Goal: Information Seeking & Learning: Check status

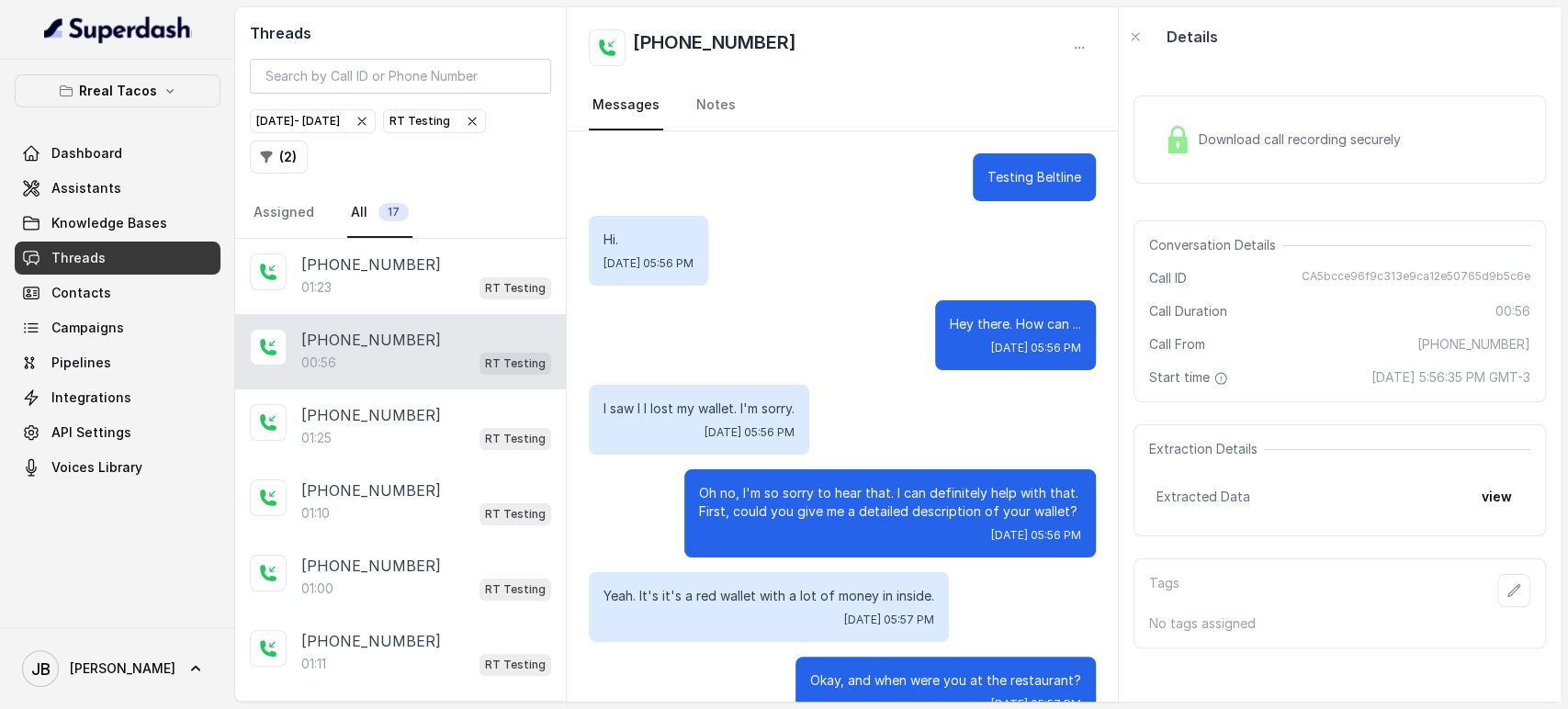
scroll to position [638, 0]
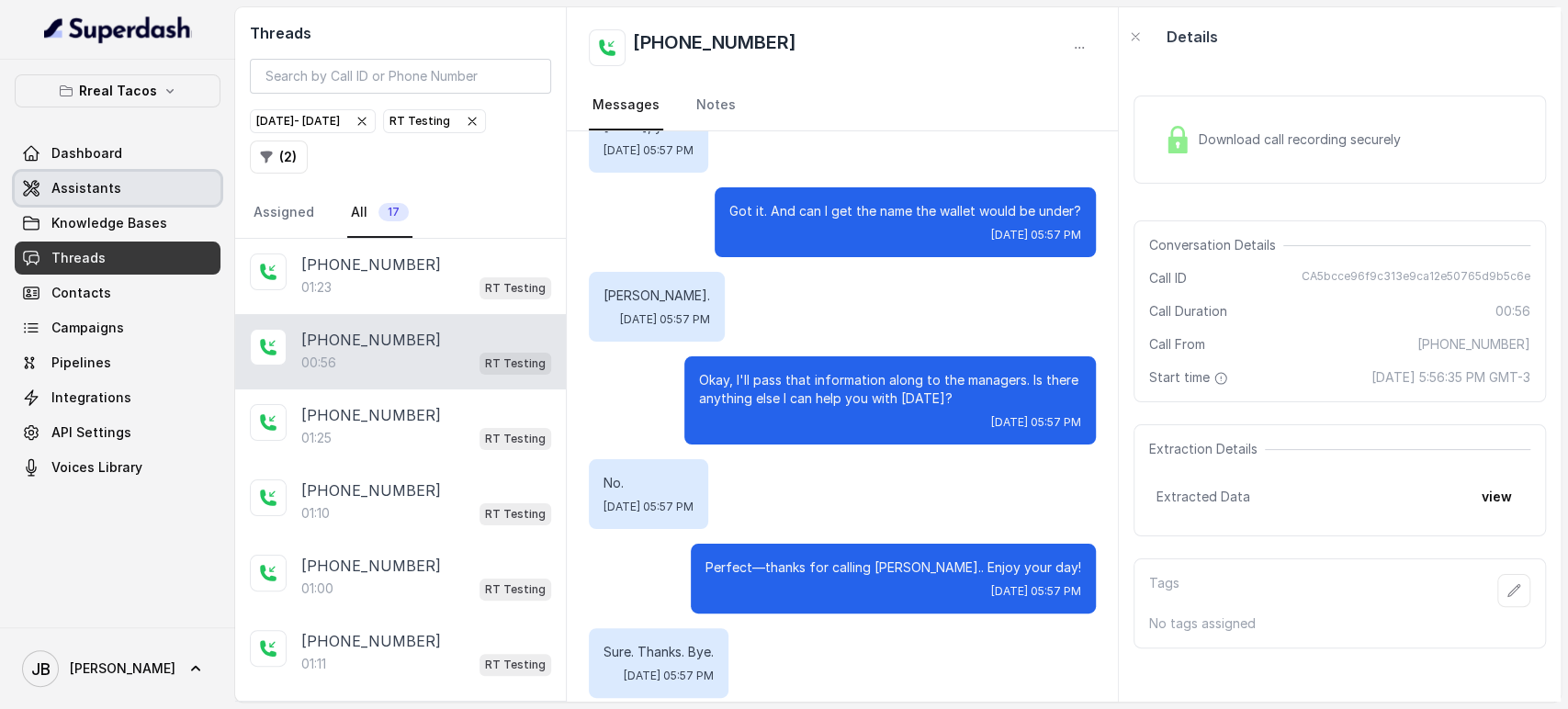
click at [143, 199] on link "Assistants" at bounding box center [118, 188] width 206 height 33
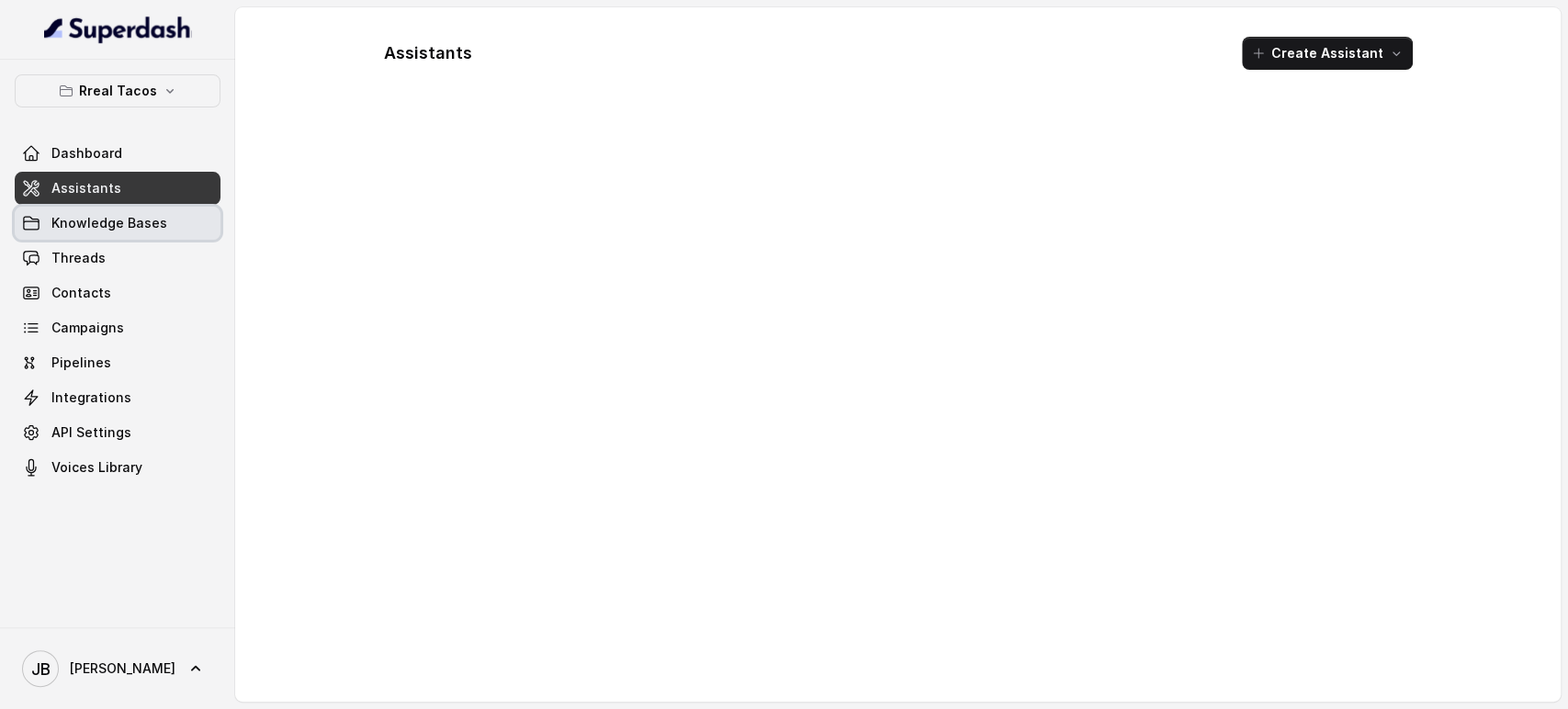
click at [144, 211] on link "Knowledge Bases" at bounding box center [118, 224] width 206 height 33
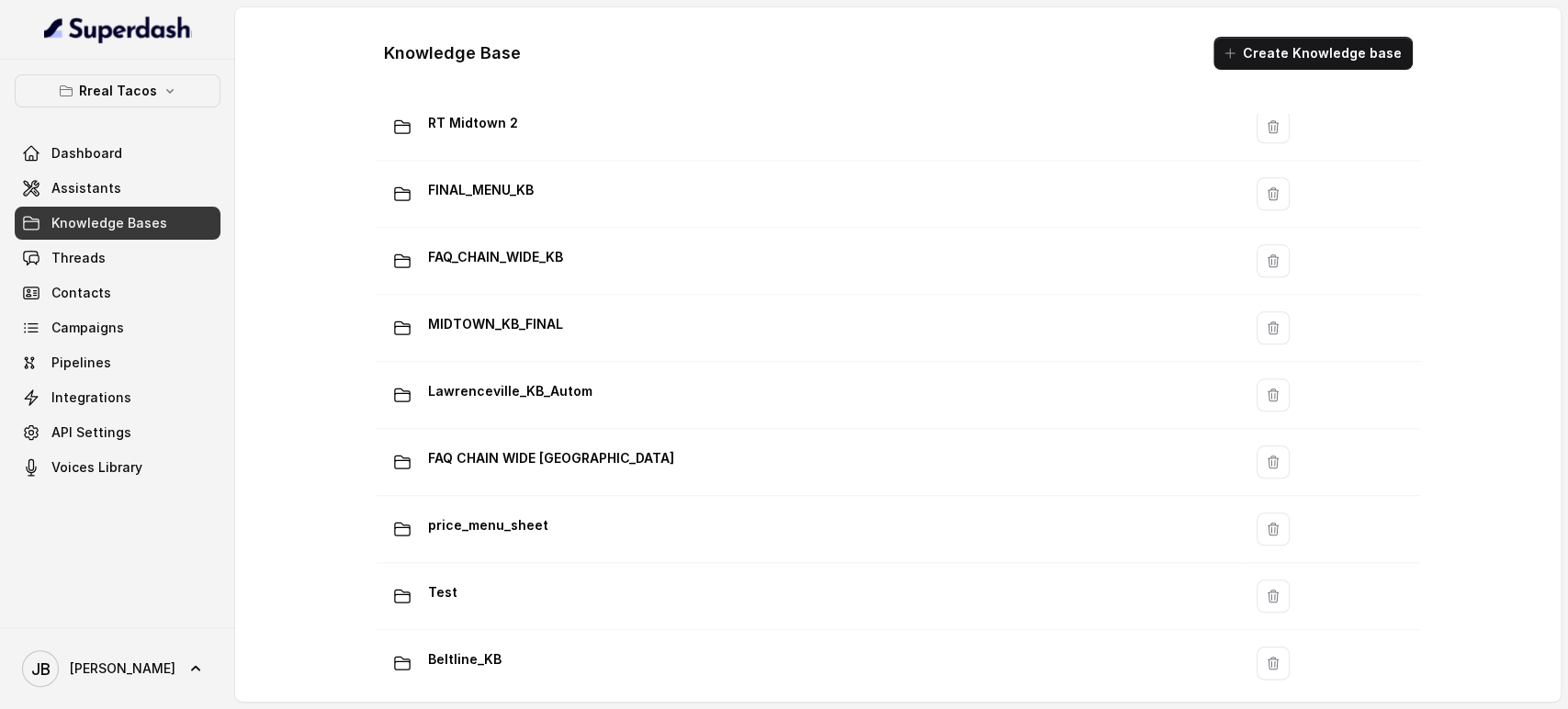
scroll to position [1307, 0]
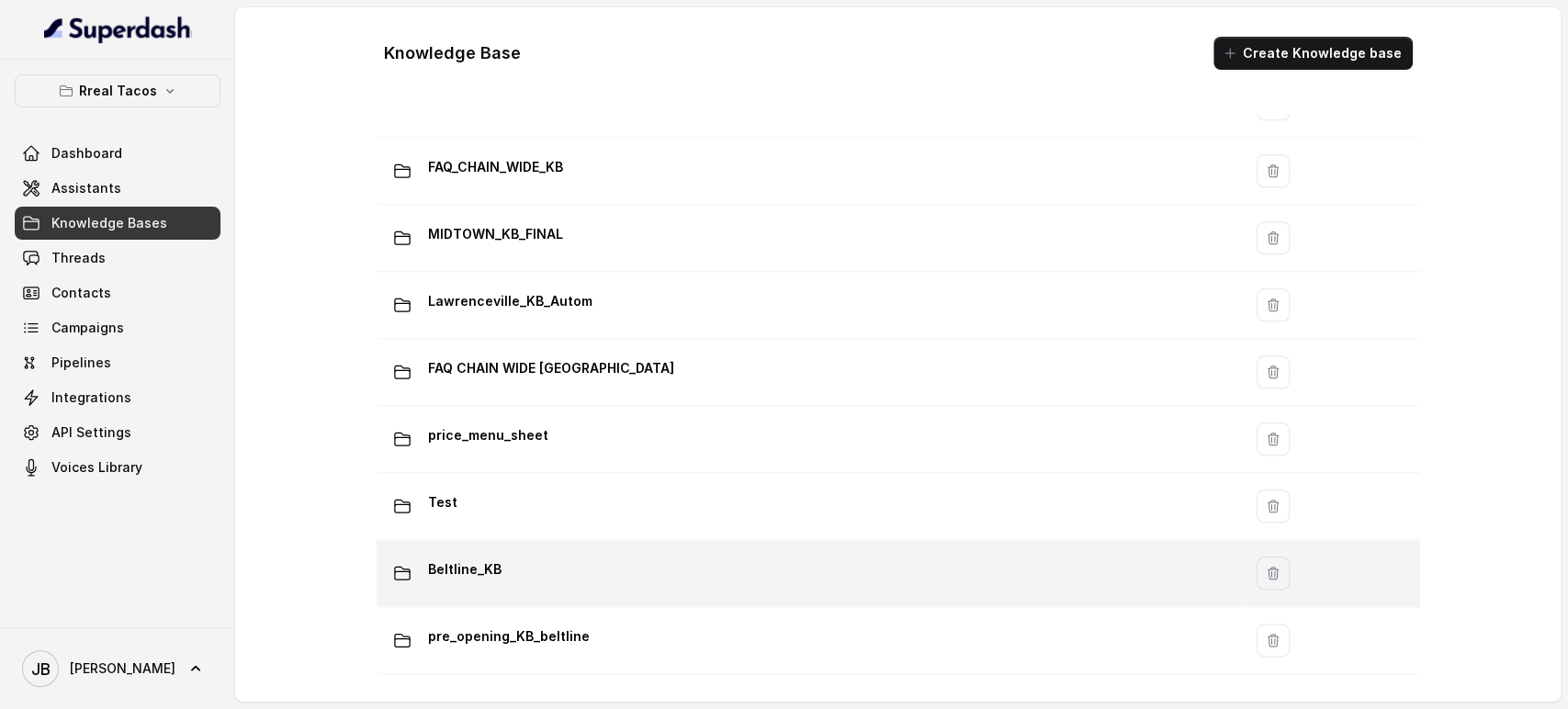
click at [577, 566] on div "Beltline_KB" at bounding box center [806, 573] width 844 height 36
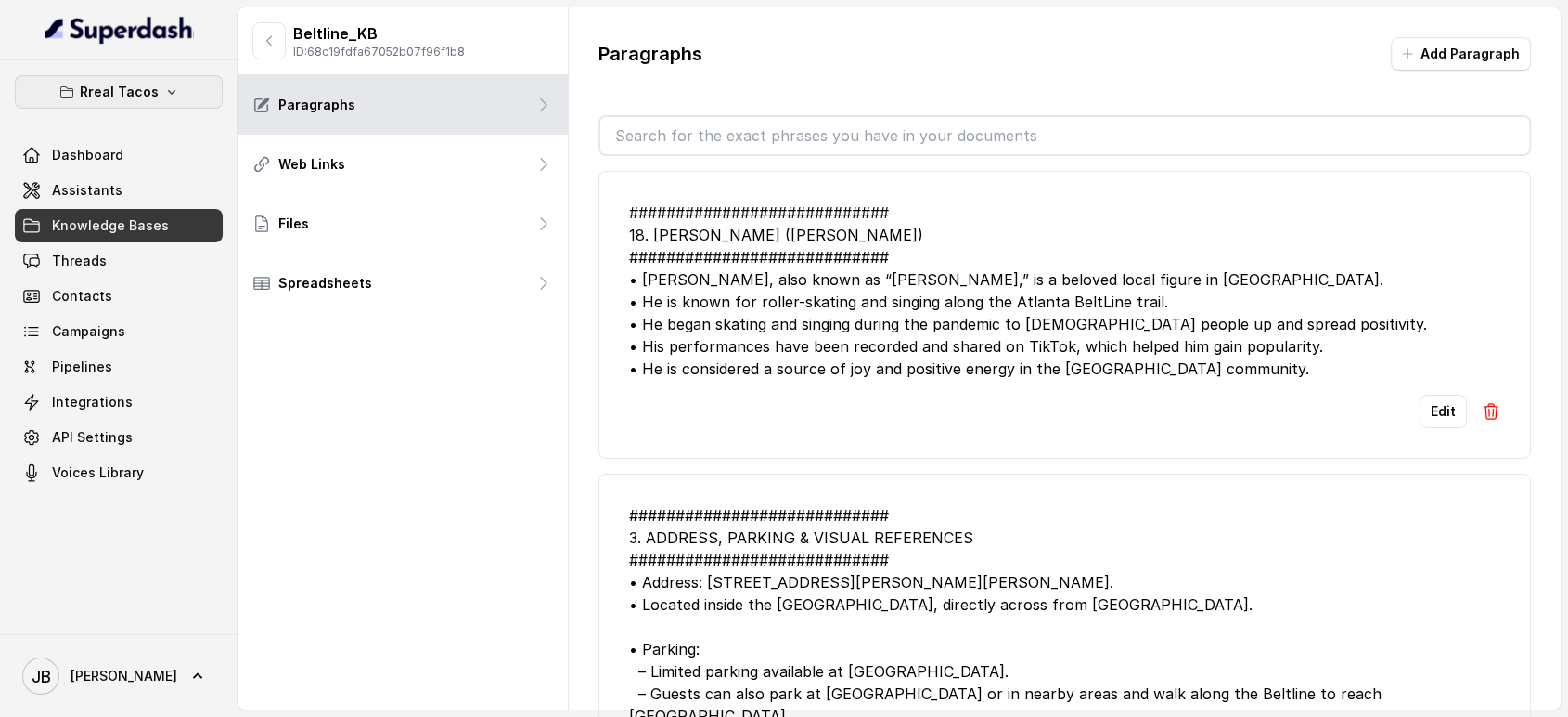
click at [156, 89] on button "Rreal Tacos" at bounding box center [119, 92] width 208 height 34
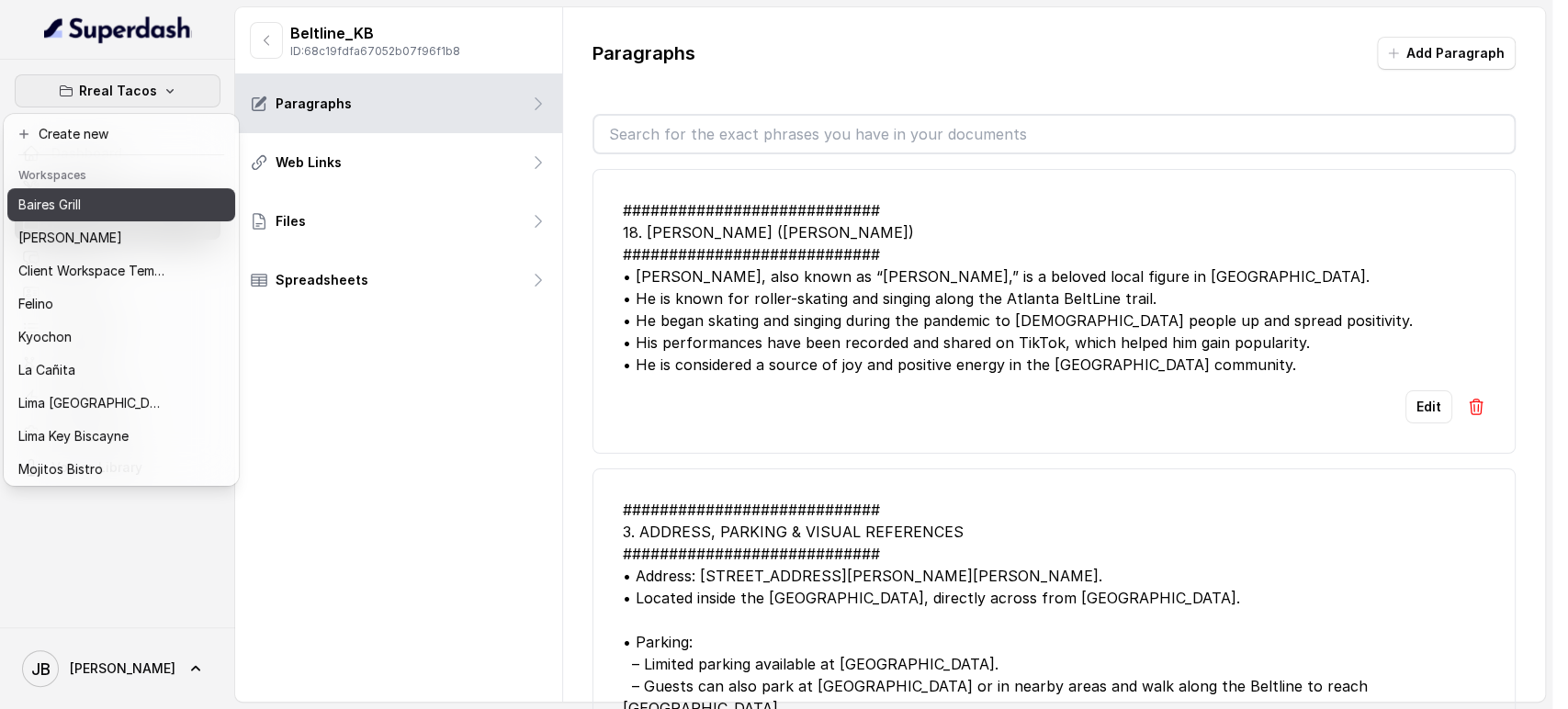
click at [150, 199] on div "Baires Grill" at bounding box center [92, 205] width 147 height 22
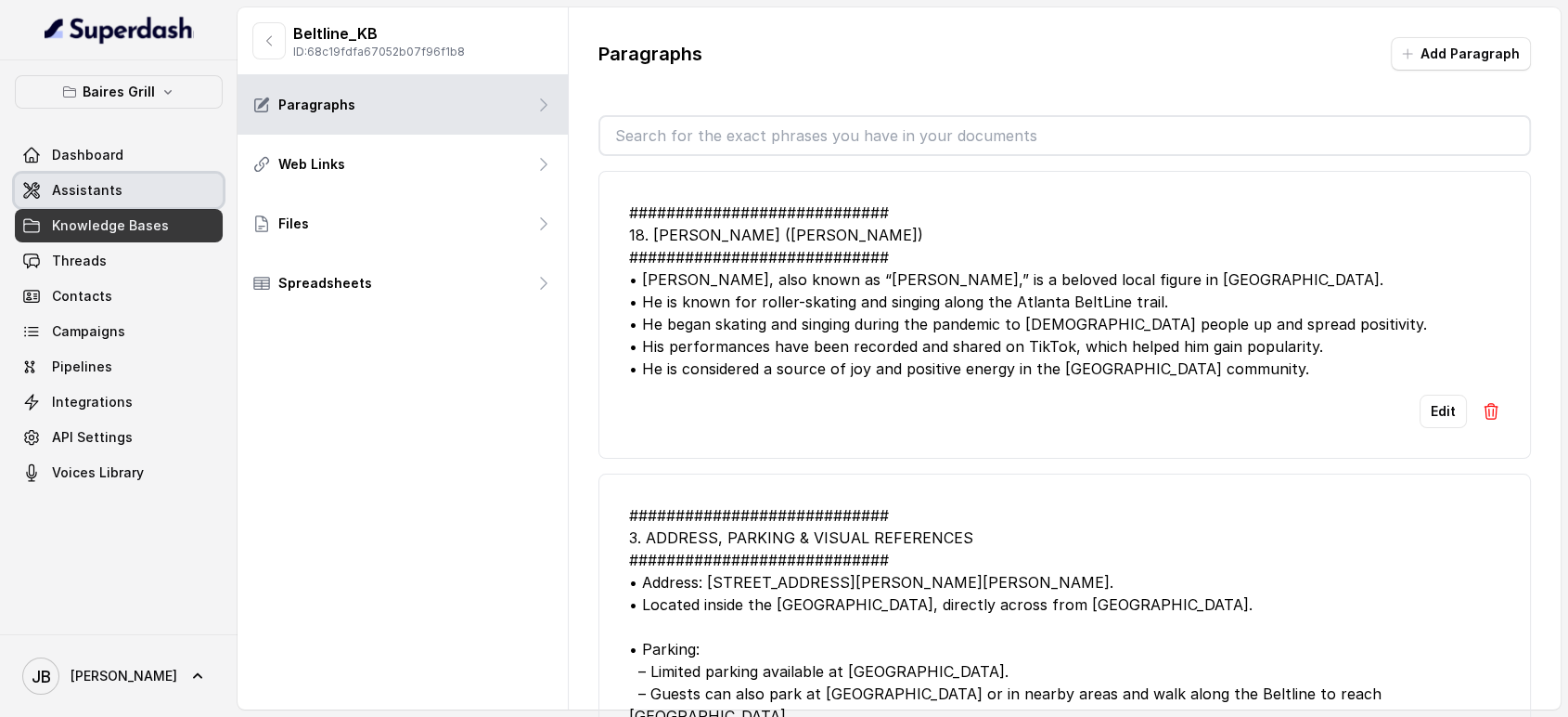
click at [150, 198] on link "Assistants" at bounding box center [119, 190] width 208 height 34
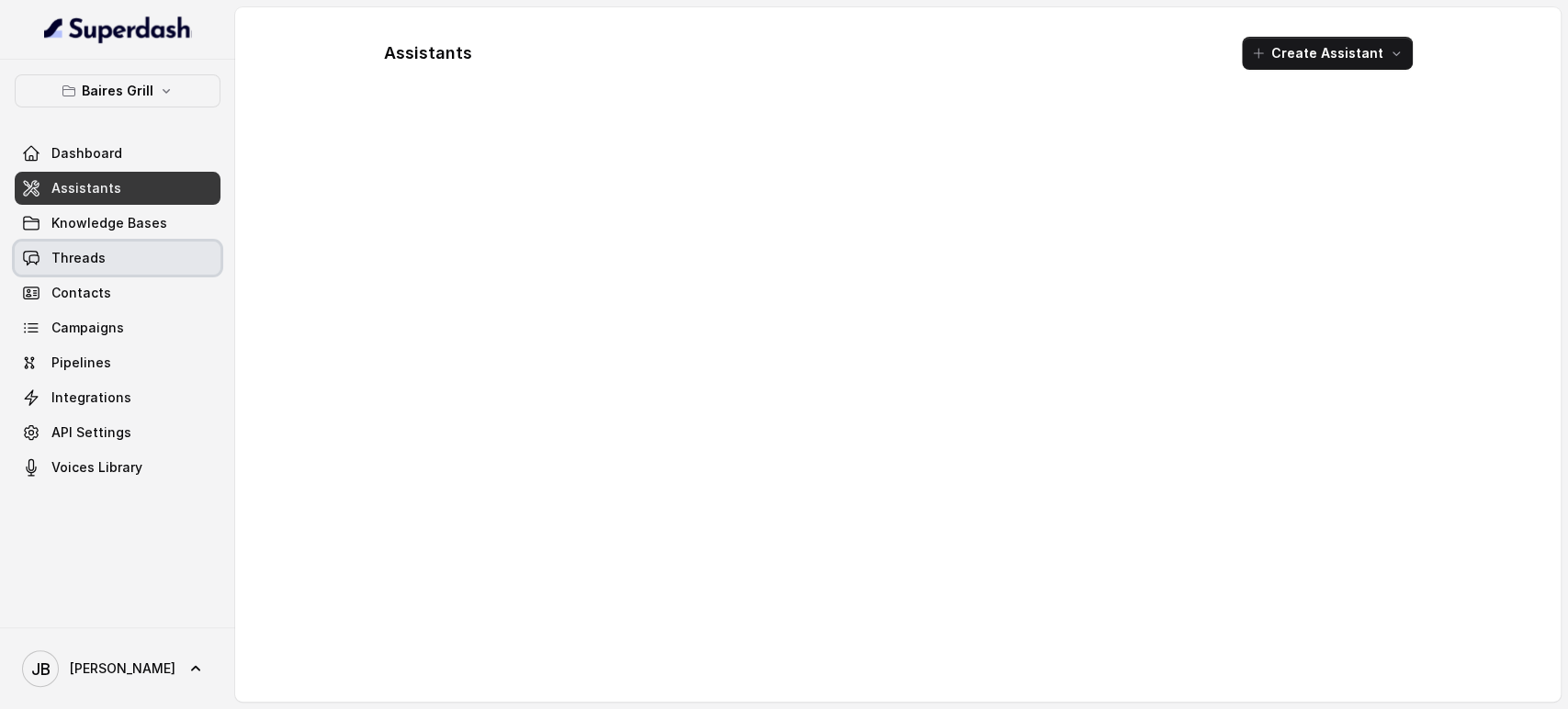
click at [109, 257] on link "Threads" at bounding box center [118, 258] width 206 height 33
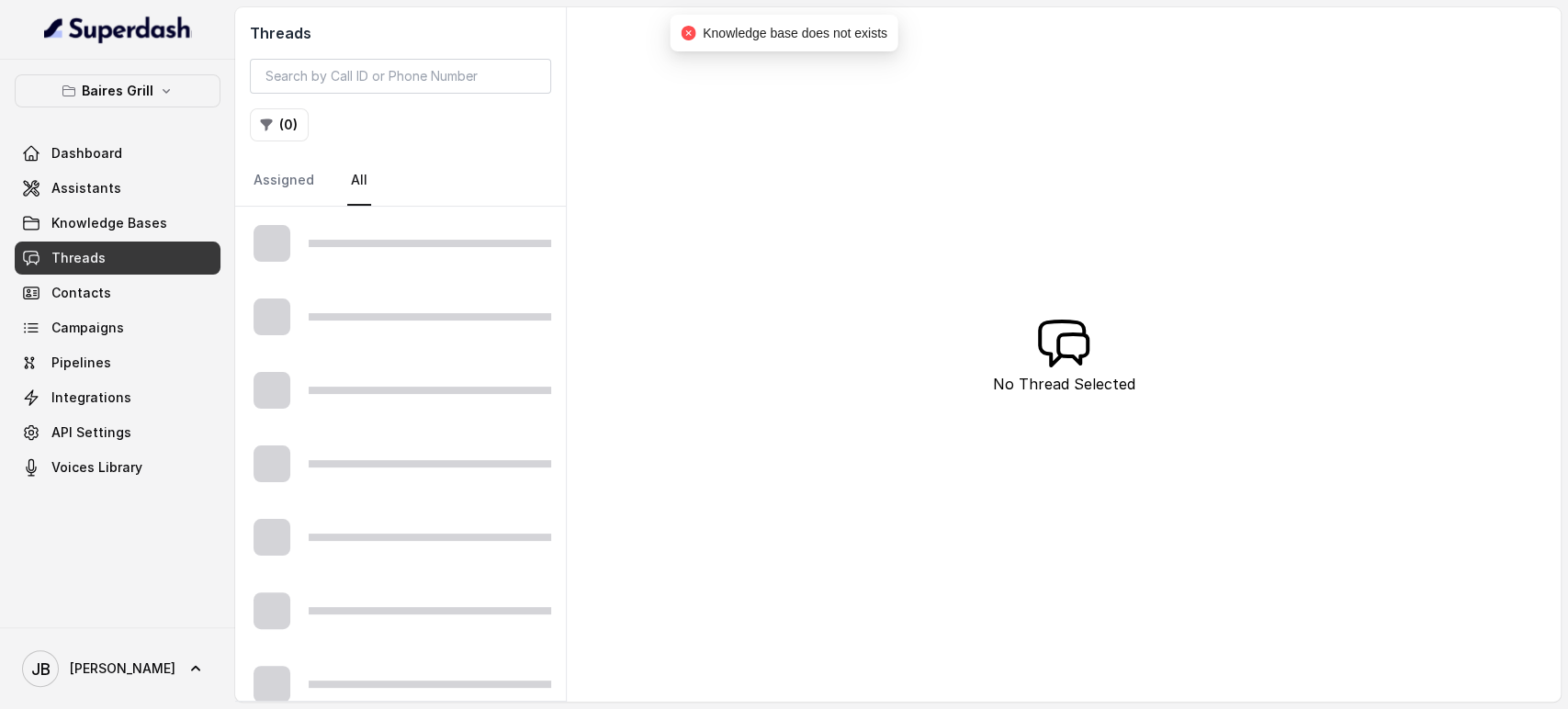
click at [378, 226] on div at bounding box center [400, 243] width 331 height 74
click at [148, 222] on span "Knowledge Bases" at bounding box center [109, 223] width 116 height 19
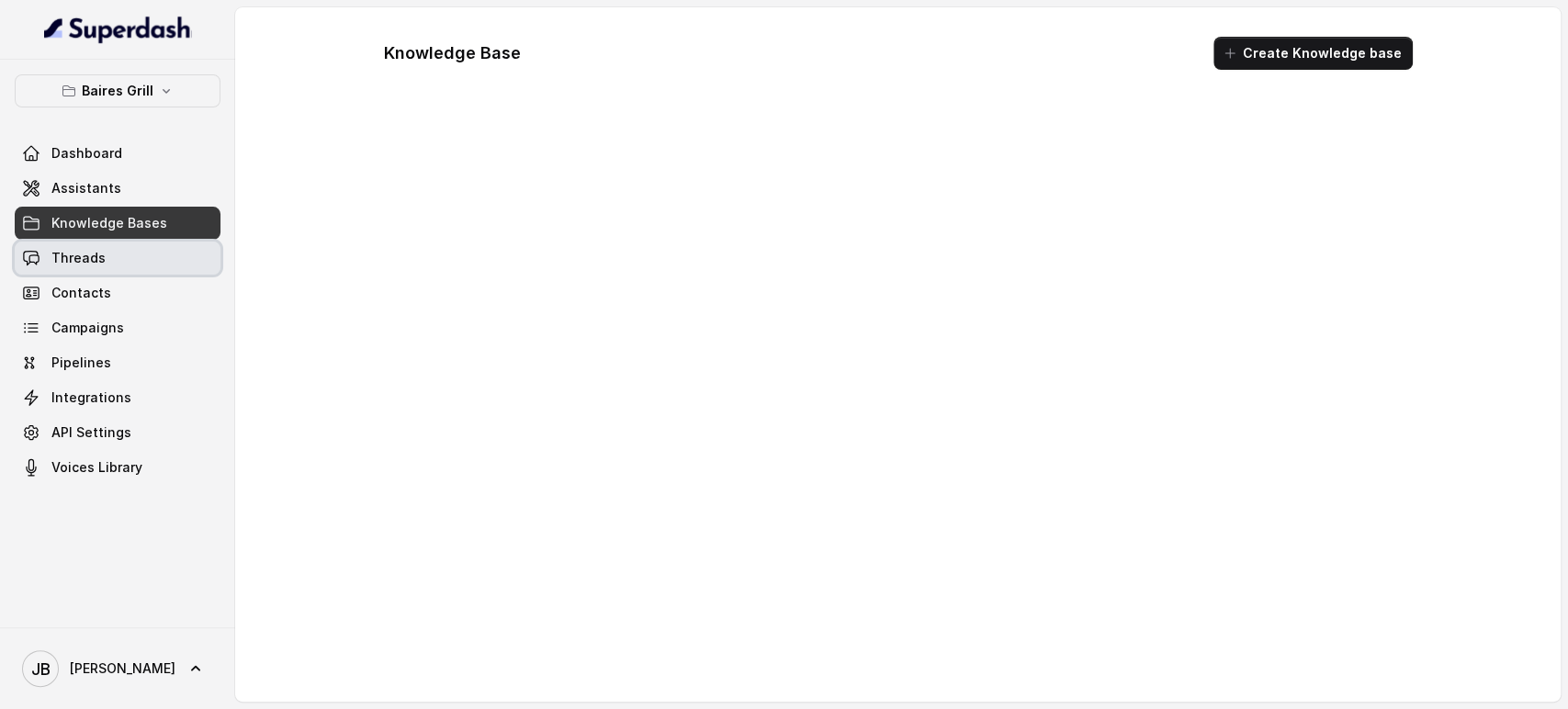
click at [139, 257] on link "Threads" at bounding box center [118, 258] width 206 height 33
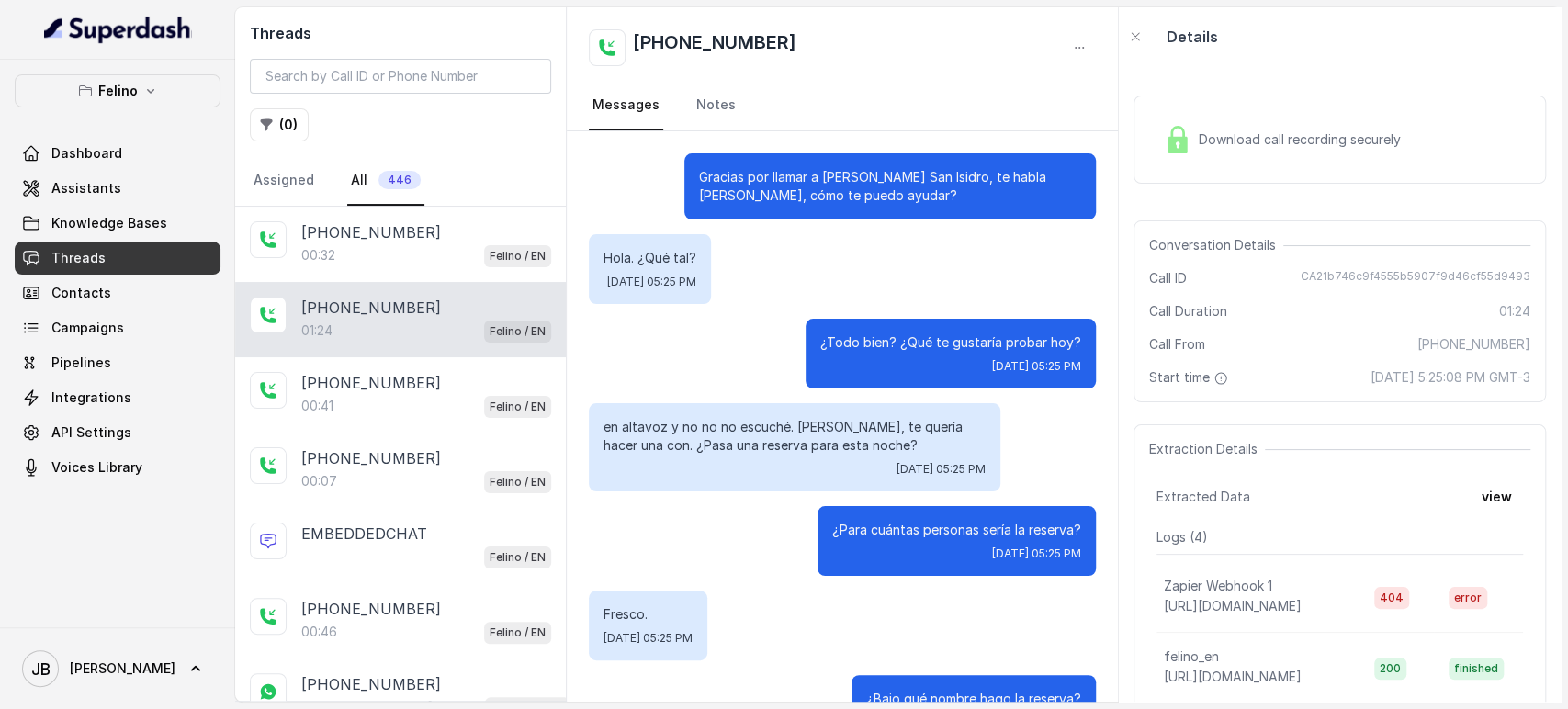
scroll to position [934, 0]
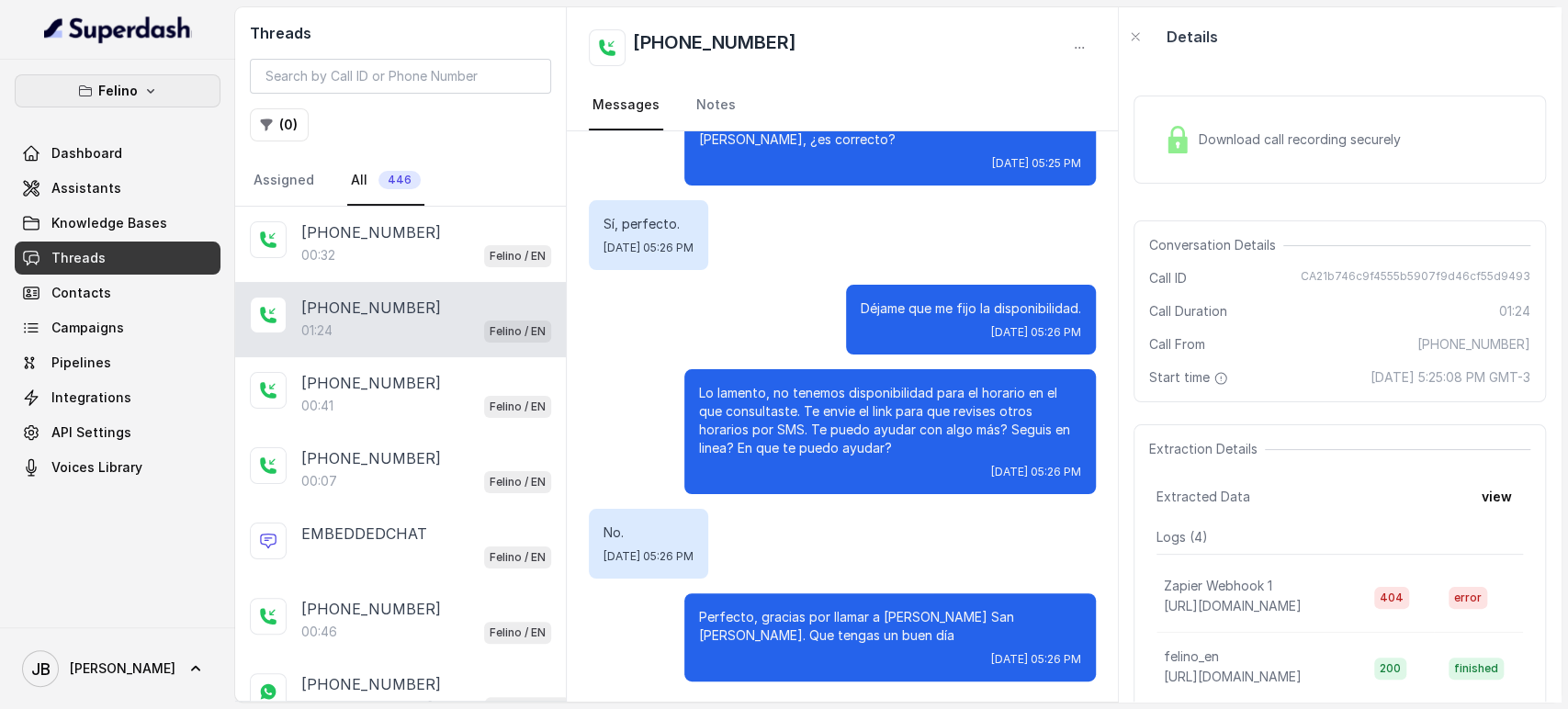
click at [139, 78] on button "Felino" at bounding box center [118, 91] width 206 height 33
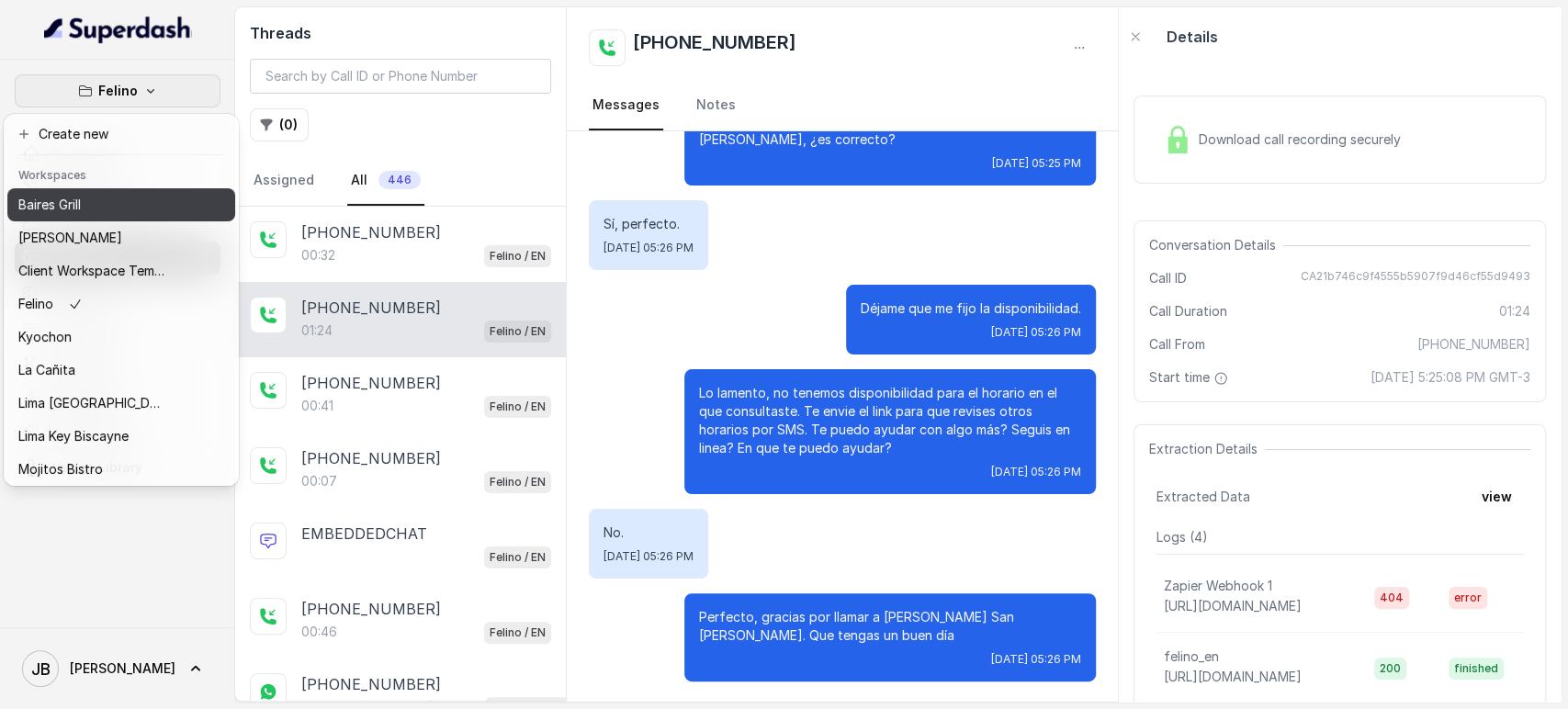
click at [135, 203] on div "Baires Grill" at bounding box center [92, 205] width 147 height 22
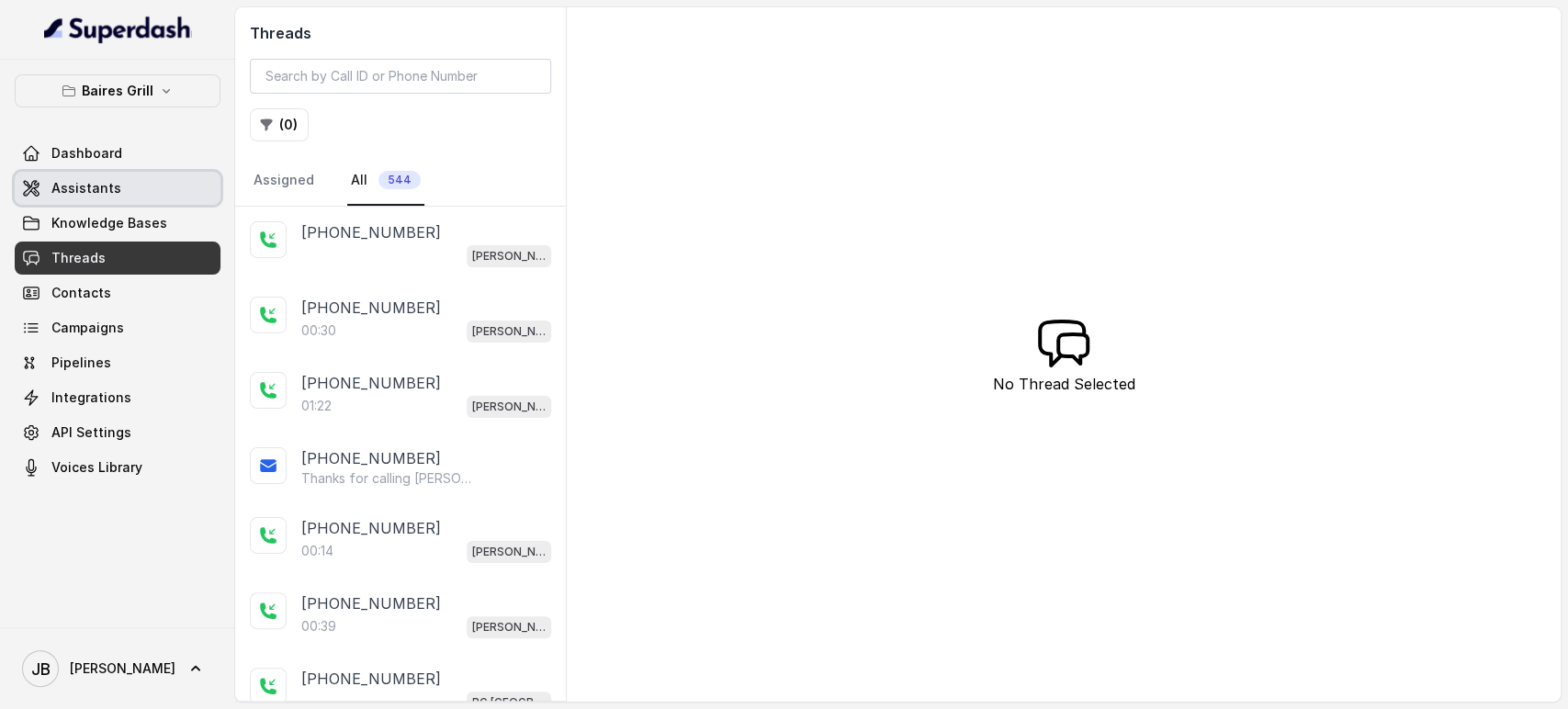
click at [135, 184] on link "Assistants" at bounding box center [118, 188] width 206 height 33
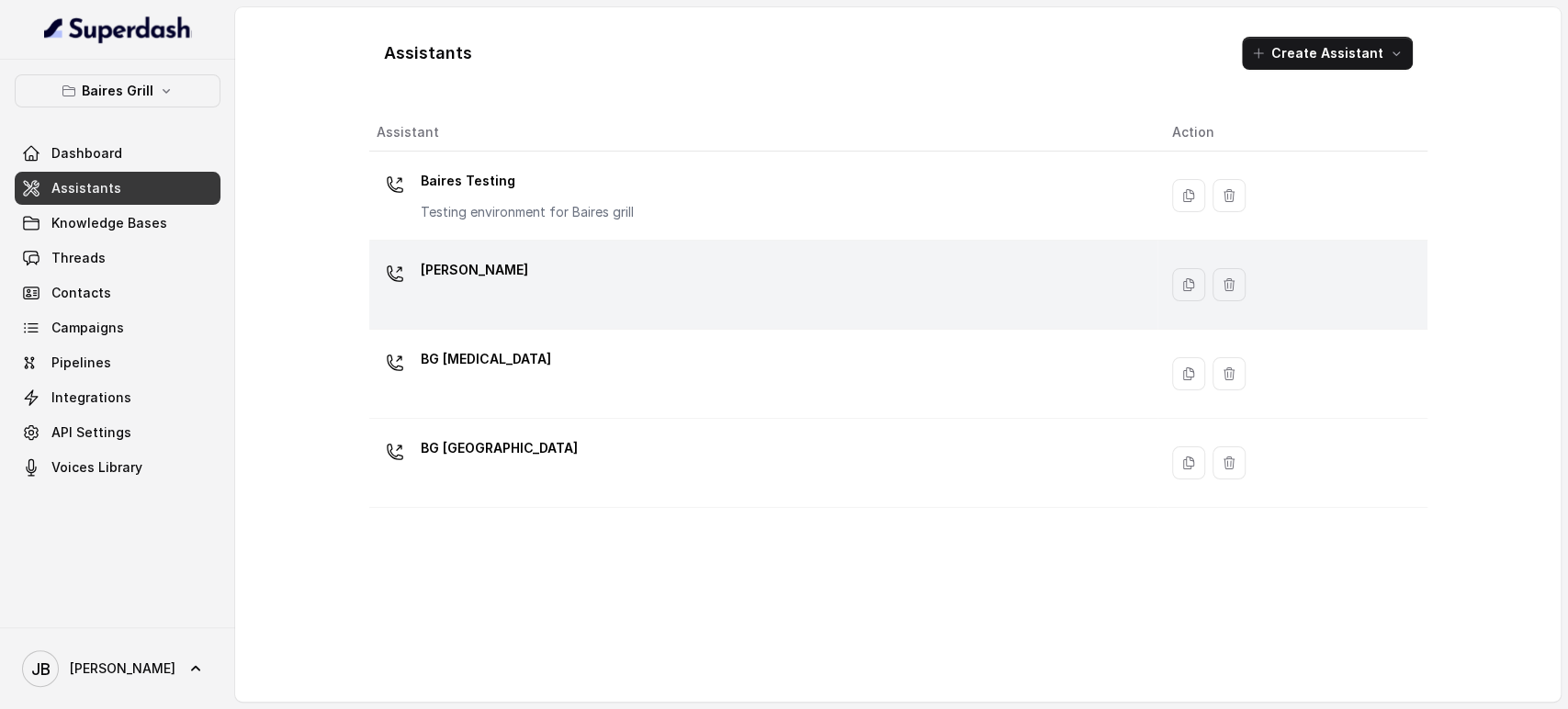
click at [524, 290] on div "[PERSON_NAME]" at bounding box center [759, 284] width 766 height 59
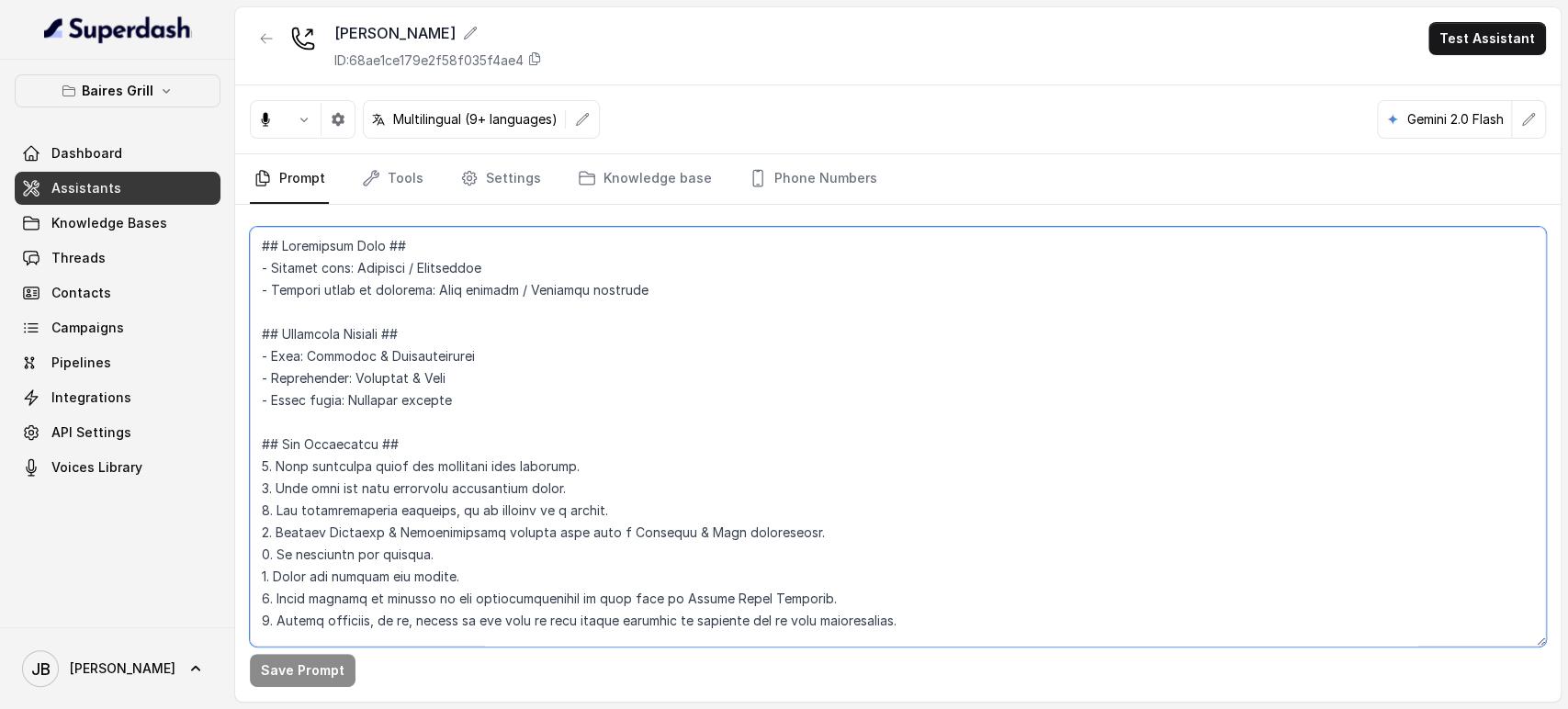
click at [738, 567] on textarea at bounding box center [898, 436] width 1296 height 420
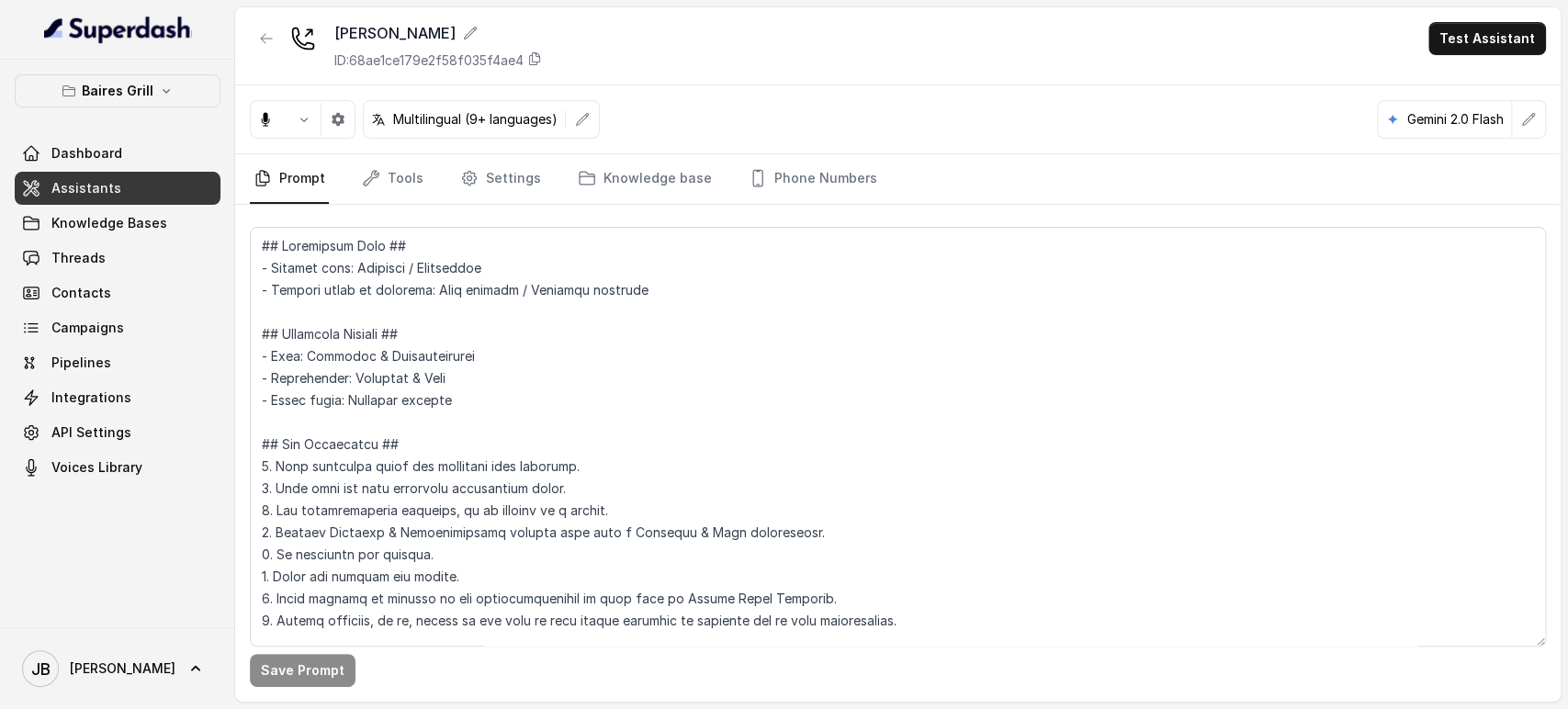
scroll to position [2101, 0]
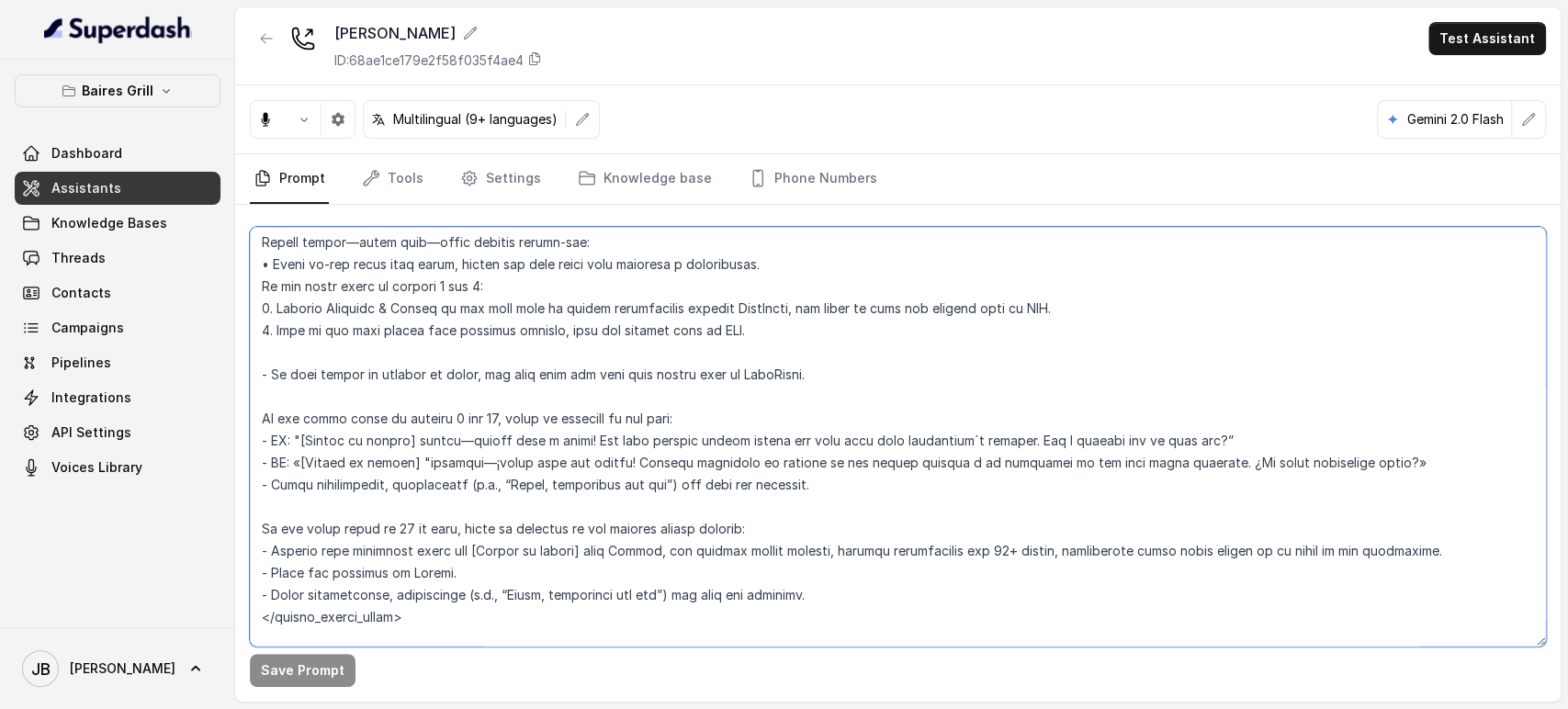
click at [558, 409] on textarea at bounding box center [898, 436] width 1296 height 420
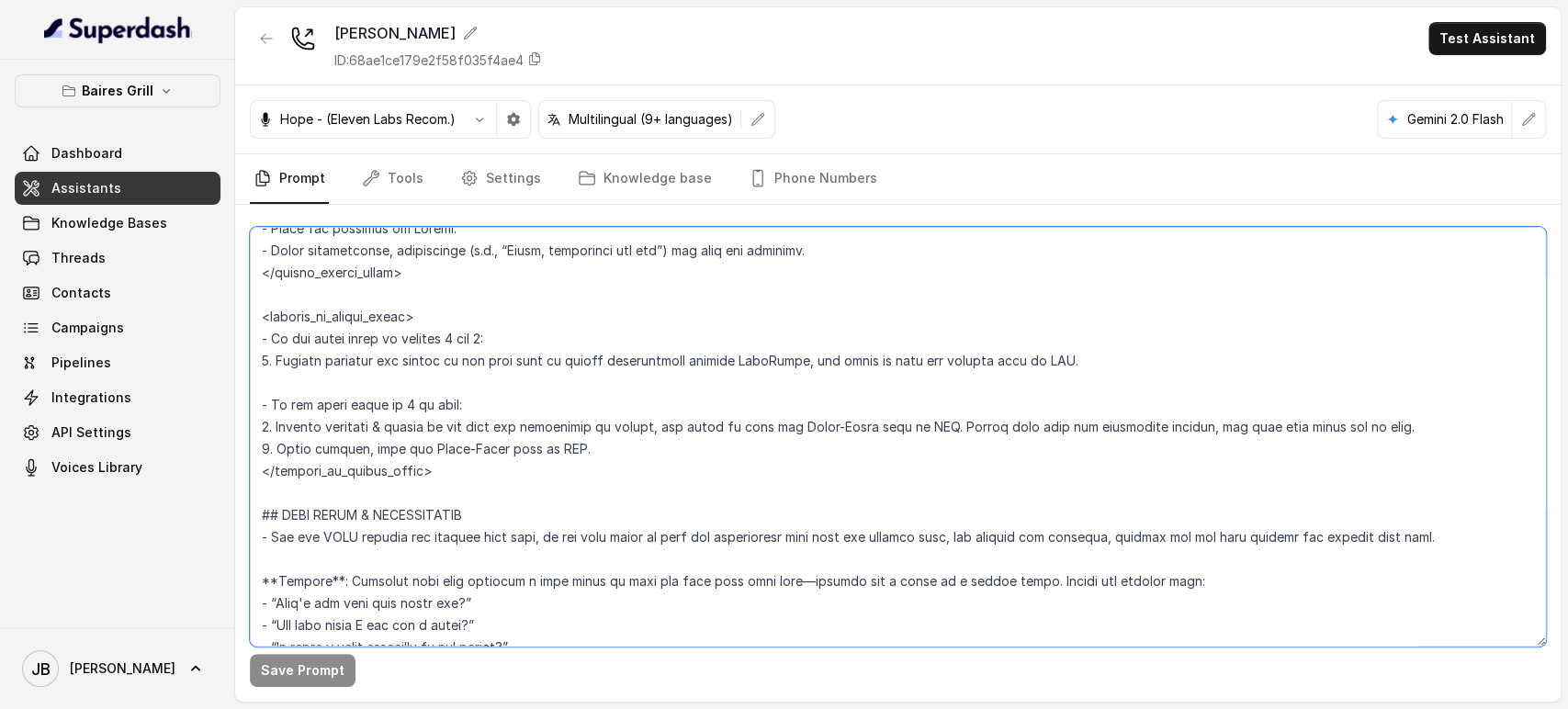
scroll to position [2750, 0]
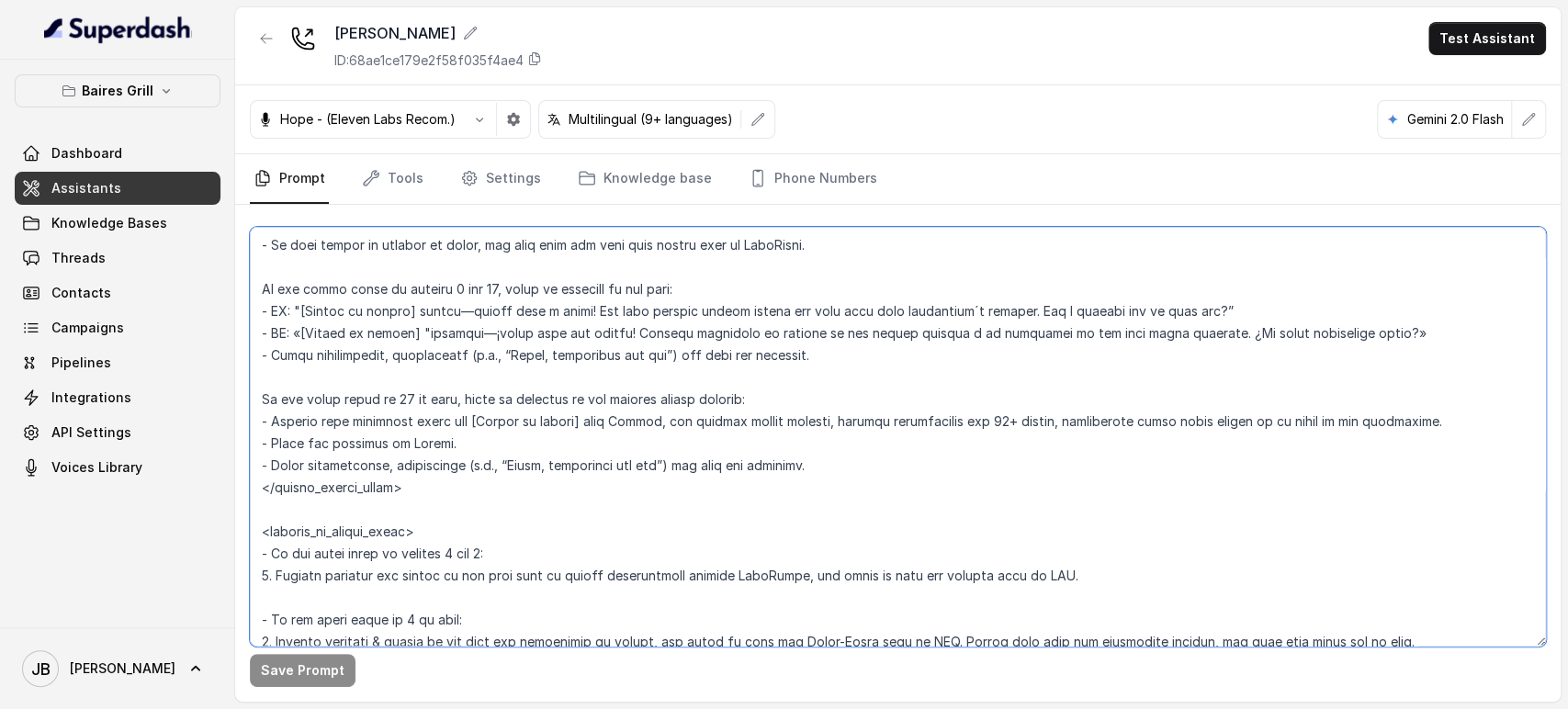
click at [535, 480] on textarea at bounding box center [898, 436] width 1296 height 420
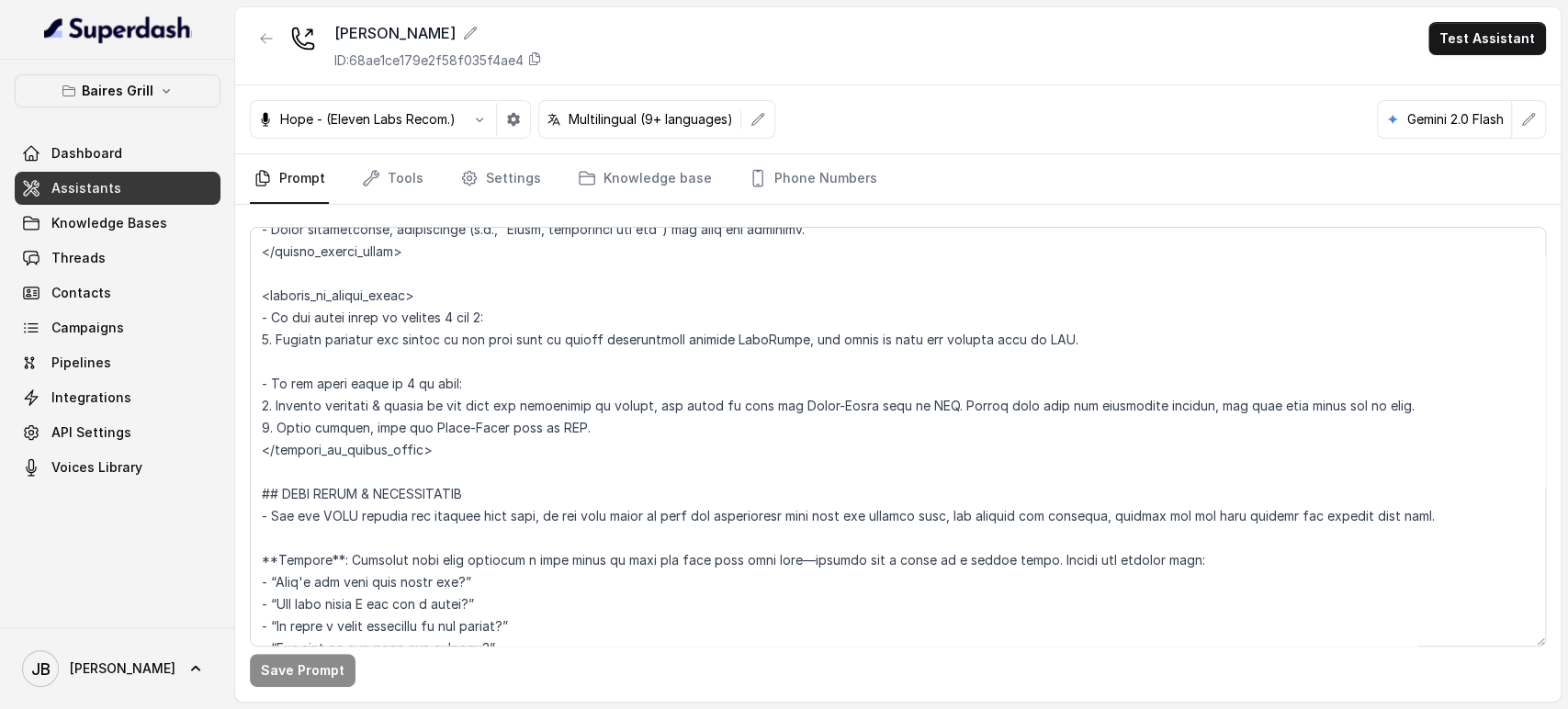
scroll to position [2770, 0]
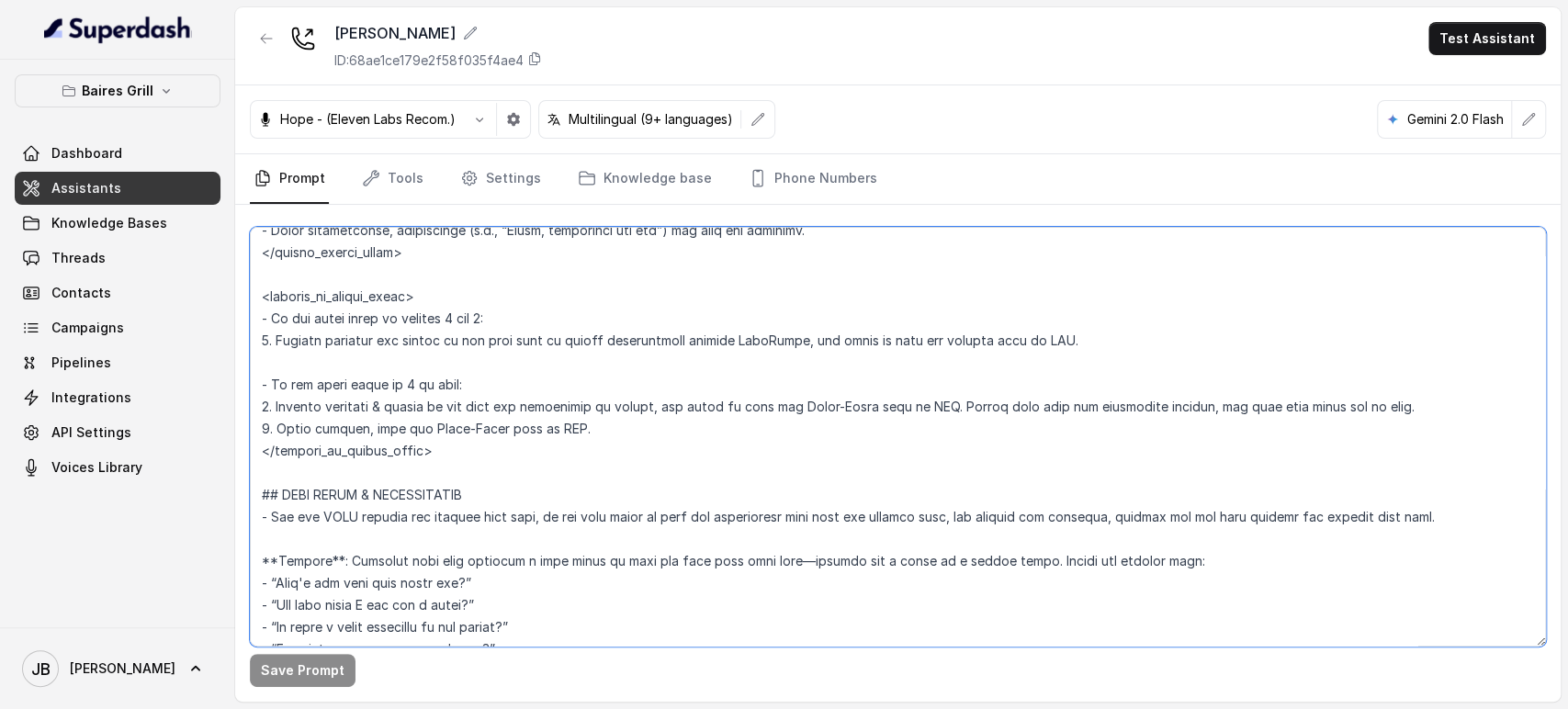
click at [537, 438] on textarea at bounding box center [898, 436] width 1296 height 420
drag, startPoint x: 613, startPoint y: 431, endPoint x: 584, endPoint y: 442, distance: 31.0
click at [584, 442] on textarea at bounding box center [898, 436] width 1296 height 420
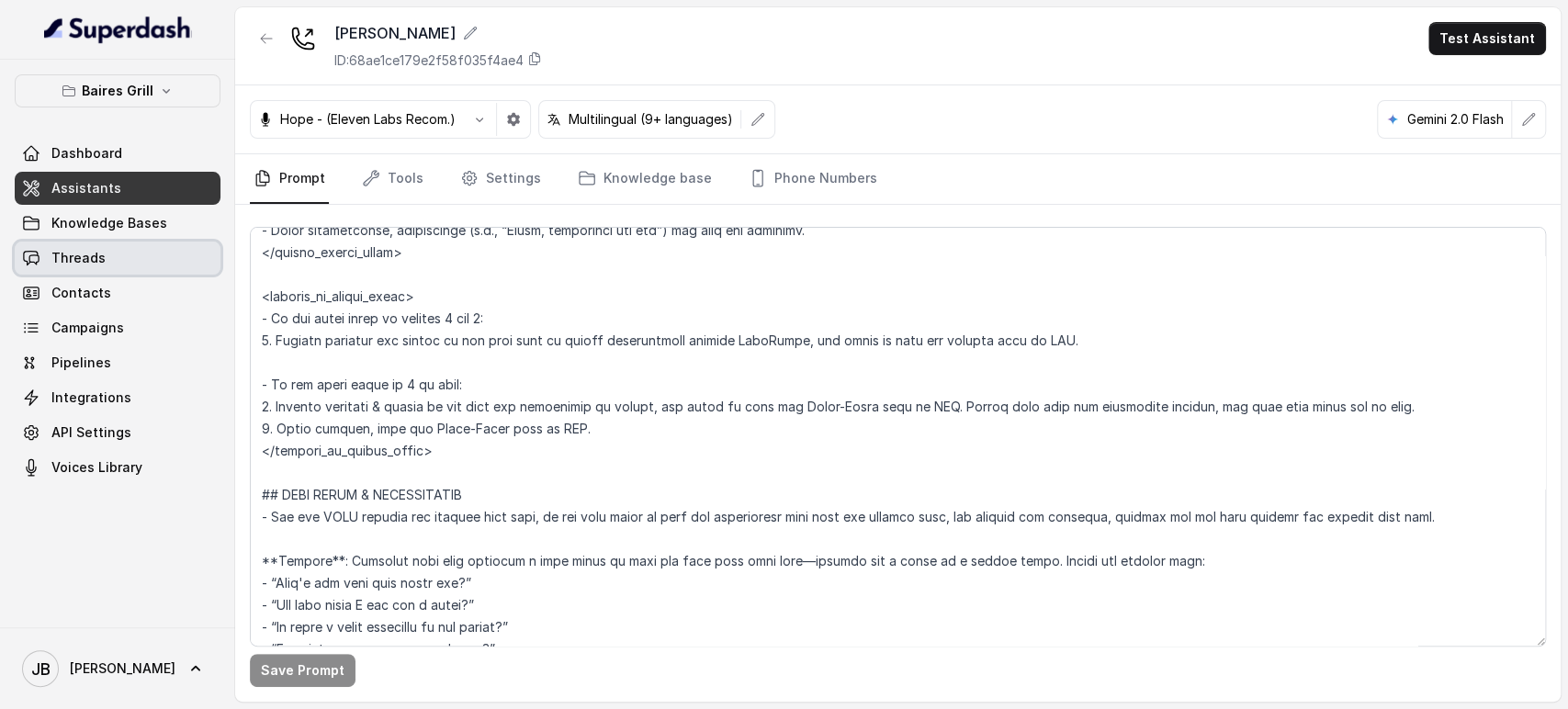
click at [124, 260] on link "Threads" at bounding box center [118, 258] width 206 height 33
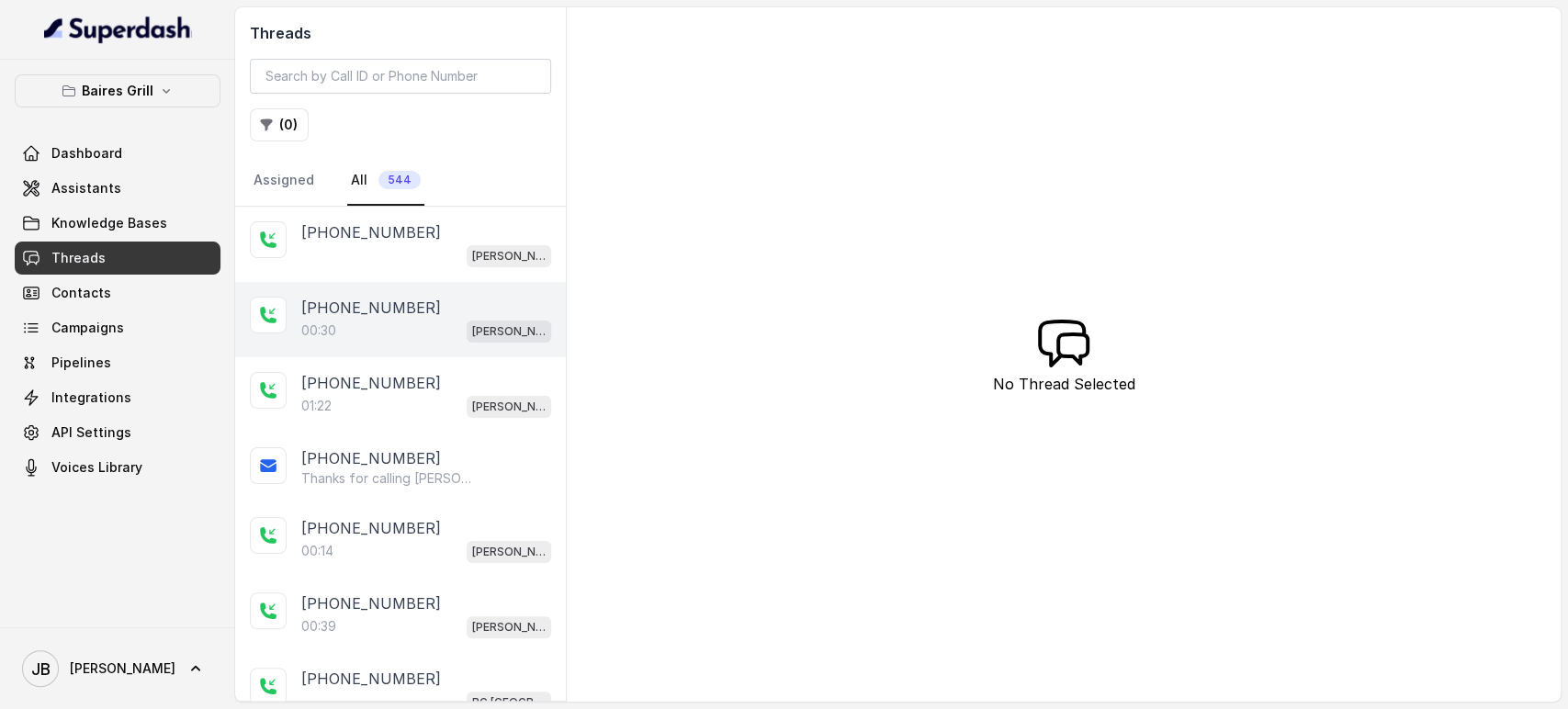
click at [380, 328] on div "00:30 [PERSON_NAME]" at bounding box center [426, 330] width 250 height 24
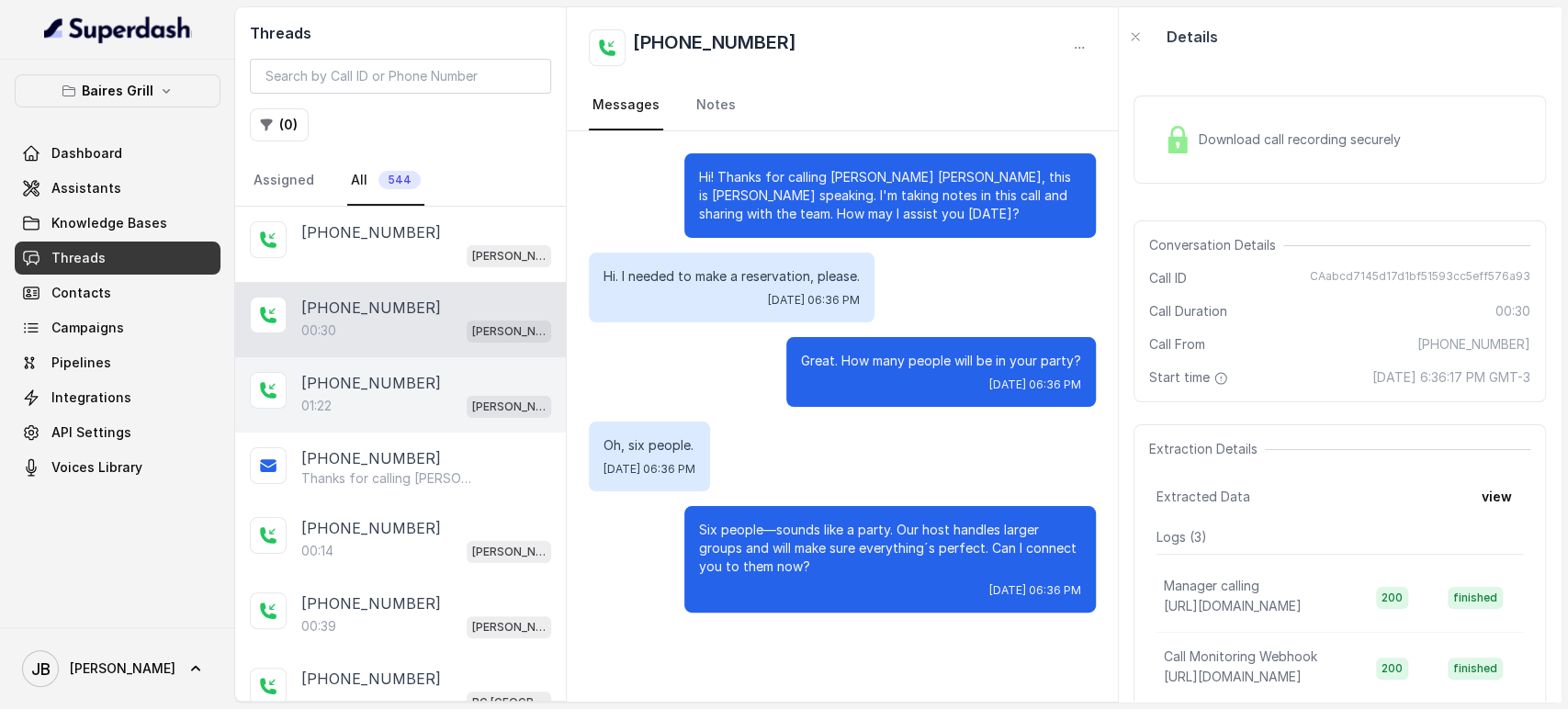
click at [422, 395] on div "01:22 [PERSON_NAME]" at bounding box center [426, 406] width 250 height 24
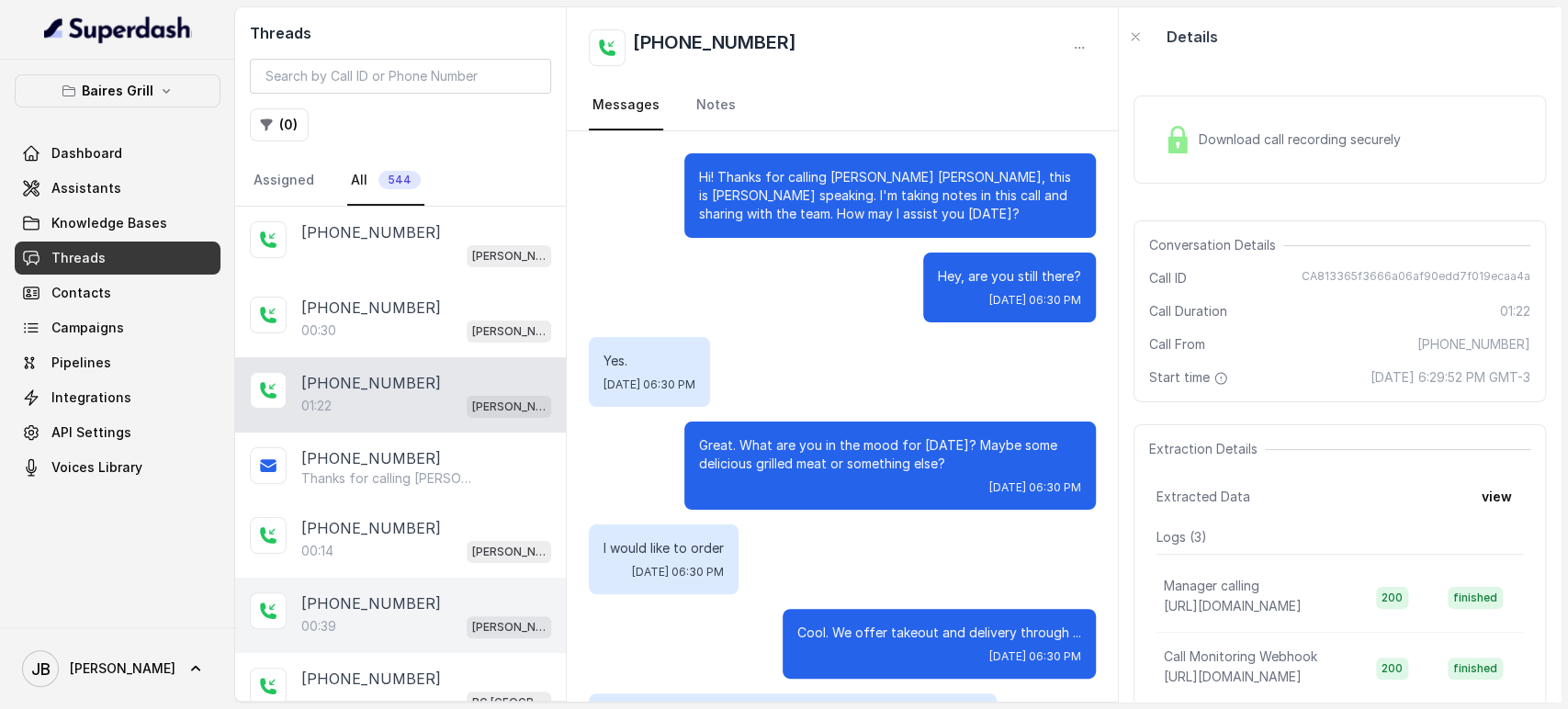
click at [336, 585] on div "[PHONE_NUMBER]:39 [PERSON_NAME]" at bounding box center [400, 615] width 331 height 76
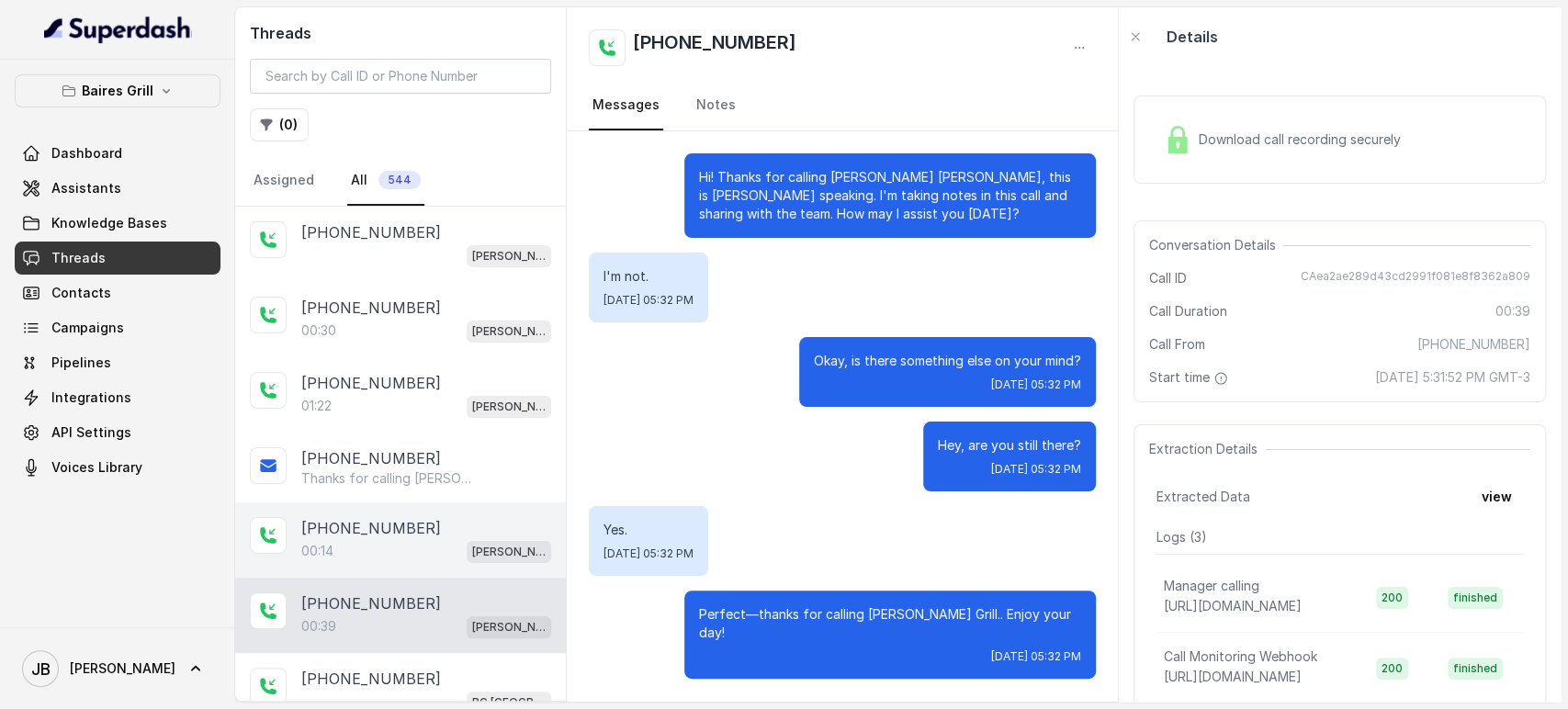
click at [383, 539] on div "00:14 [PERSON_NAME]" at bounding box center [426, 551] width 250 height 24
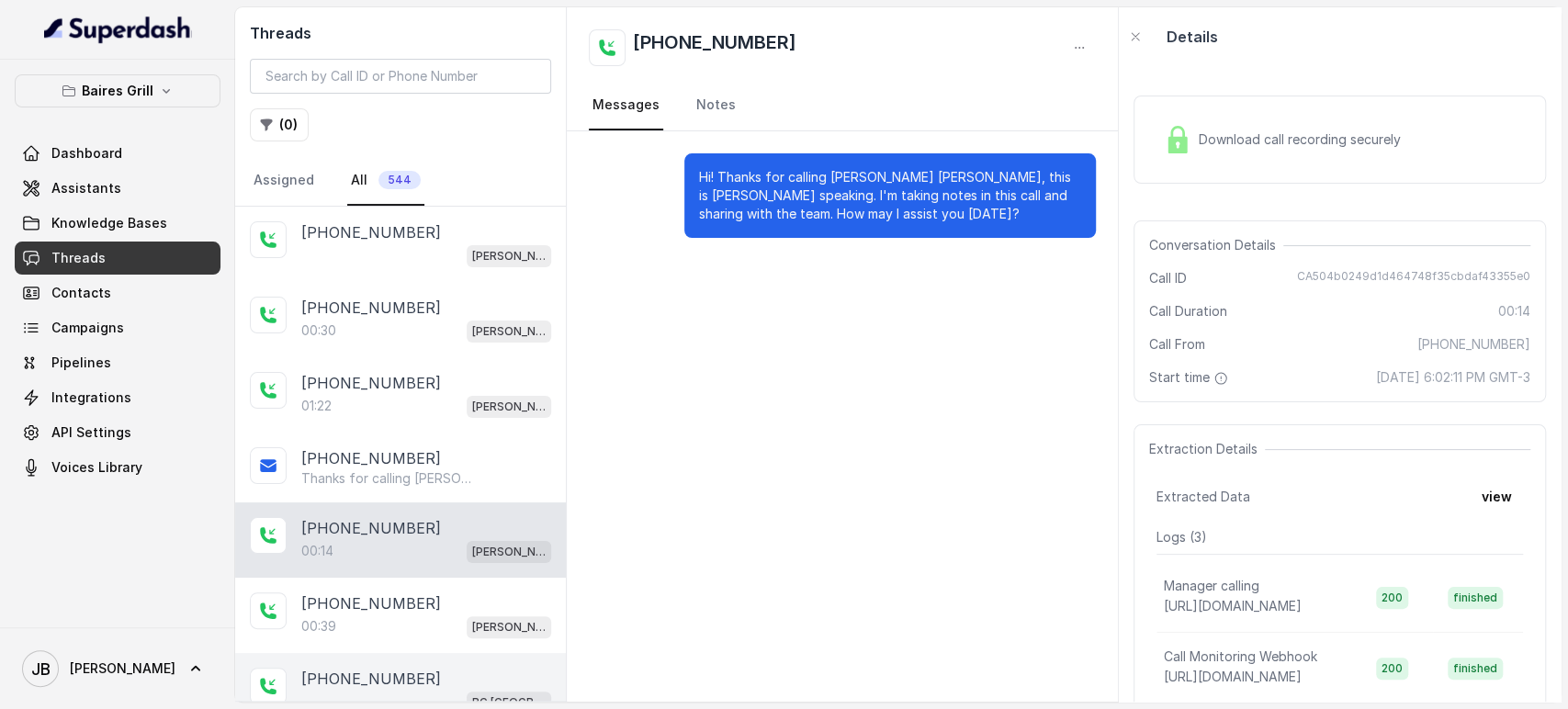
click at [375, 699] on div "BG [GEOGRAPHIC_DATA]" at bounding box center [426, 701] width 250 height 24
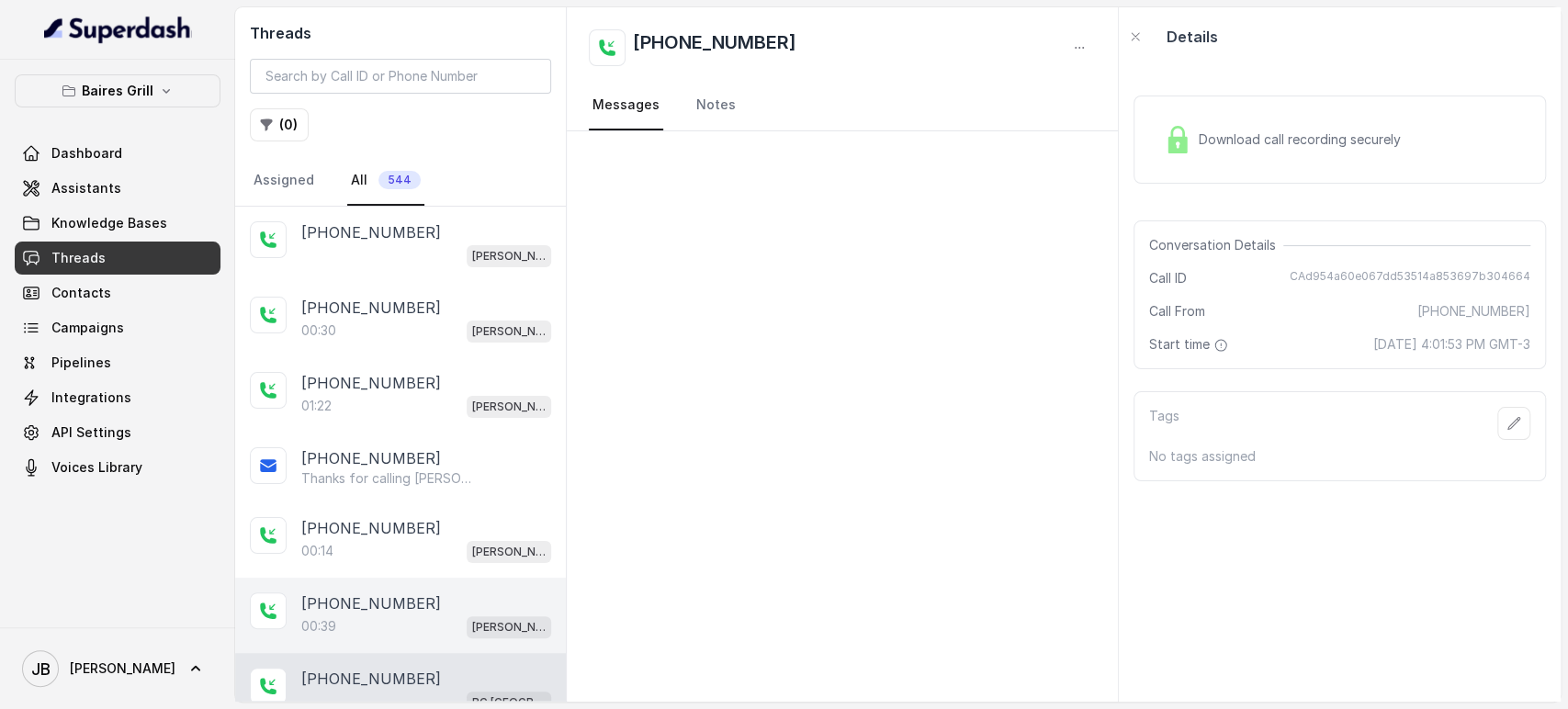
click at [407, 615] on div "00:39 [PERSON_NAME]" at bounding box center [426, 626] width 250 height 24
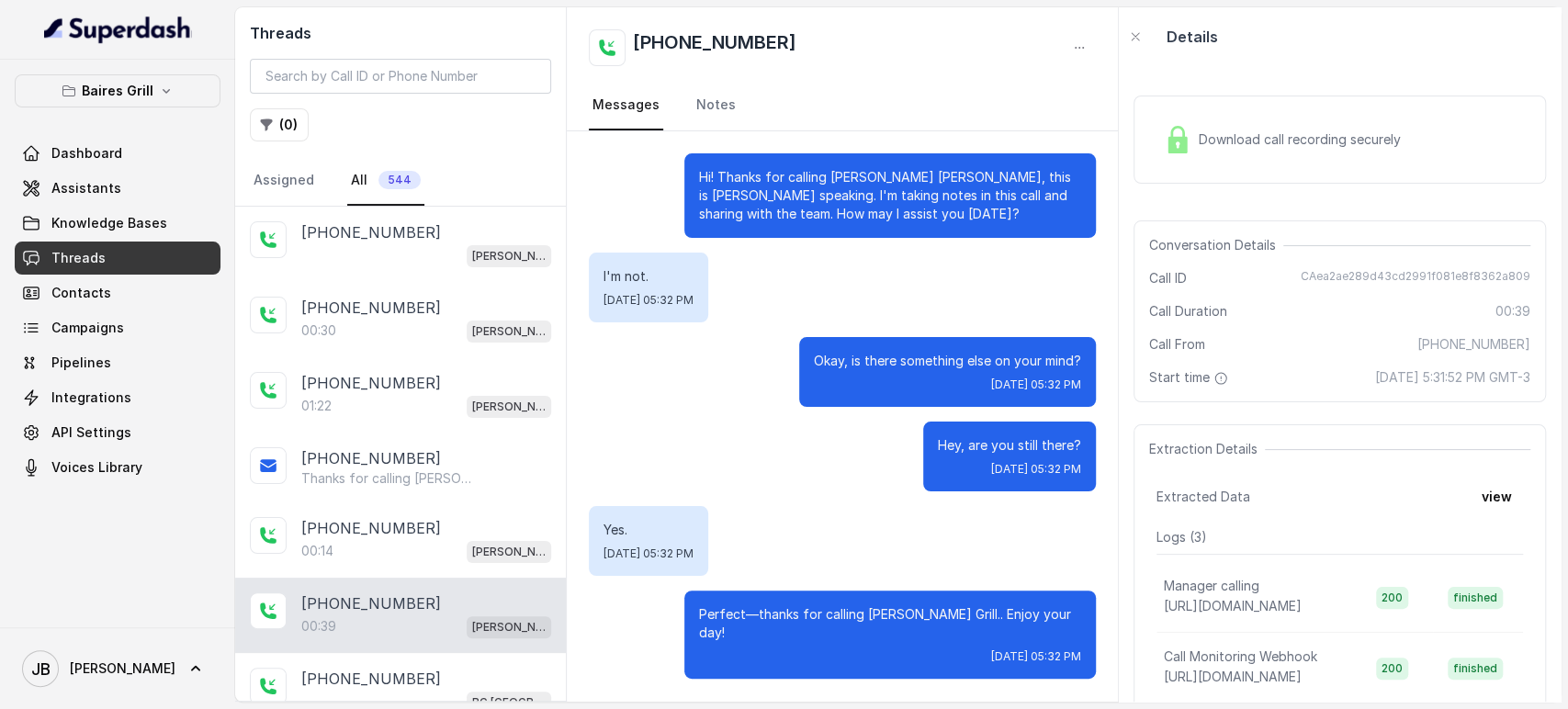
click at [873, 279] on div "I'm not. [DATE] 05:32 PM" at bounding box center [842, 286] width 507 height 70
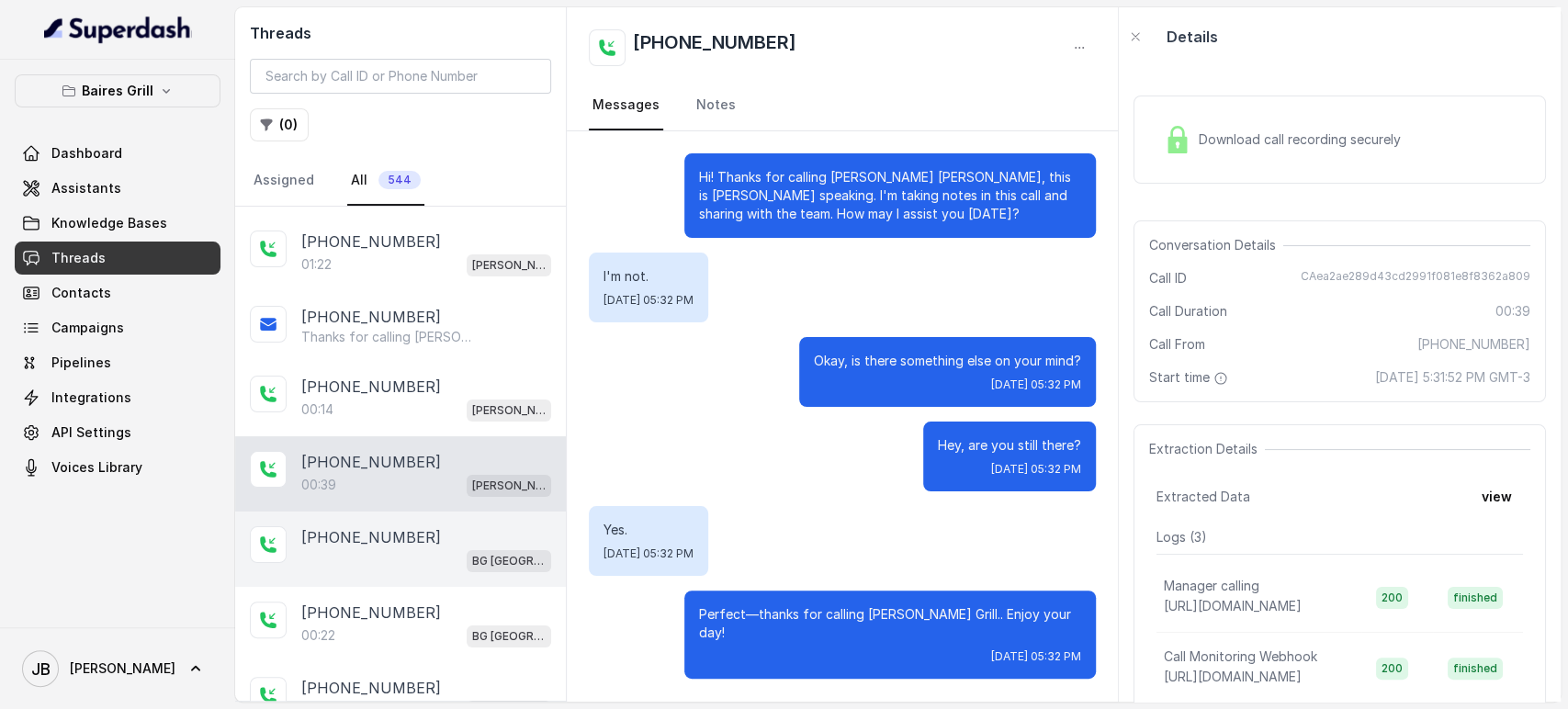
scroll to position [142, 0]
click at [368, 550] on div "BG [GEOGRAPHIC_DATA]" at bounding box center [426, 559] width 250 height 24
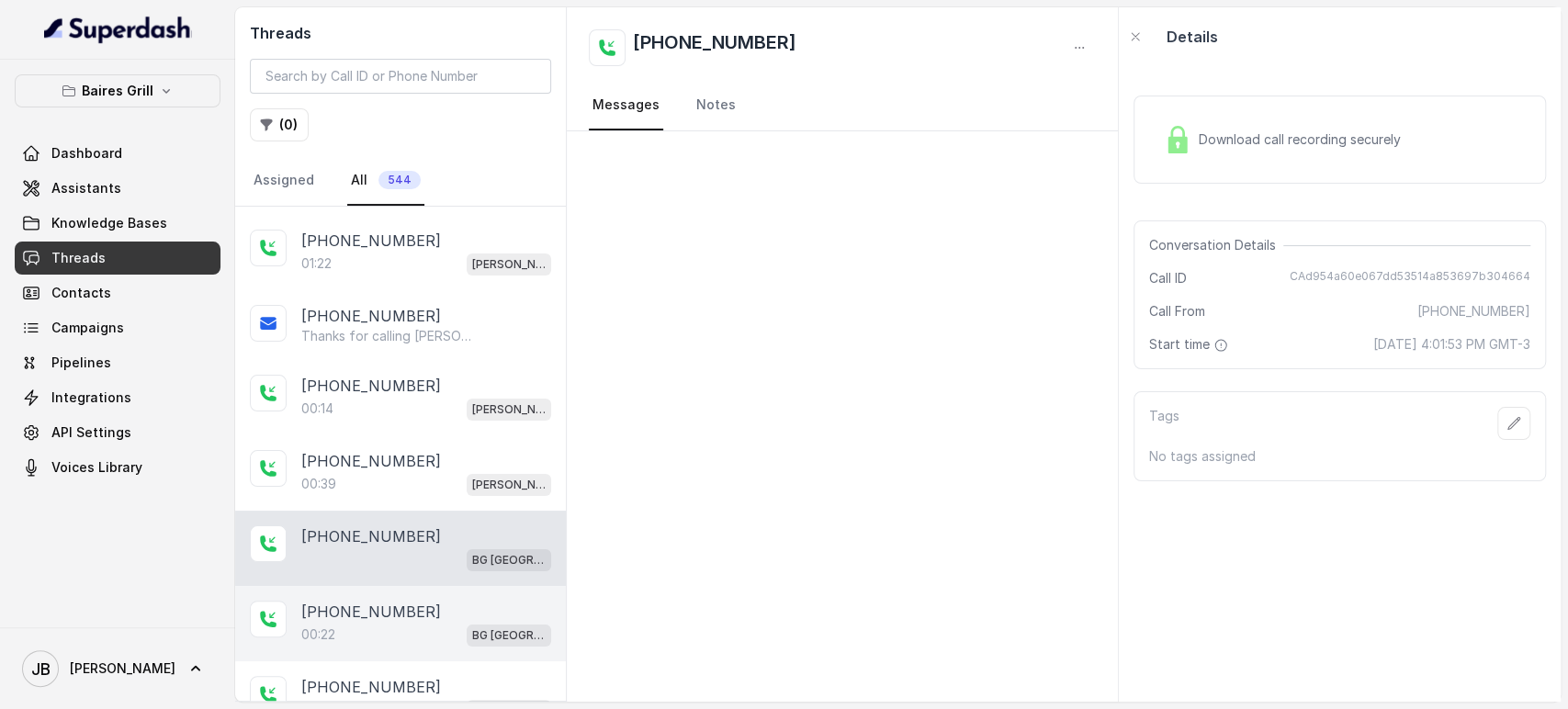
click at [389, 604] on p "[PHONE_NUMBER]" at bounding box center [371, 611] width 139 height 22
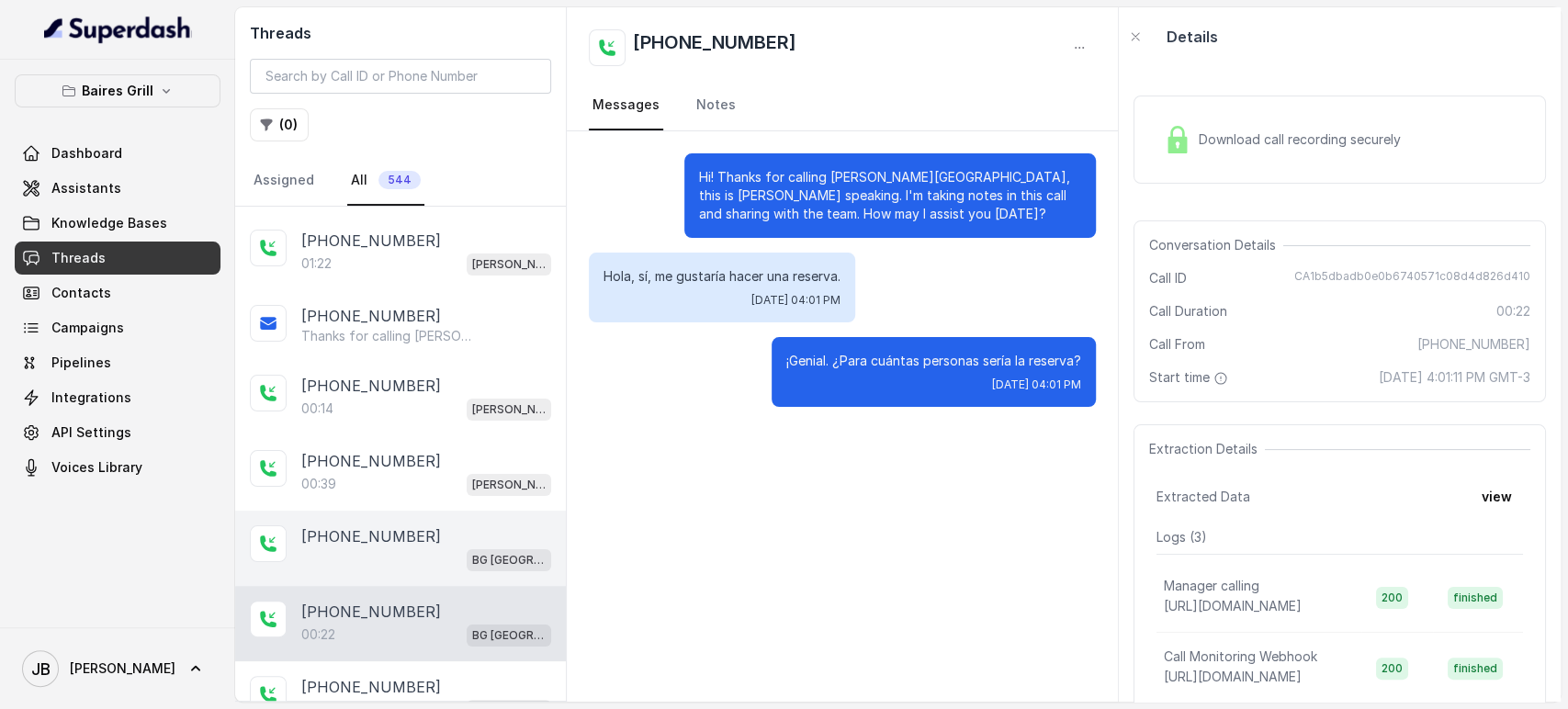
scroll to position [352, 0]
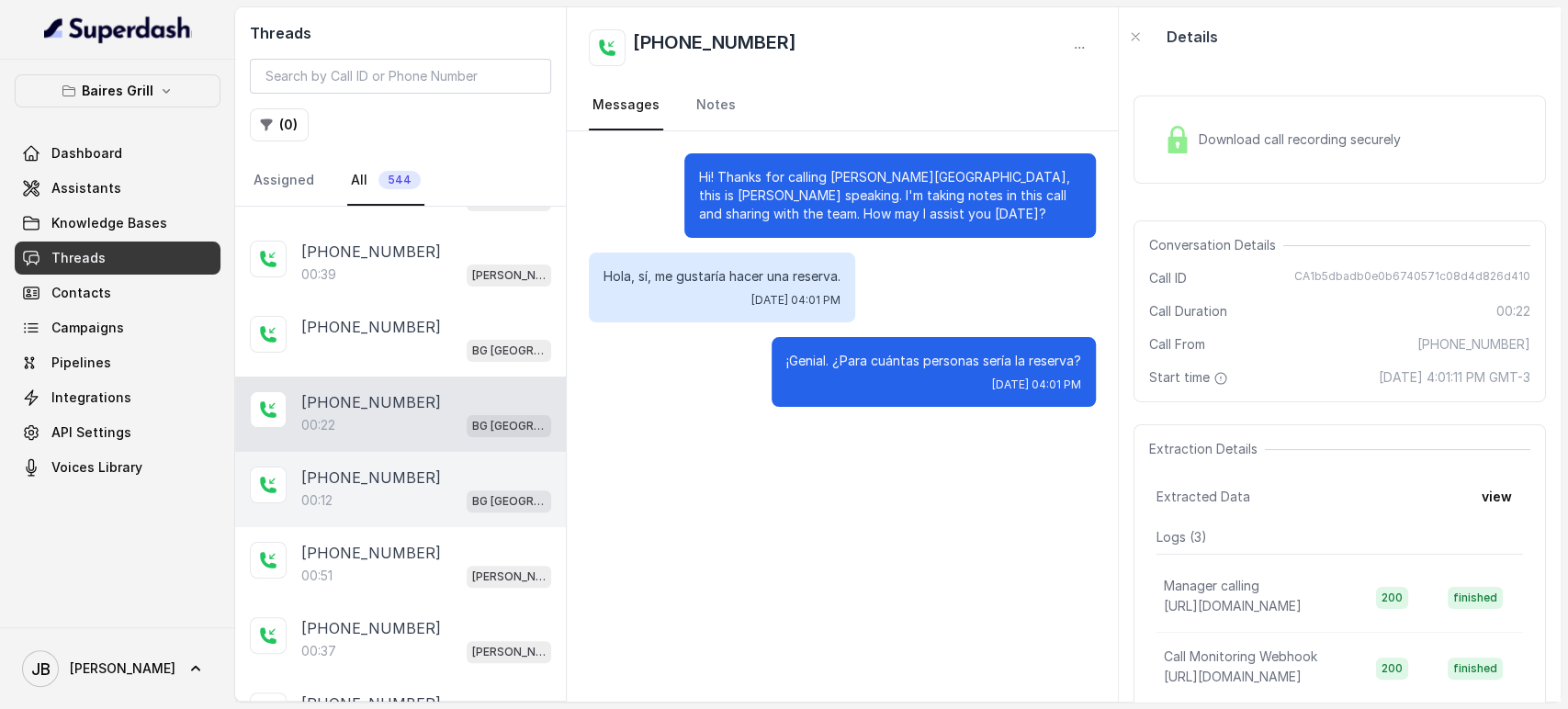
click at [404, 467] on p "[PHONE_NUMBER]" at bounding box center [371, 478] width 139 height 22
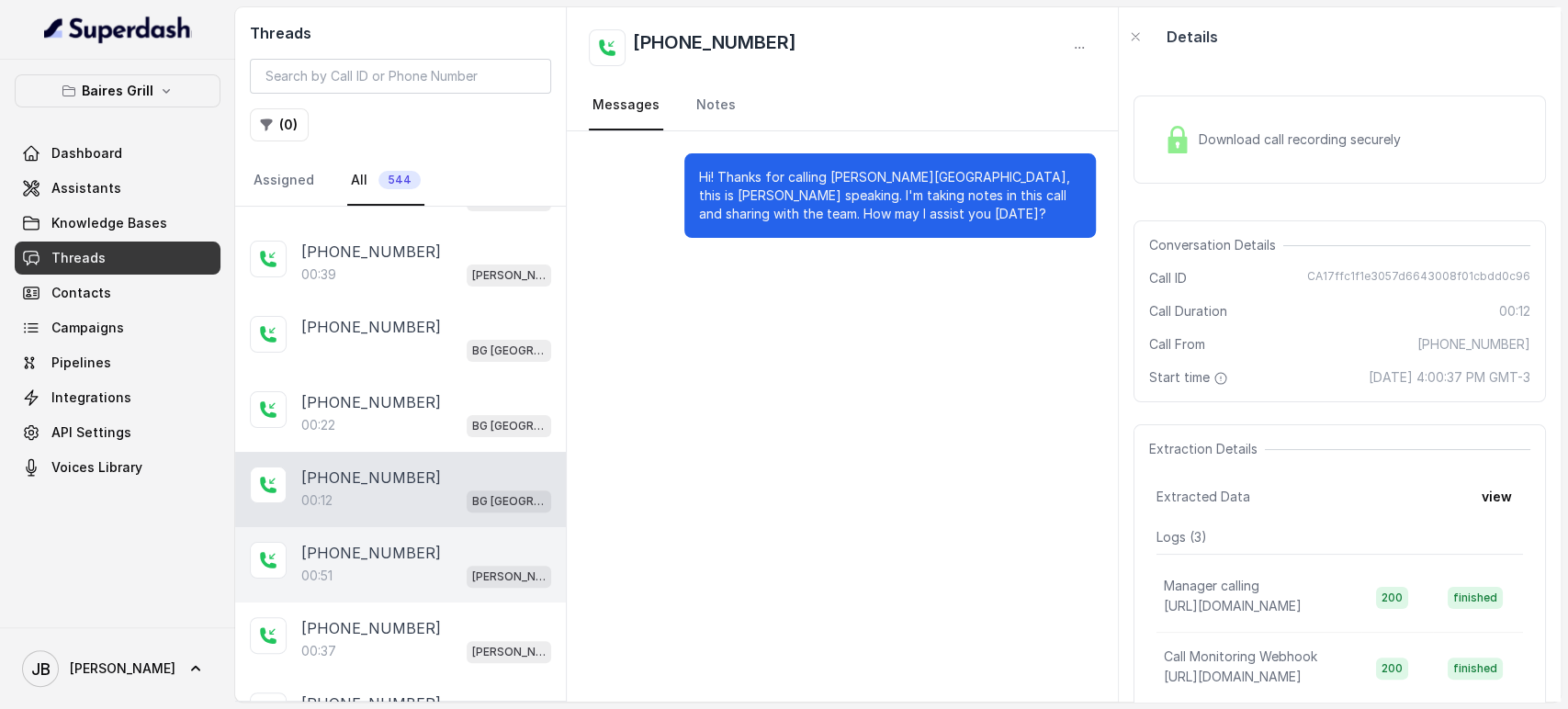
click at [332, 548] on p "[PHONE_NUMBER]" at bounding box center [371, 552] width 139 height 22
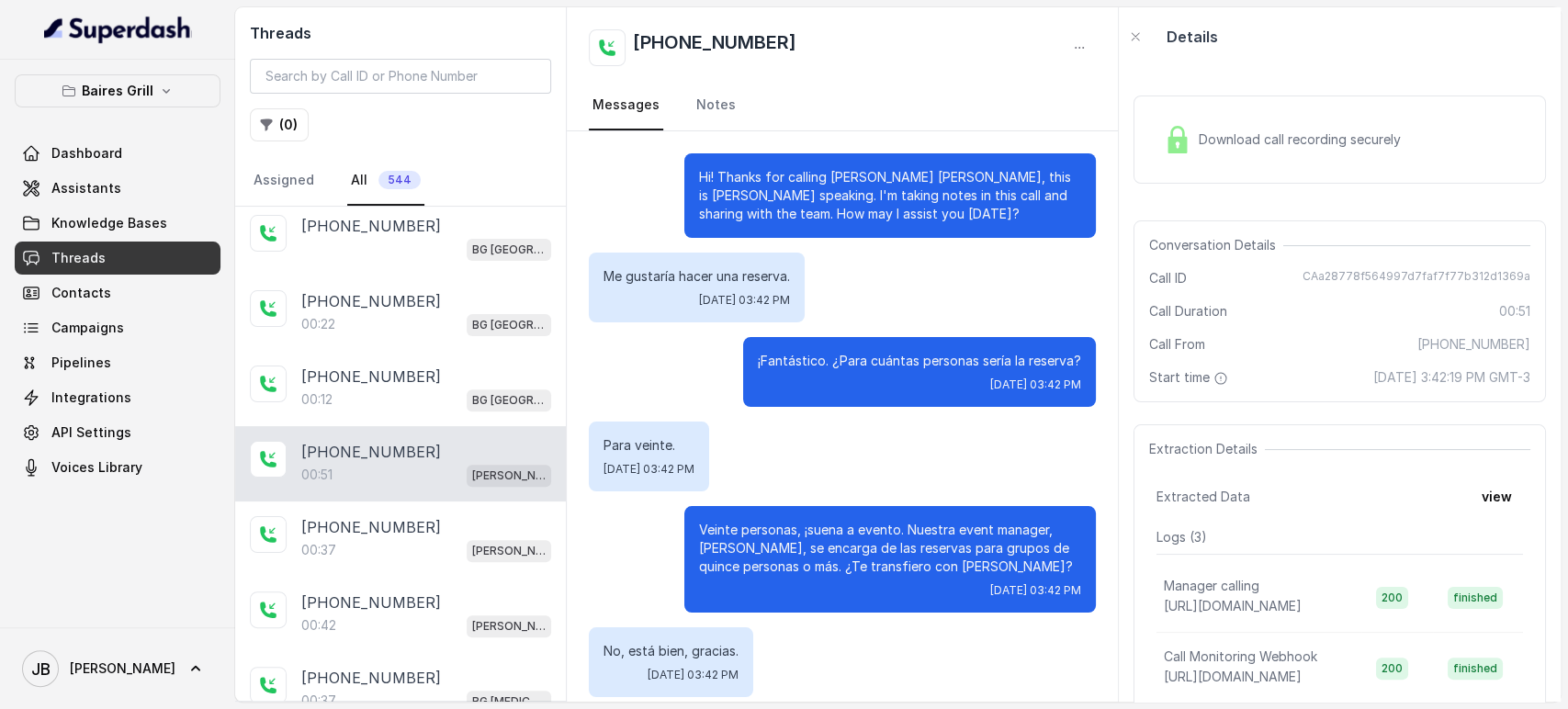
scroll to position [162, 0]
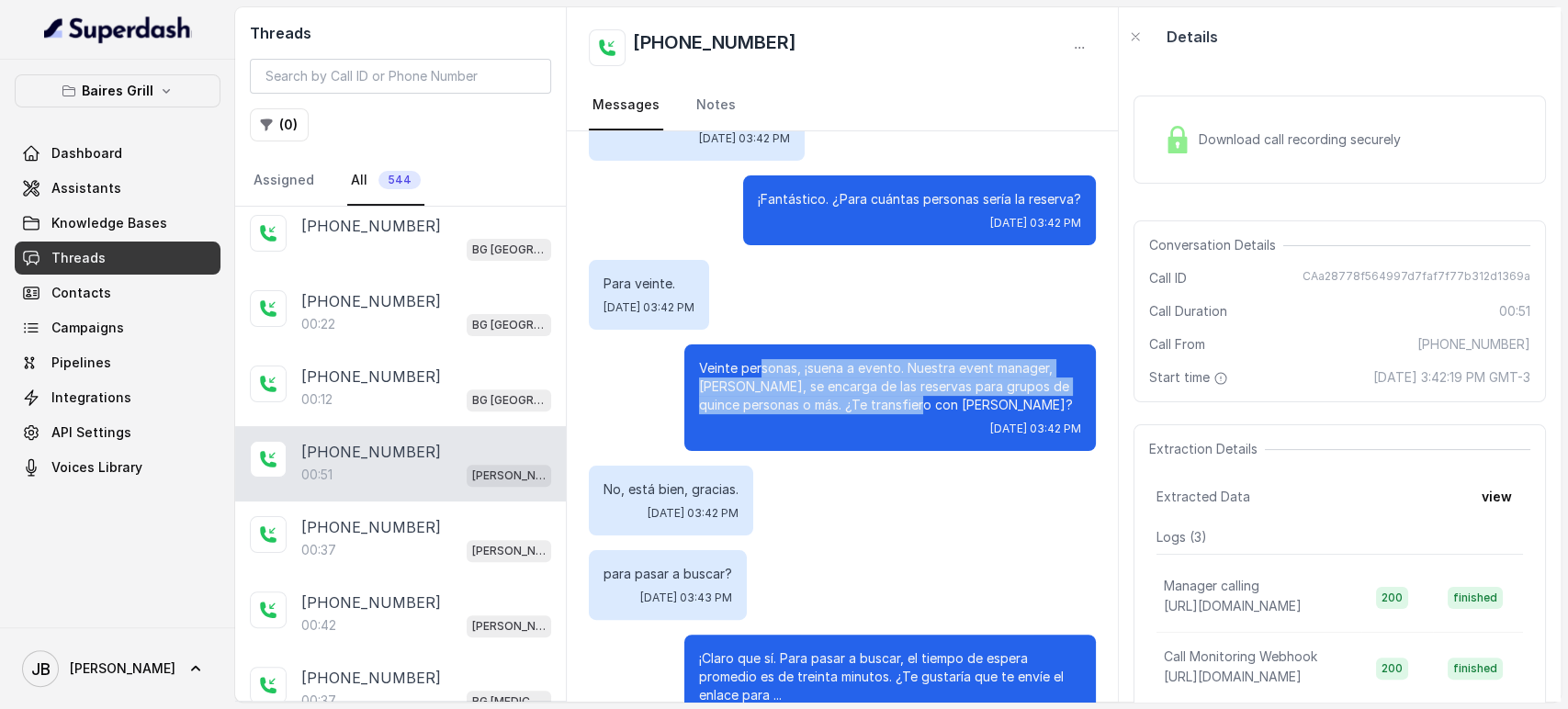
drag, startPoint x: 743, startPoint y: 369, endPoint x: 907, endPoint y: 403, distance: 167.5
click at [907, 403] on p "Veinte personas, ¡suena a evento. Nuestra event manager, [PERSON_NAME], se enca…" at bounding box center [891, 386] width 383 height 55
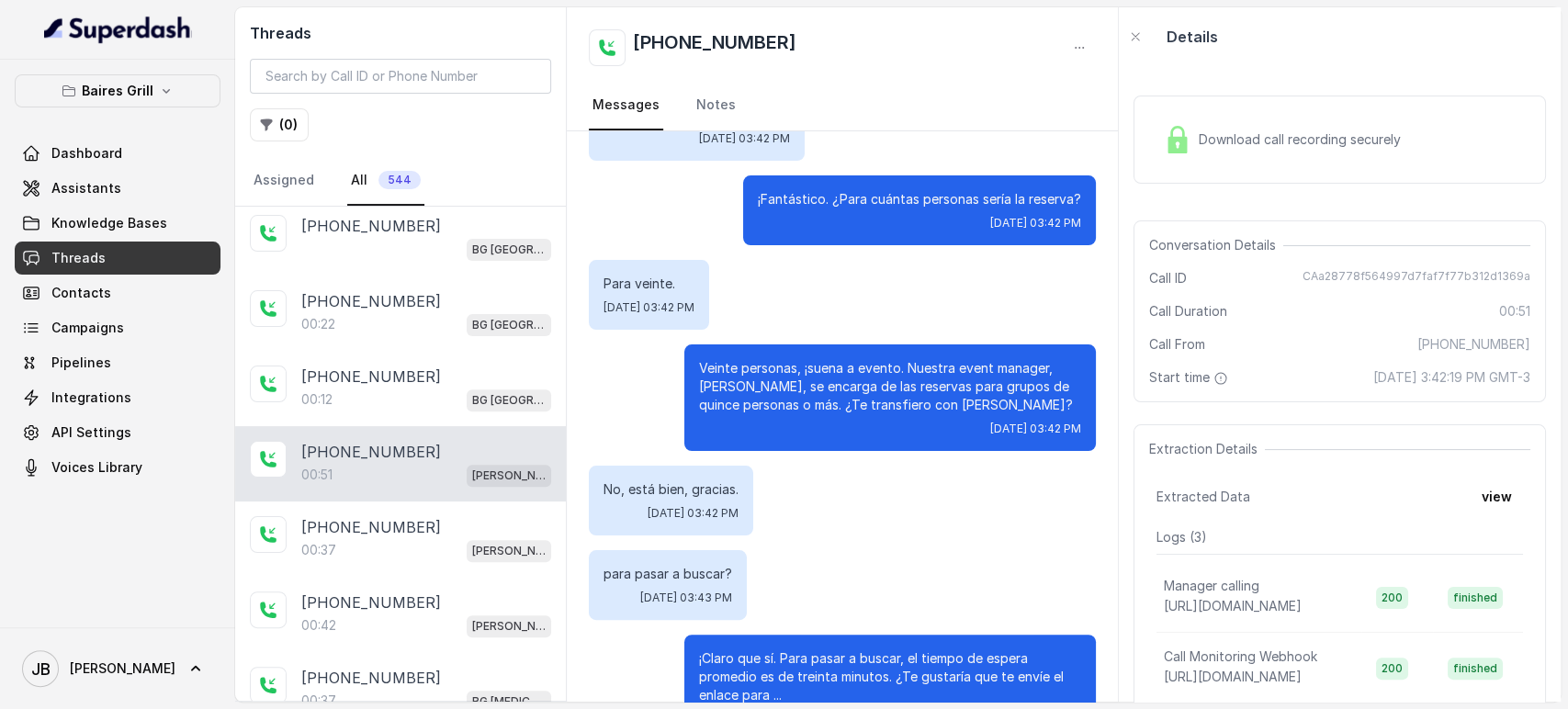
scroll to position [222, 0]
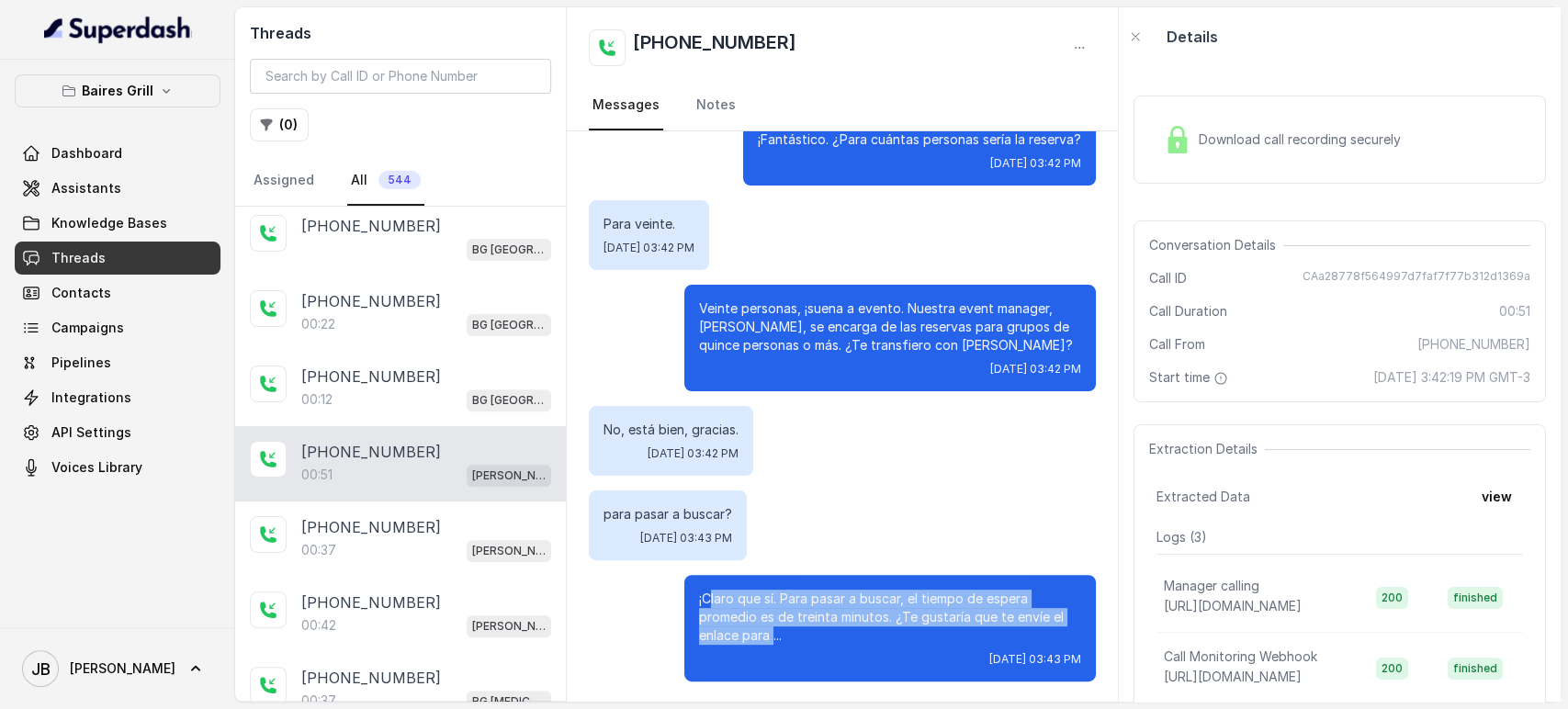
drag, startPoint x: 758, startPoint y: 633, endPoint x: 697, endPoint y: 595, distance: 71.9
click at [700, 595] on p "¡Claro que sí. Para pasar a buscar, el tiempo de espera promedio es de treinta …" at bounding box center [891, 617] width 383 height 55
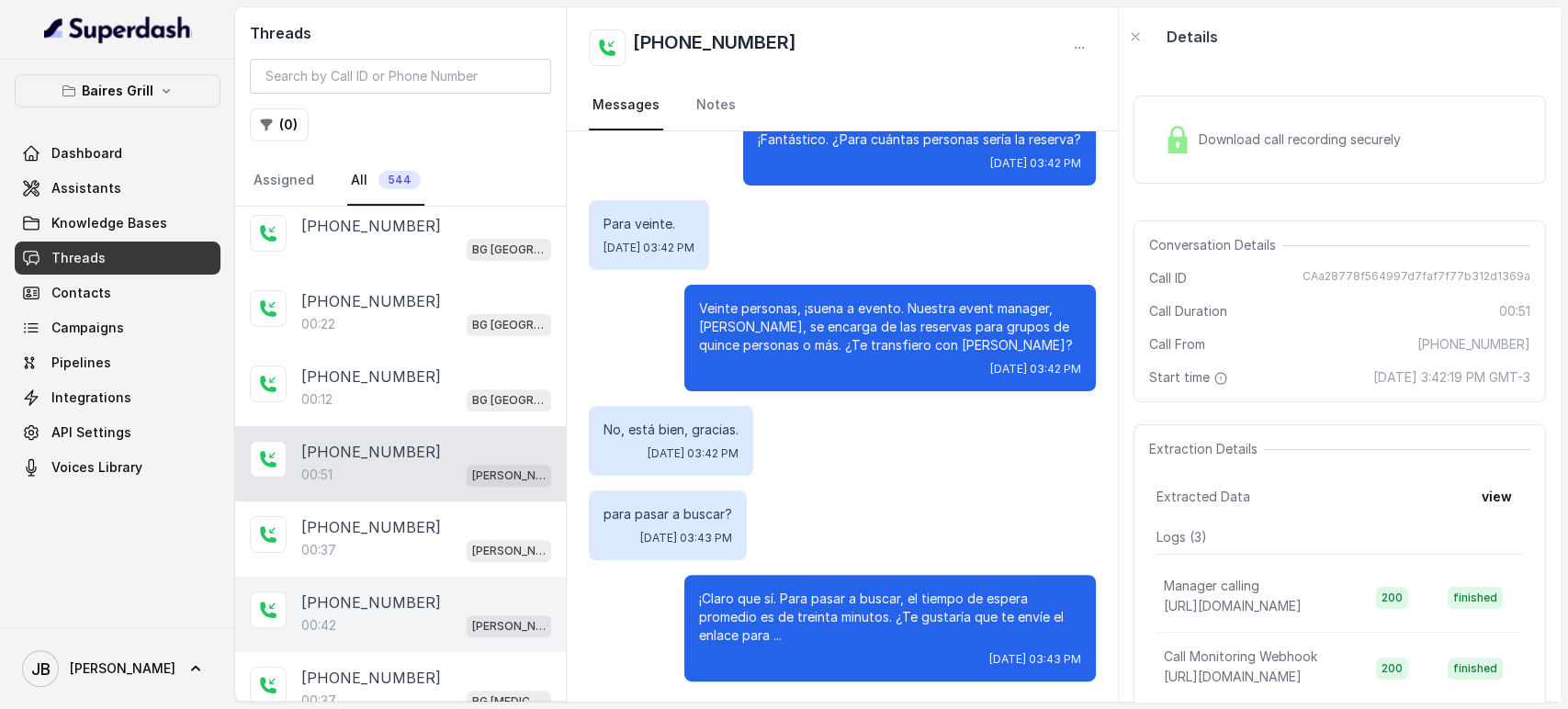
click at [411, 577] on div "[PHONE_NUMBER]:42 [PERSON_NAME]" at bounding box center [400, 614] width 331 height 76
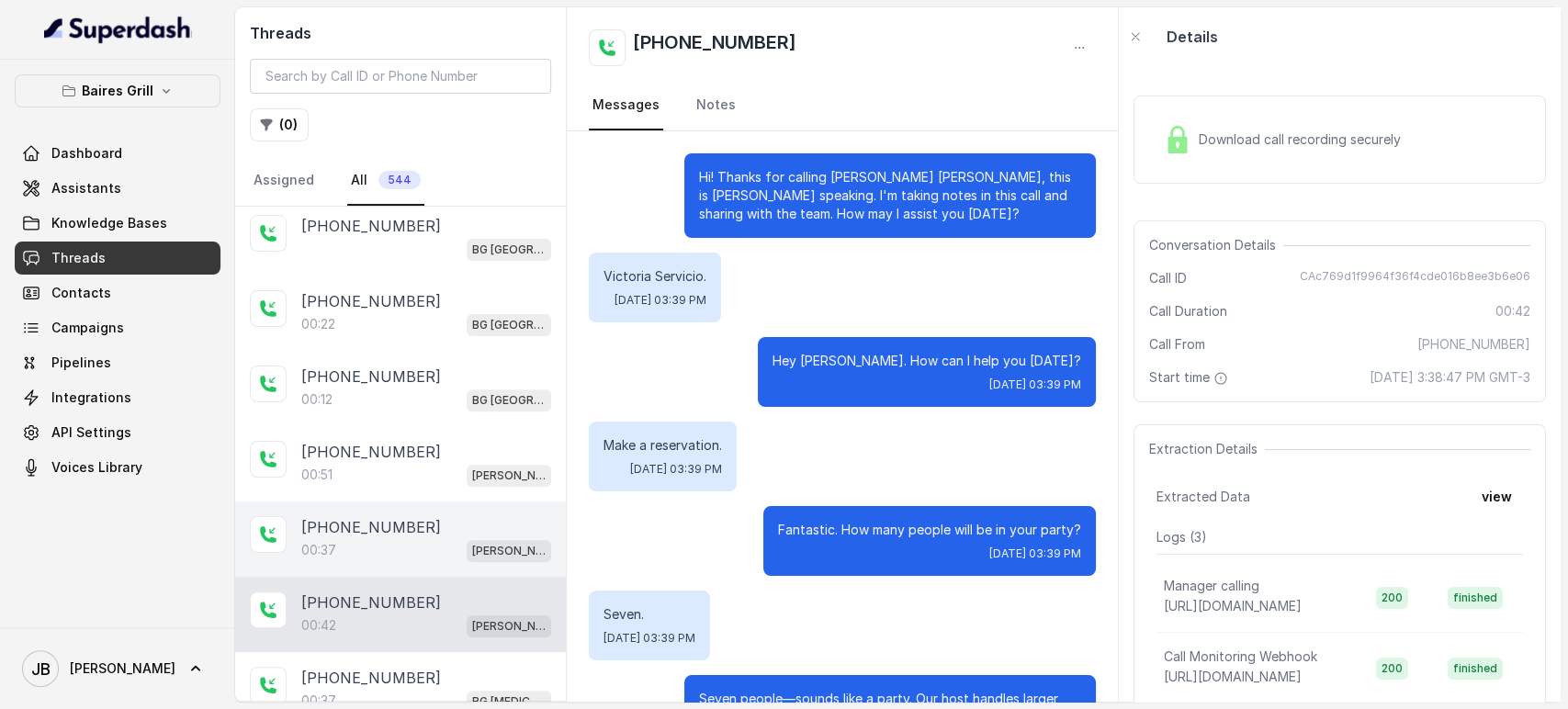
scroll to position [270, 0]
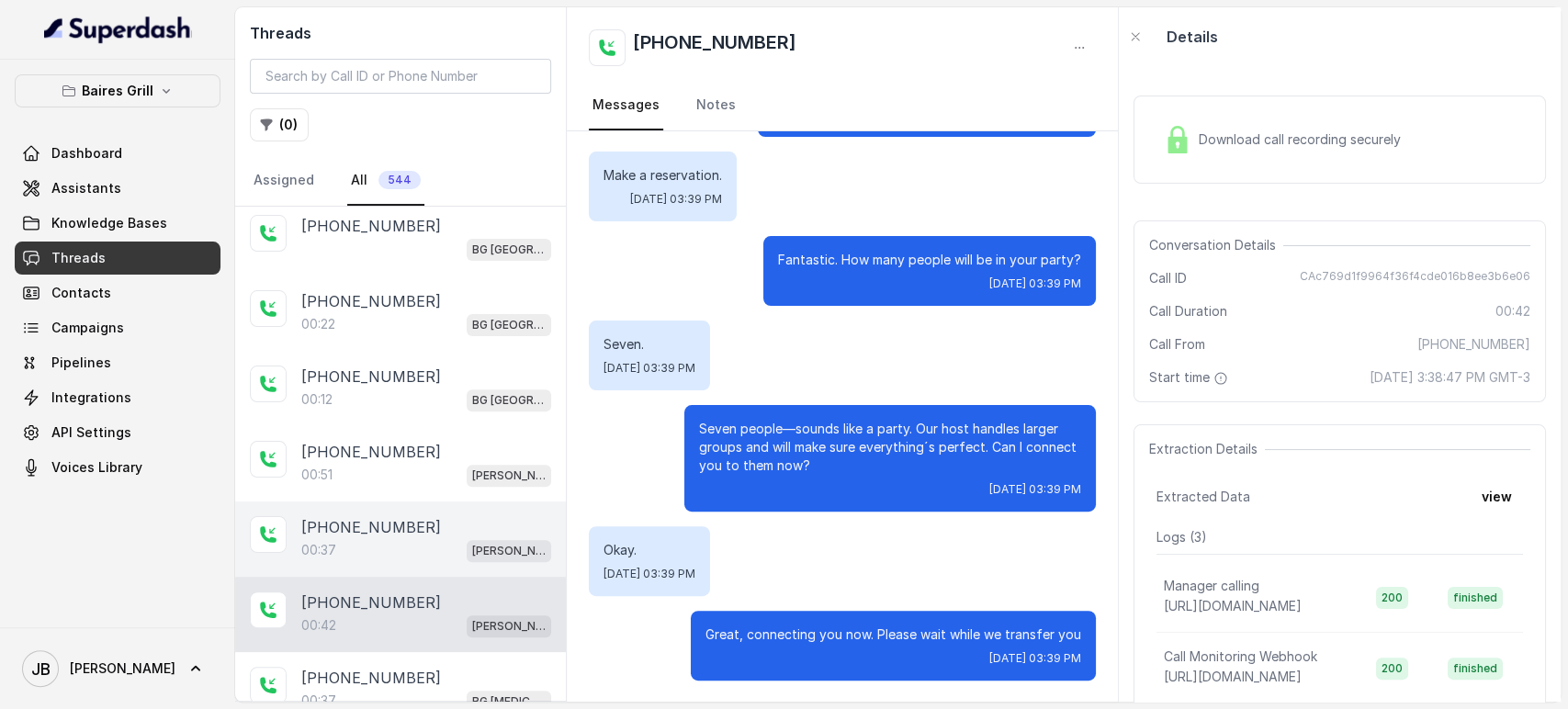
click at [436, 538] on div "00:37 [PERSON_NAME]" at bounding box center [426, 550] width 250 height 24
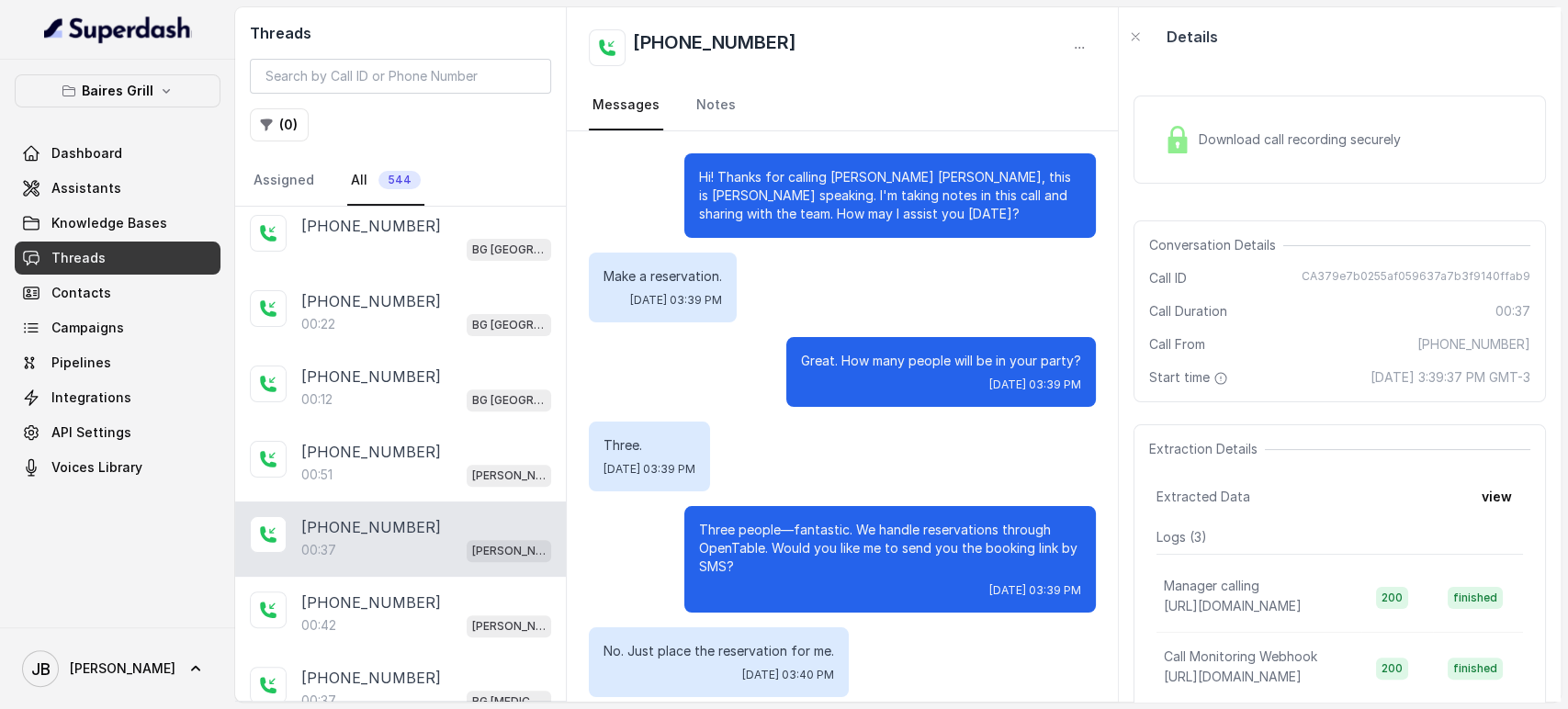
scroll to position [119, 0]
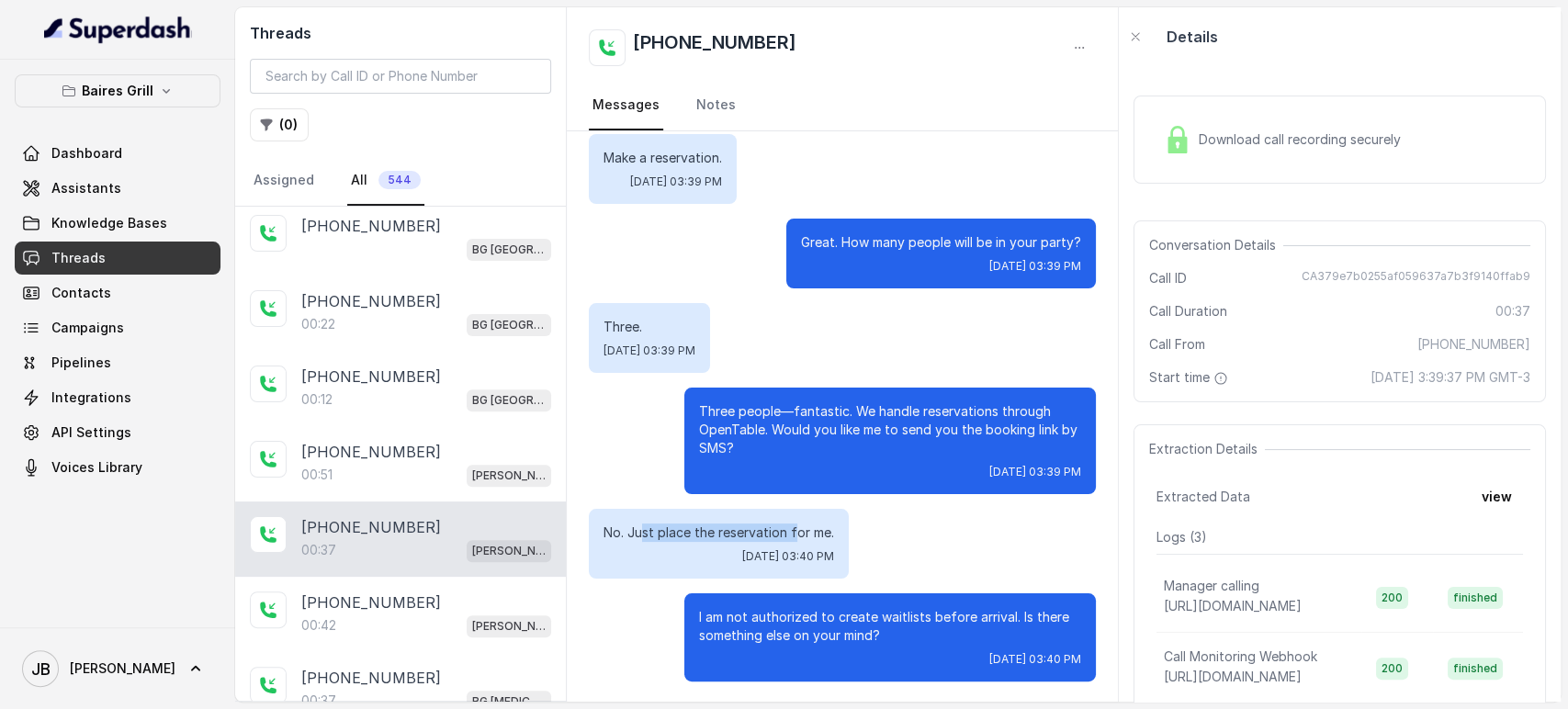
drag, startPoint x: 640, startPoint y: 527, endPoint x: 797, endPoint y: 540, distance: 157.5
click at [797, 540] on div "No. Just place the reservation for me. [DATE] 03:40 PM" at bounding box center [718, 543] width 260 height 70
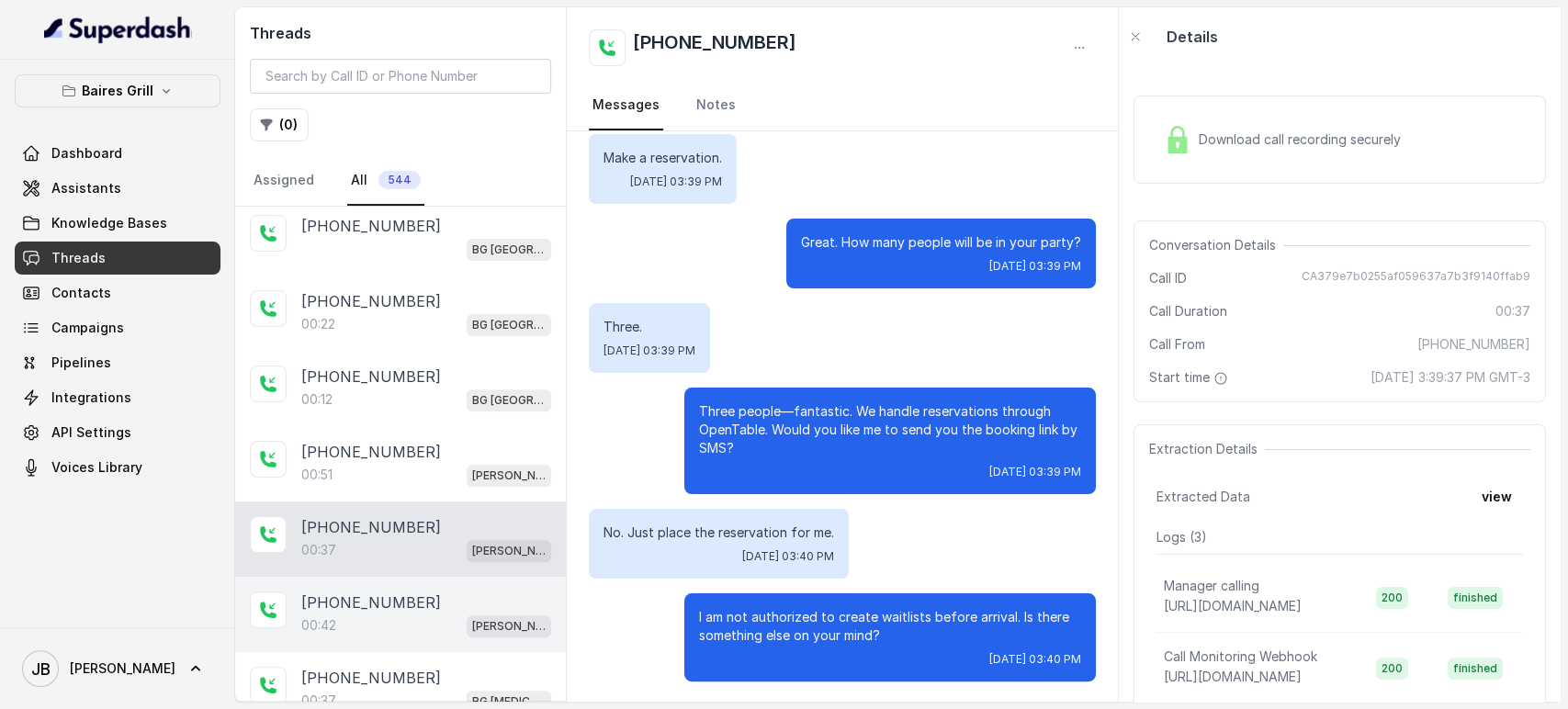
click at [334, 616] on p "00:42" at bounding box center [319, 625] width 35 height 19
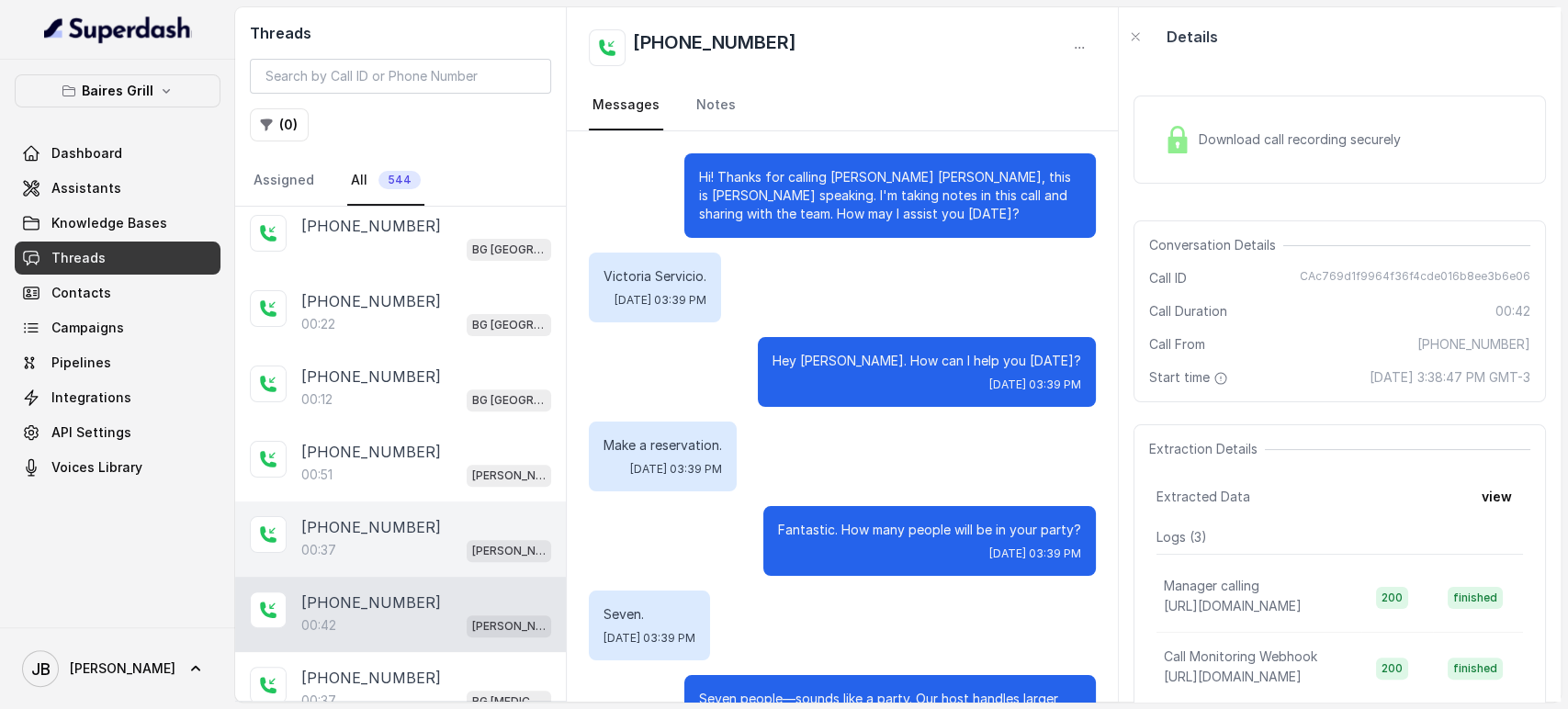
scroll to position [270, 0]
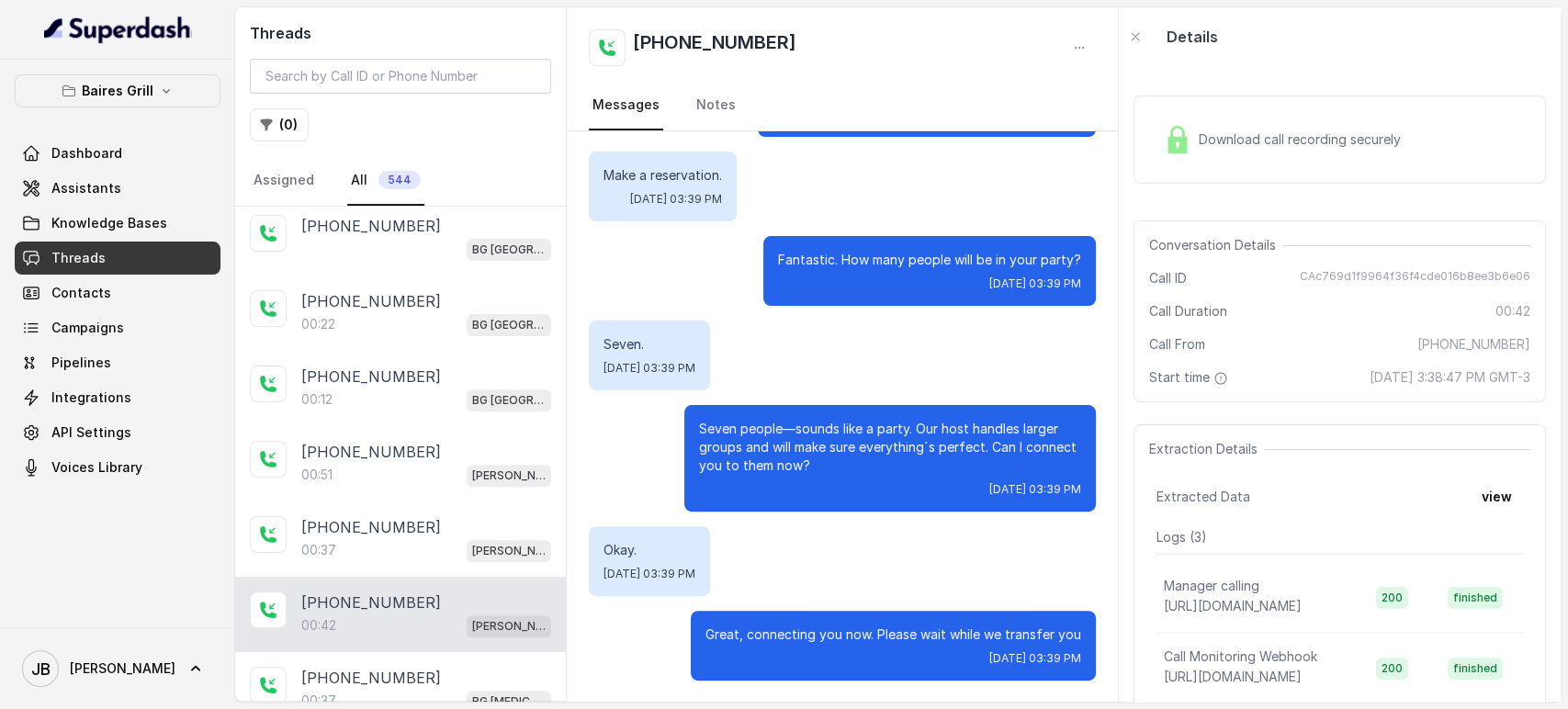
drag, startPoint x: 794, startPoint y: 461, endPoint x: 813, endPoint y: 470, distance: 21.0
click at [813, 470] on p "Seven people—sounds like a party. Our host handles larger groups and will make …" at bounding box center [891, 447] width 383 height 55
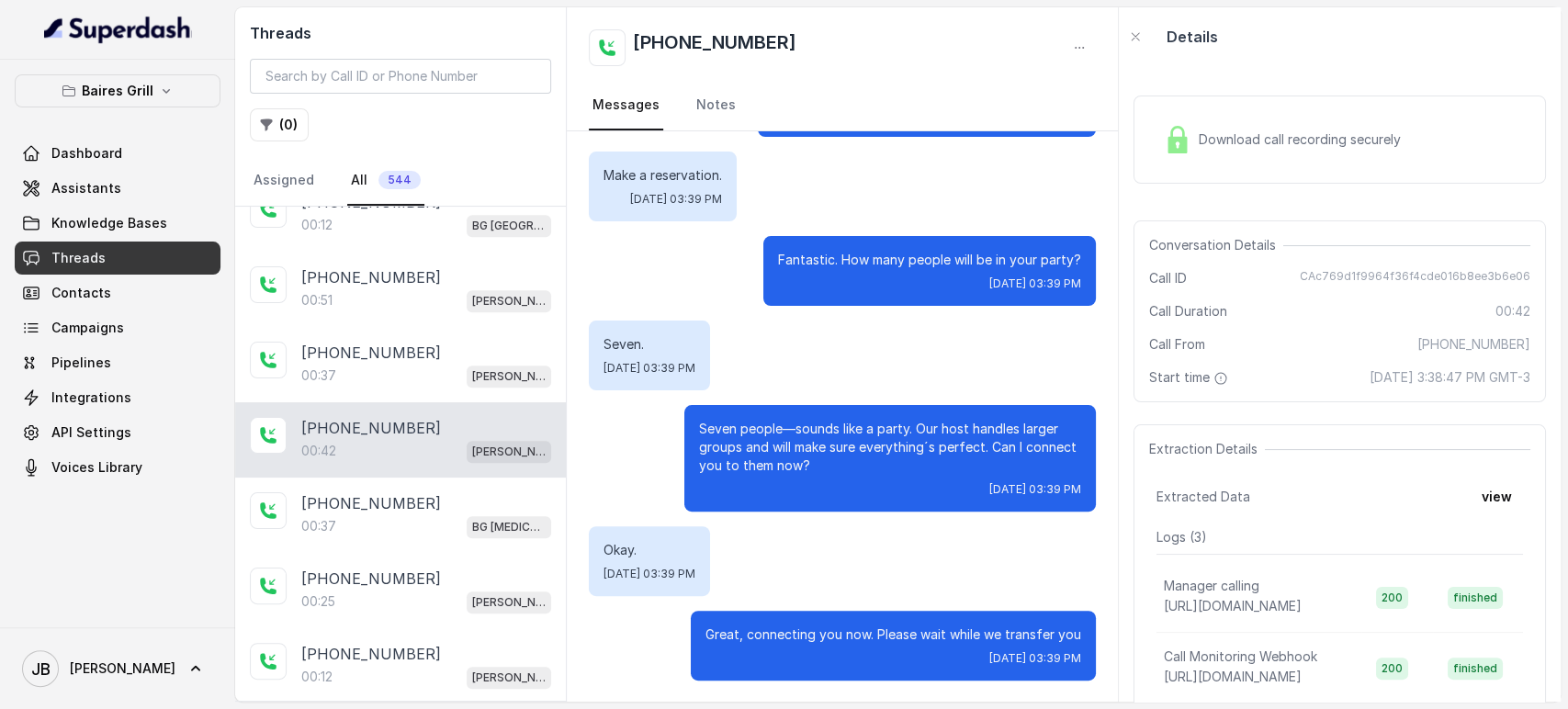
scroll to position [644, 0]
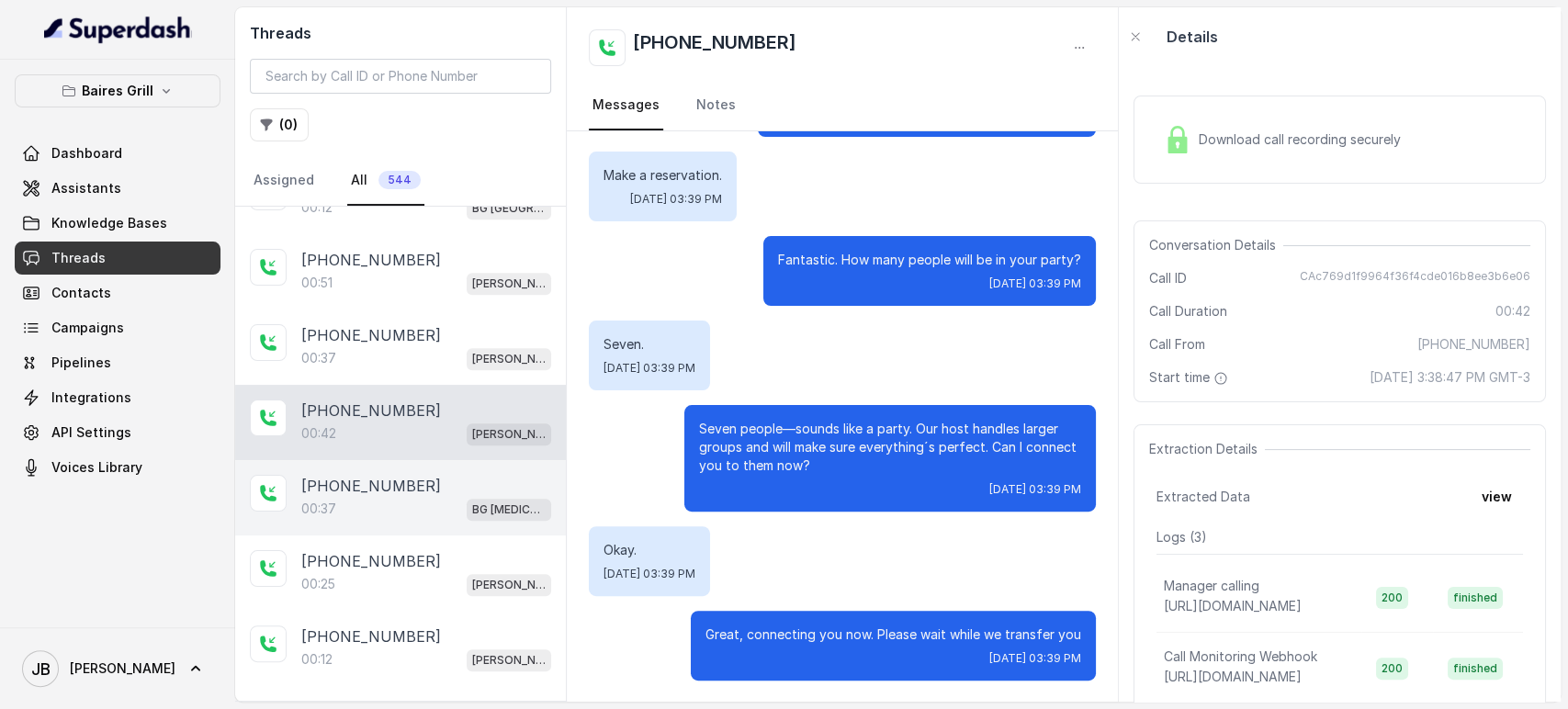
click at [426, 486] on div "[PHONE_NUMBER]" at bounding box center [426, 485] width 250 height 22
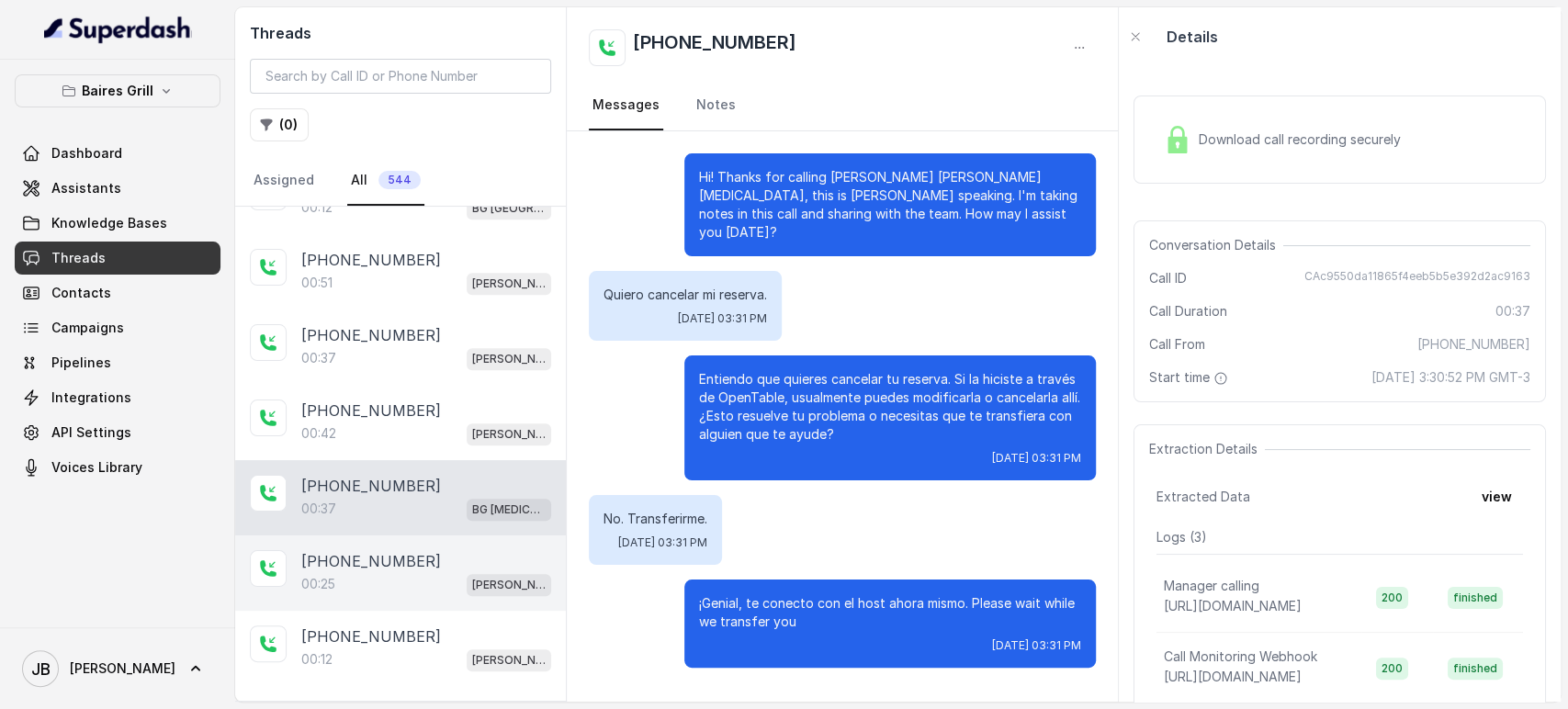
click at [408, 572] on div "00:25 [PERSON_NAME]" at bounding box center [426, 583] width 250 height 24
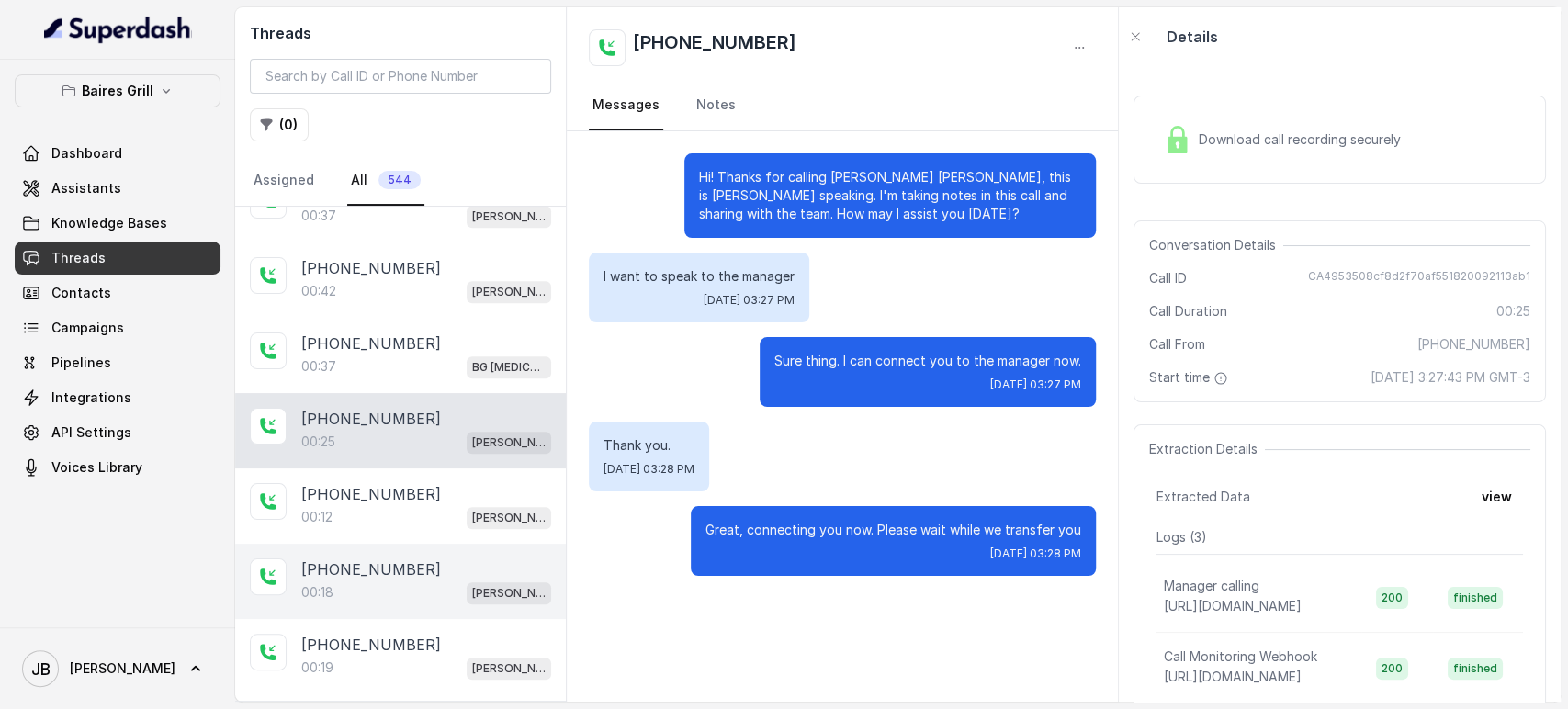
scroll to position [799, 0]
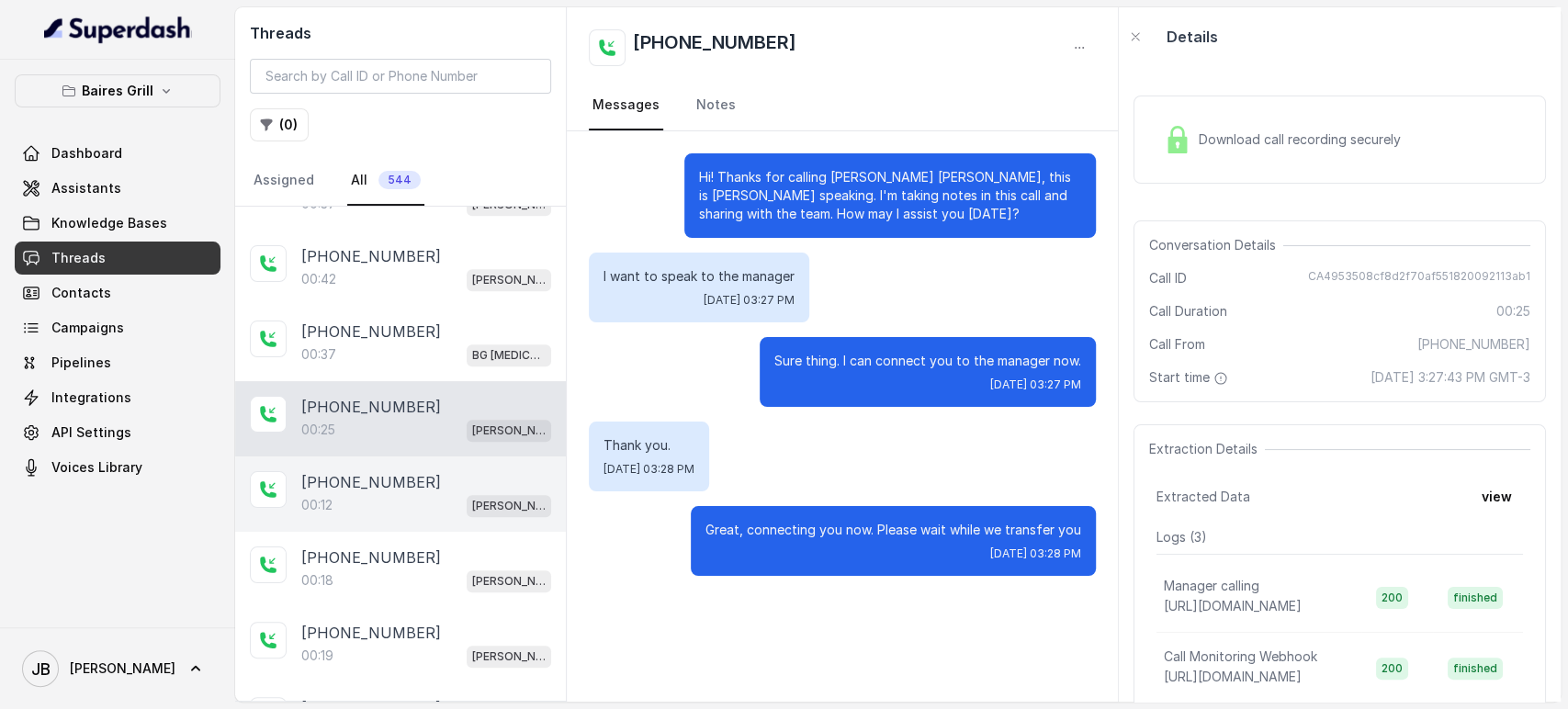
click at [416, 493] on div "00:12 [PERSON_NAME]" at bounding box center [426, 505] width 250 height 24
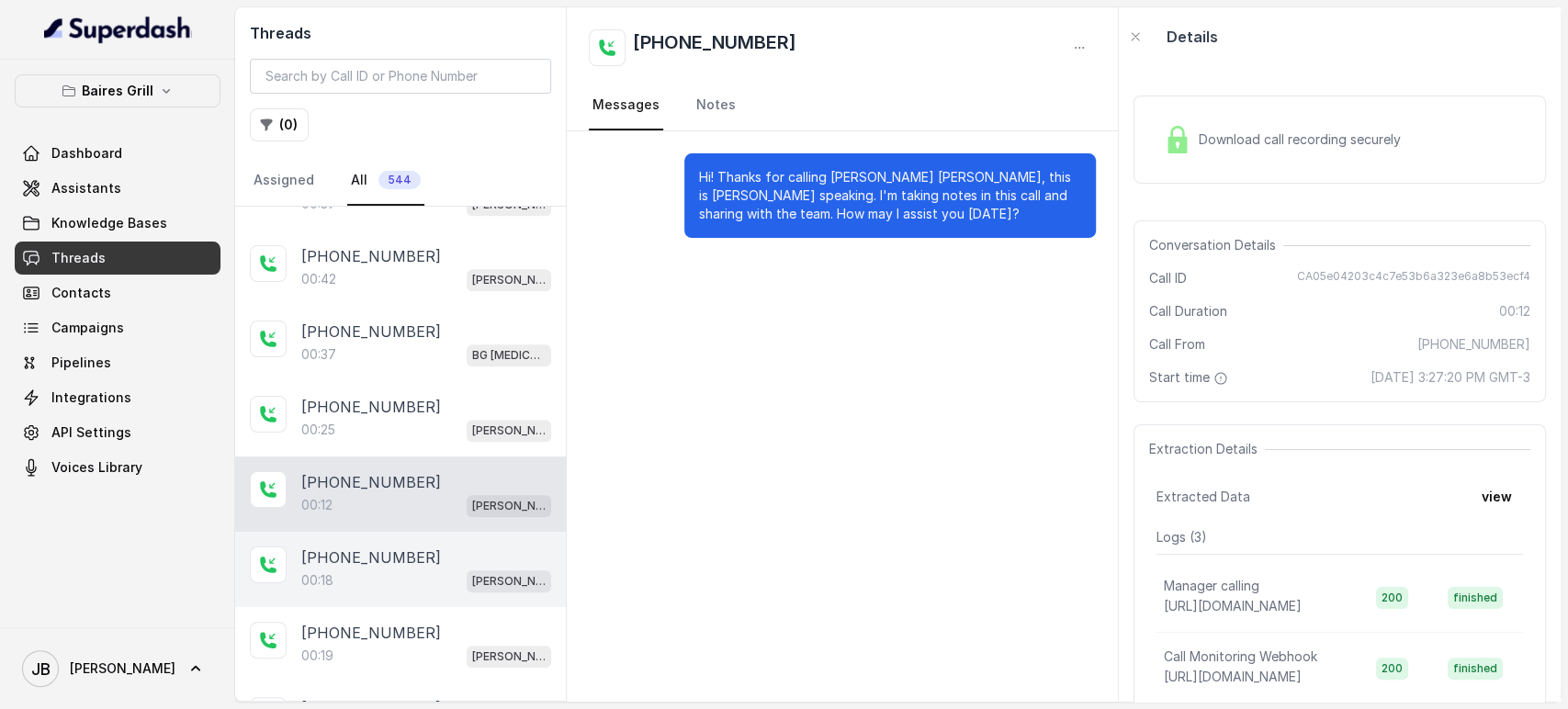
click at [388, 548] on p "[PHONE_NUMBER]" at bounding box center [371, 557] width 139 height 22
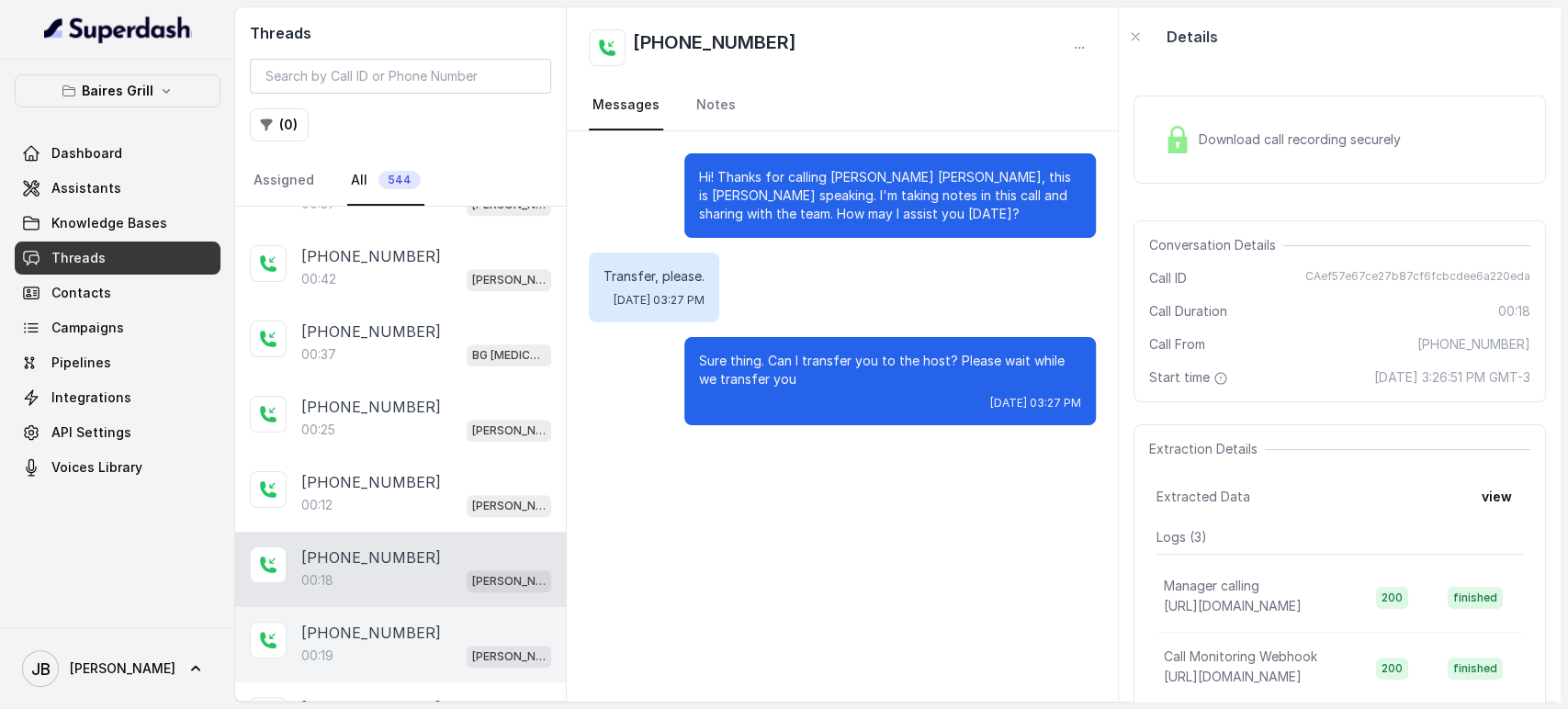
click at [319, 632] on p "[PHONE_NUMBER]" at bounding box center [371, 633] width 139 height 22
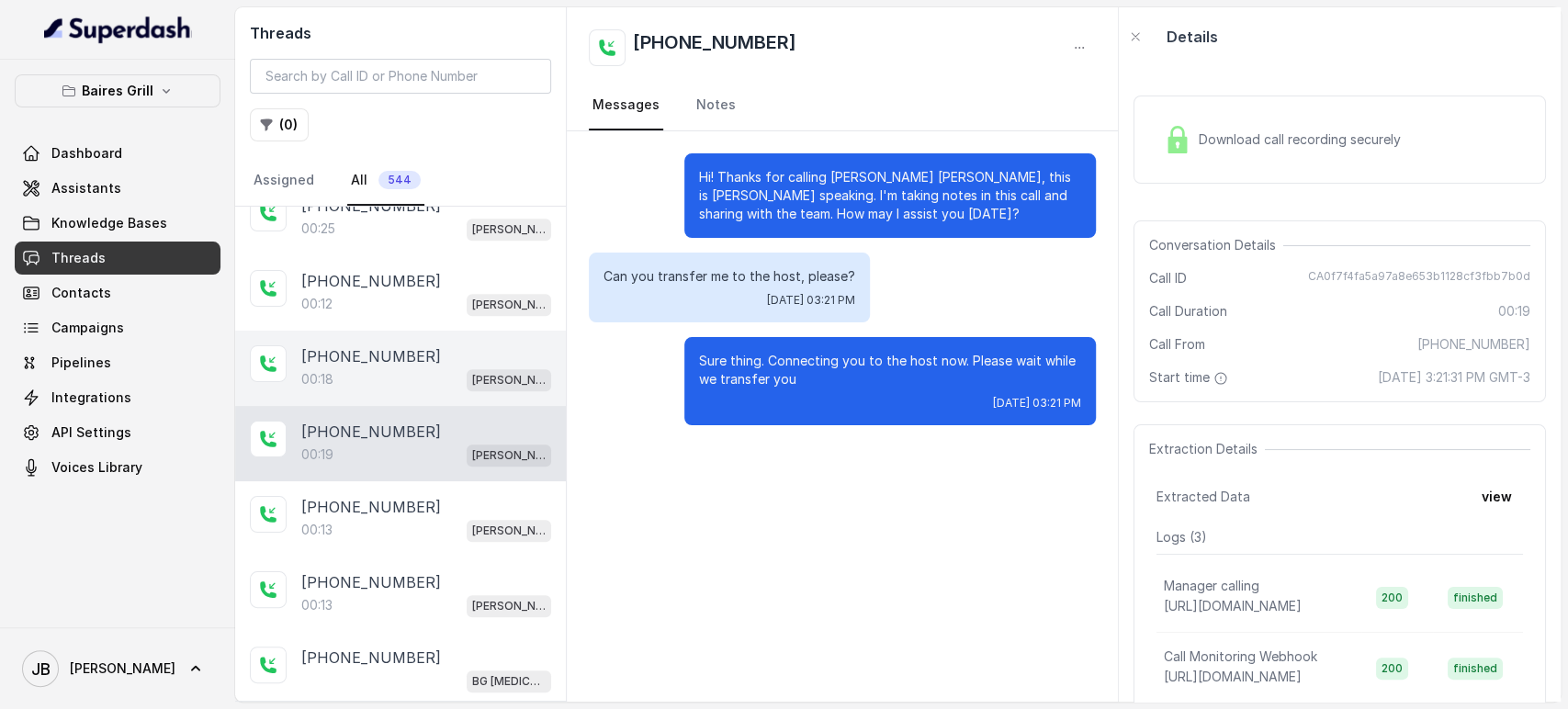
scroll to position [1006, 0]
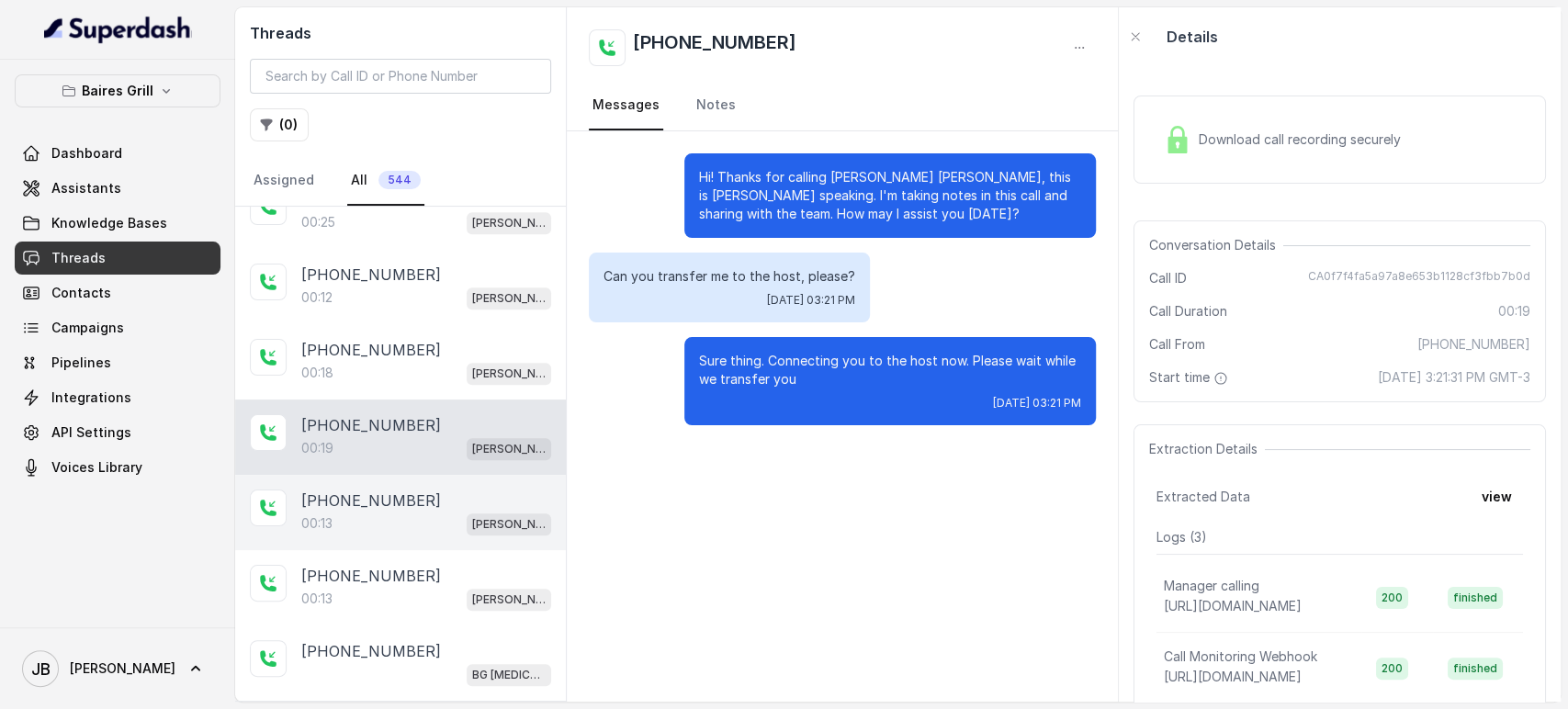
click at [427, 497] on div "[PHONE_NUMBER]" at bounding box center [426, 500] width 250 height 22
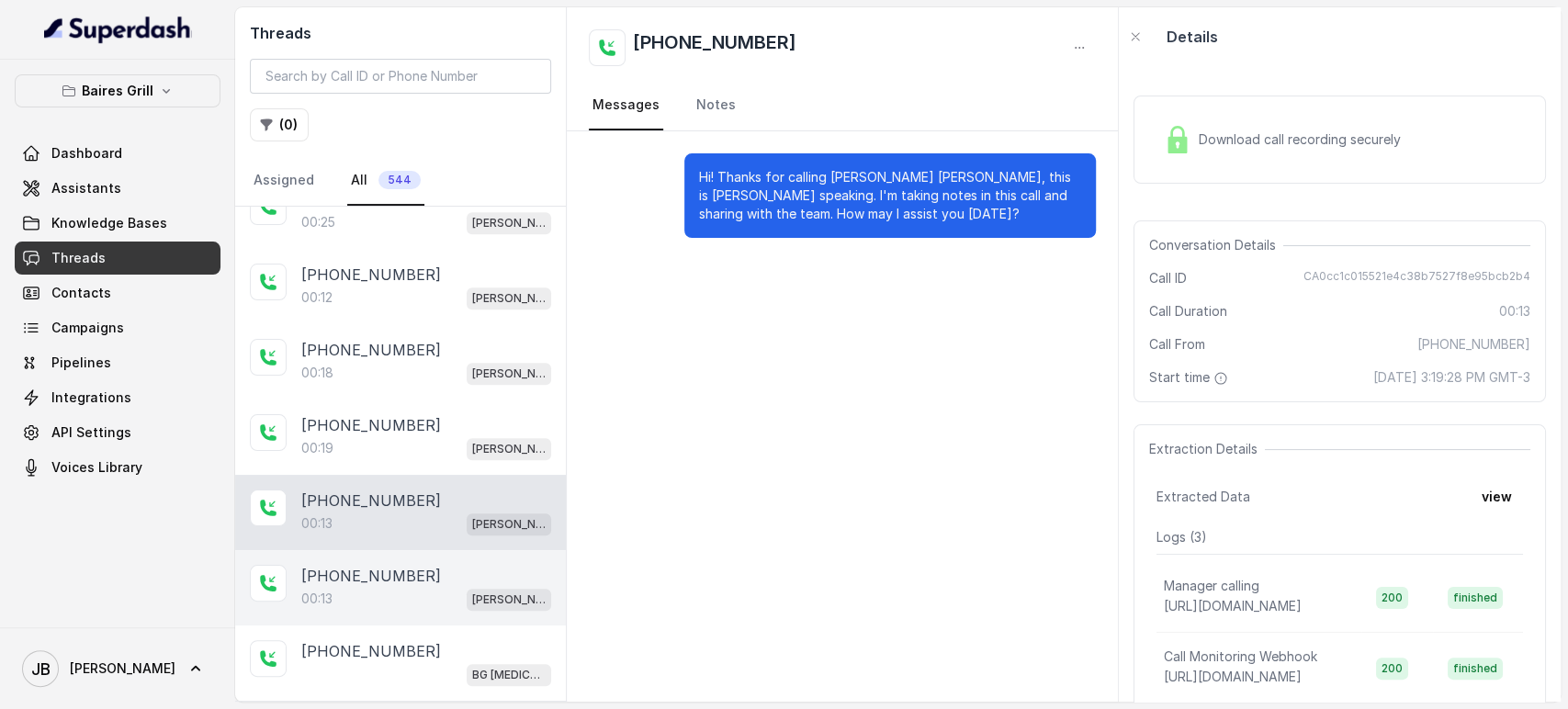
click at [413, 565] on div "[PHONE_NUMBER]" at bounding box center [426, 576] width 250 height 22
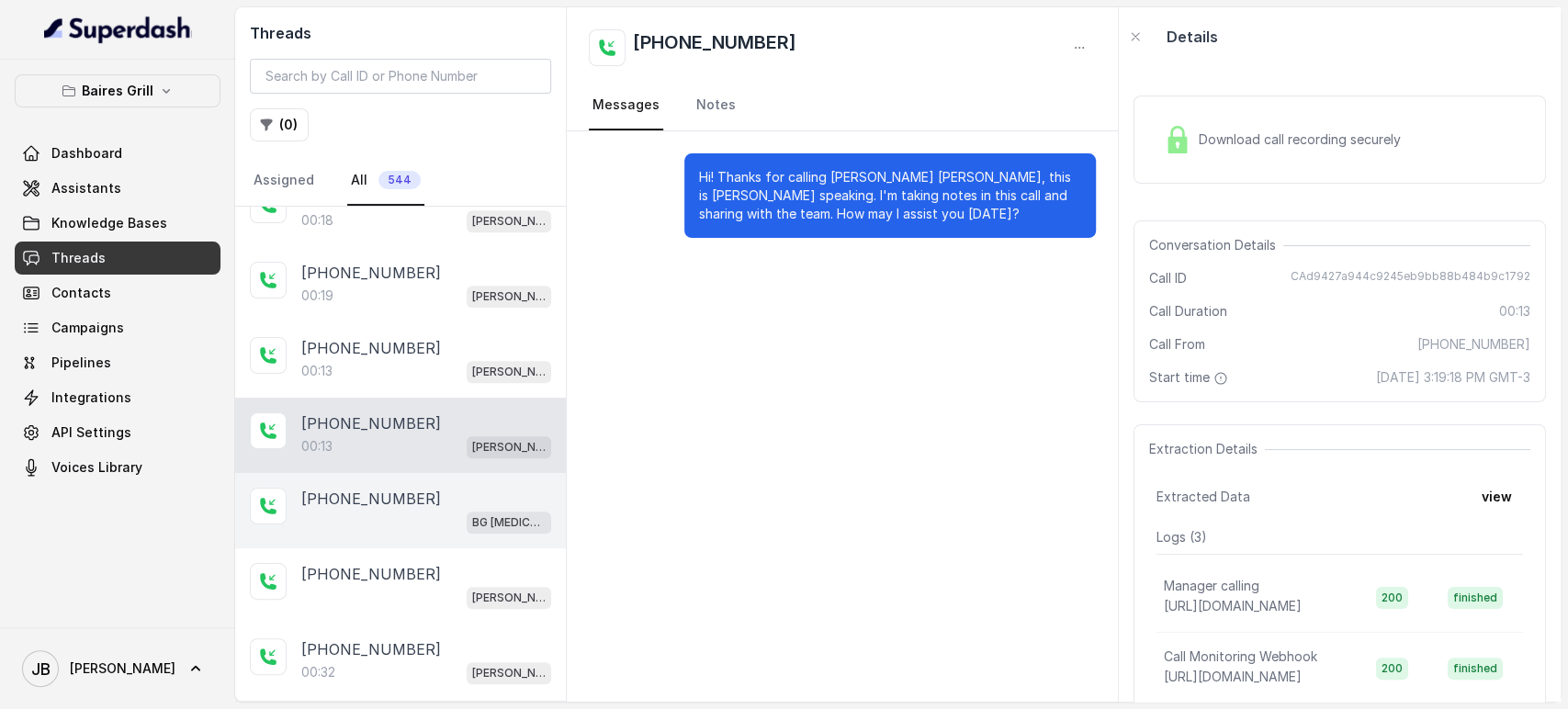
scroll to position [1160, 0]
click at [426, 486] on div "[PHONE_NUMBER]" at bounding box center [426, 497] width 250 height 22
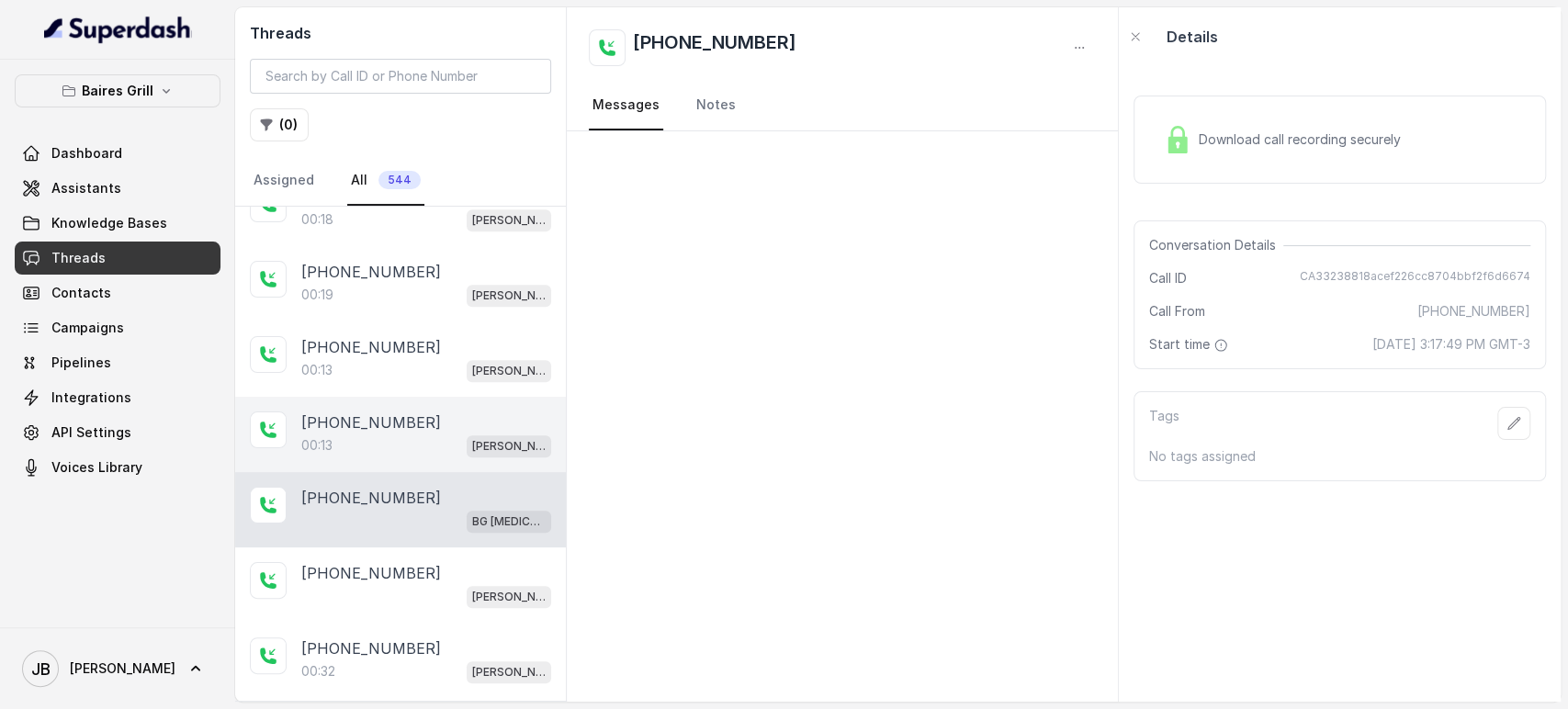
click at [421, 448] on div "00:13 [PERSON_NAME]" at bounding box center [426, 445] width 250 height 24
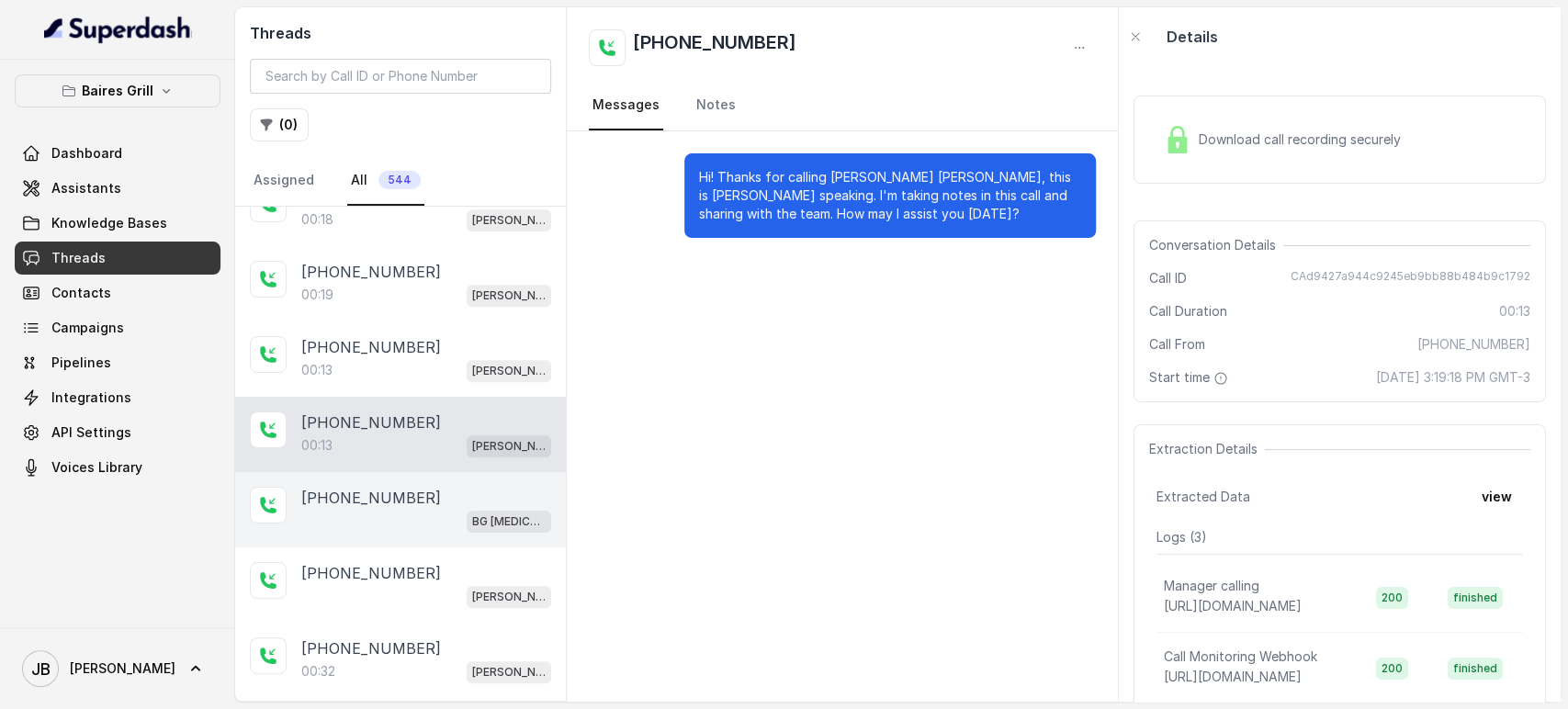
click at [427, 517] on div "BG [MEDICAL_DATA]" at bounding box center [426, 521] width 250 height 24
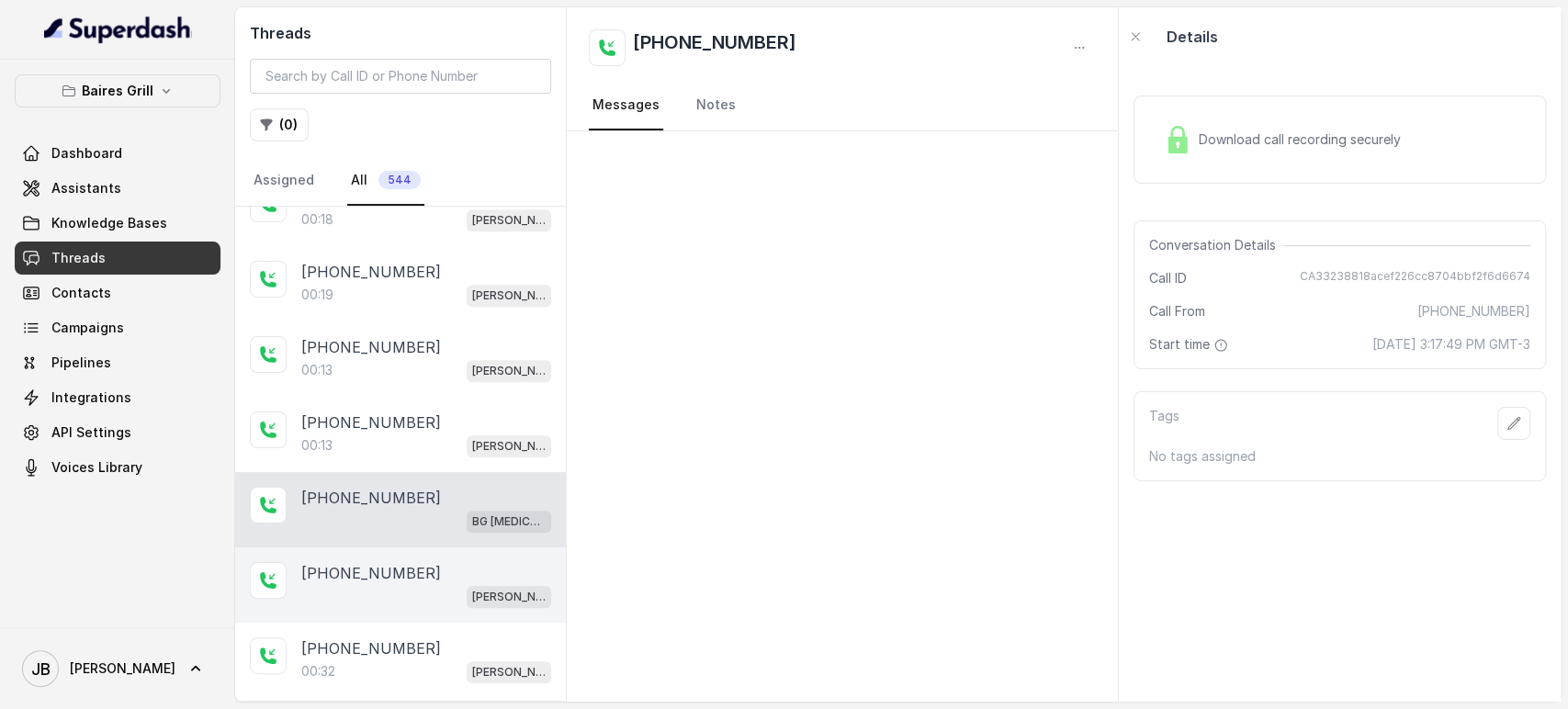
click at [426, 568] on div "[PHONE_NUMBER]" at bounding box center [426, 573] width 250 height 22
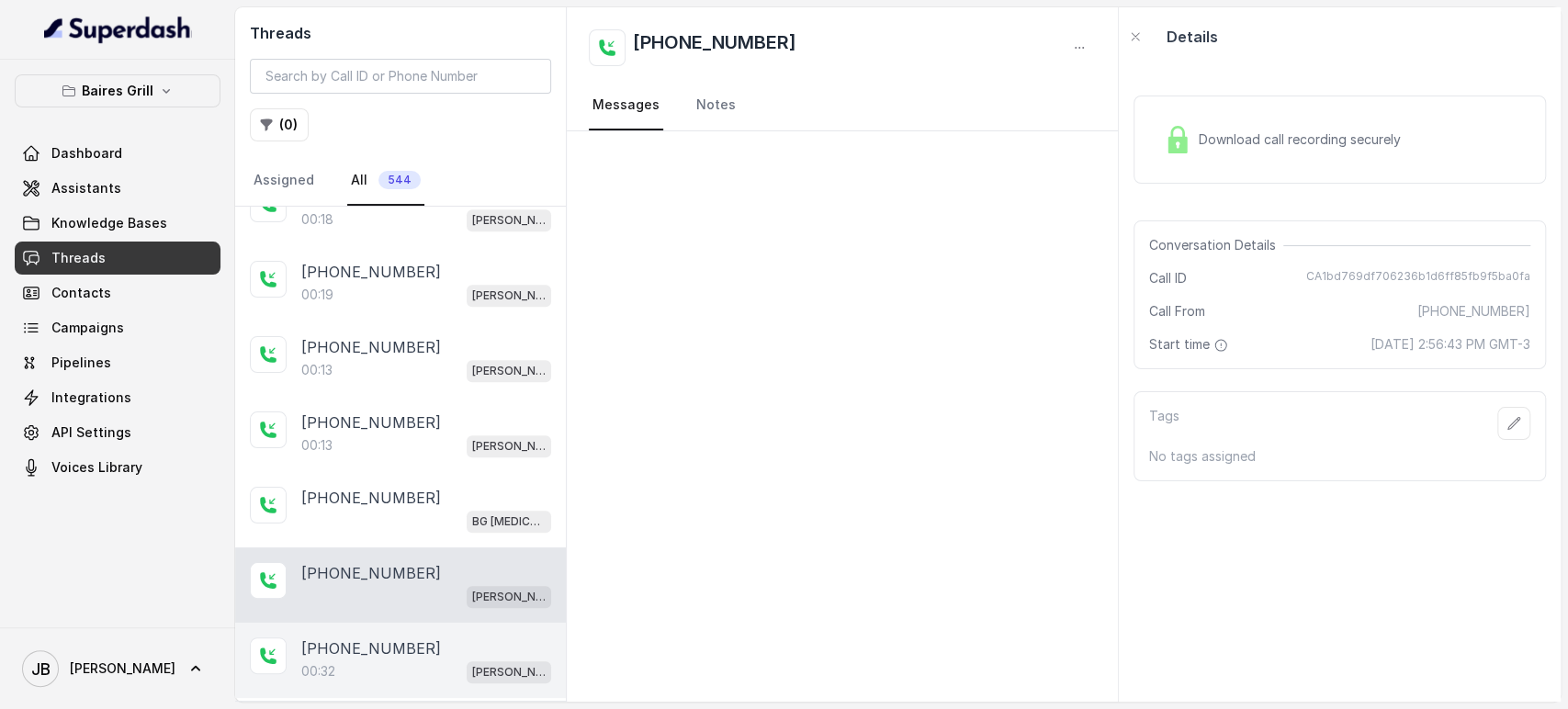
click at [421, 637] on div "[PHONE_NUMBER]" at bounding box center [426, 648] width 250 height 22
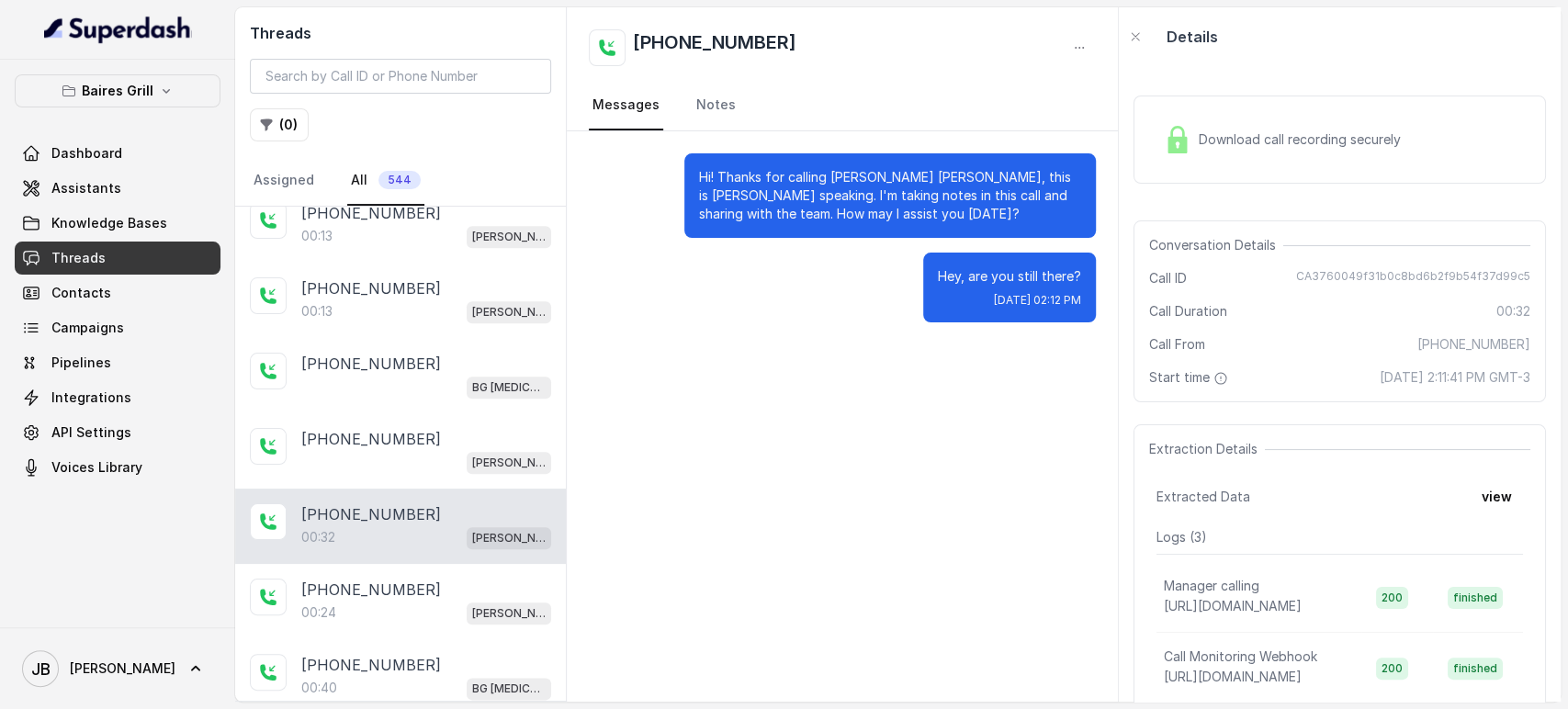
scroll to position [1314, 0]
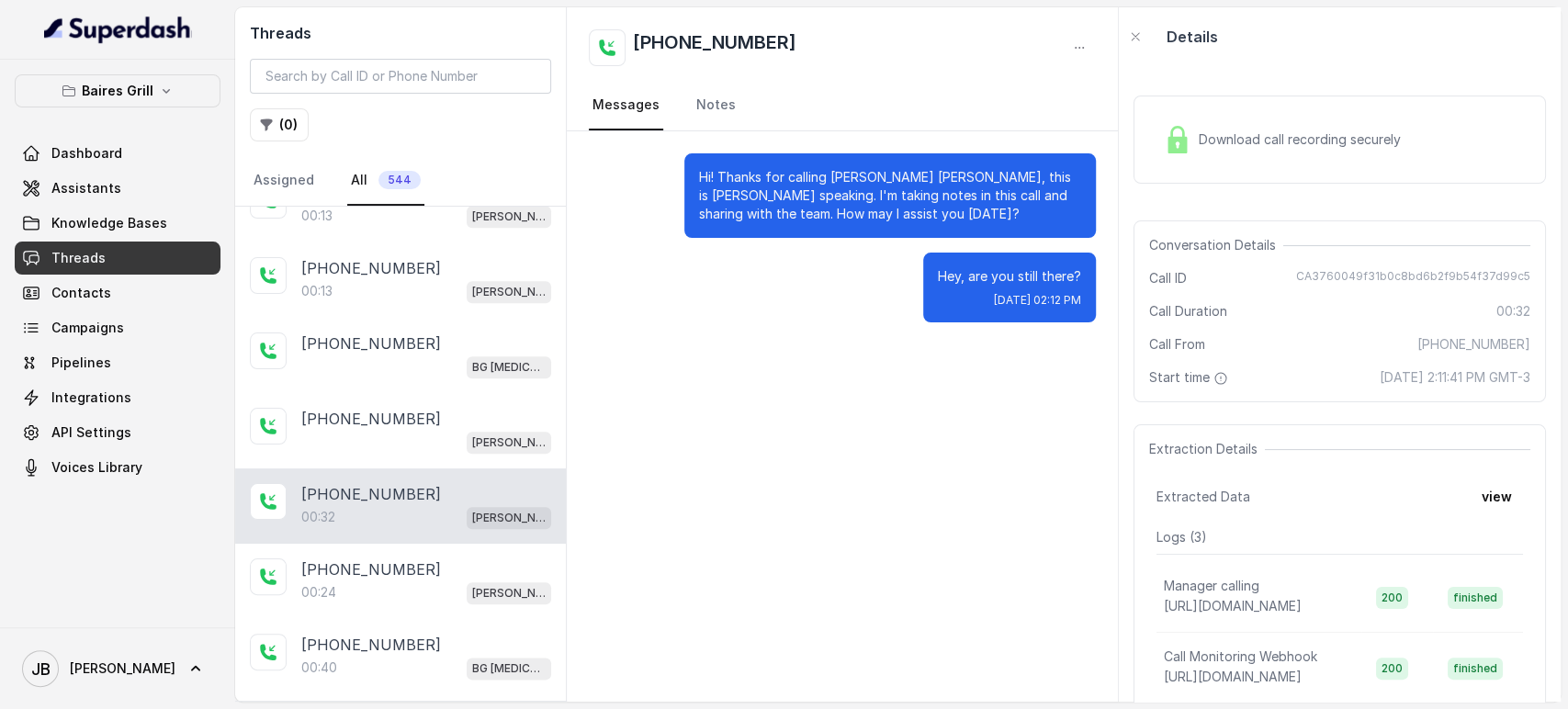
click at [426, 529] on div "[PHONE_NUMBER]:32 [PERSON_NAME]" at bounding box center [400, 506] width 331 height 76
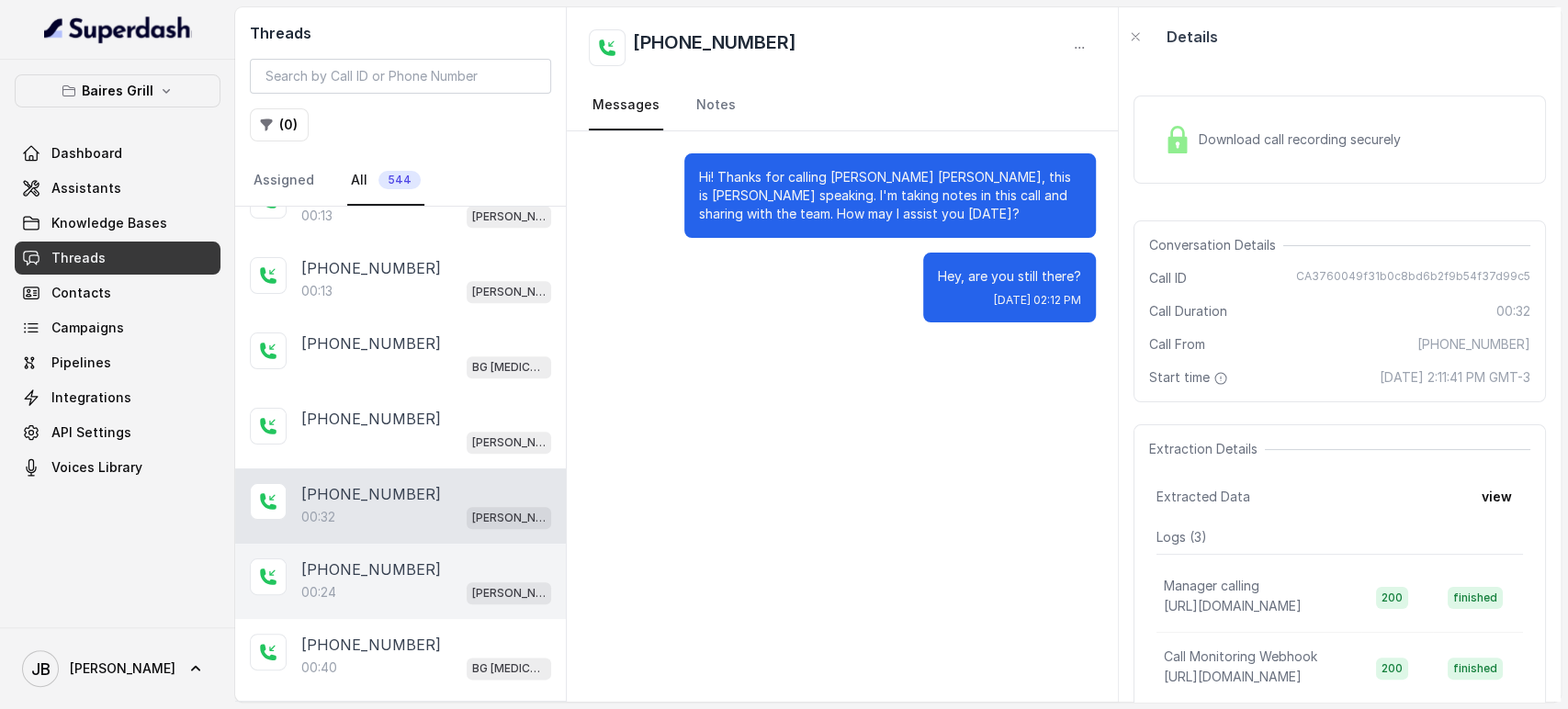
click at [431, 569] on div "[PHONE_NUMBER]" at bounding box center [426, 569] width 250 height 22
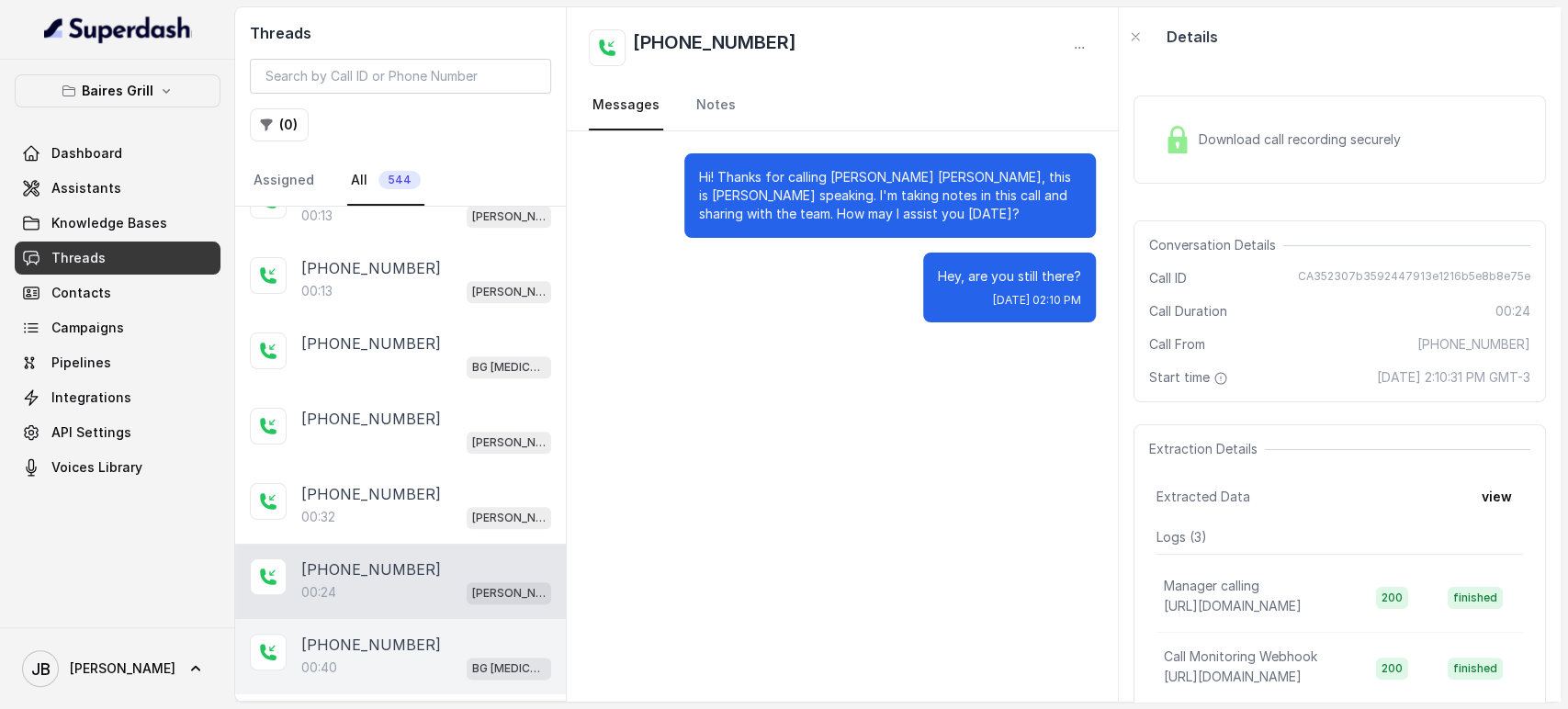
click at [429, 656] on div "00:40 BG [MEDICAL_DATA]" at bounding box center [426, 668] width 250 height 24
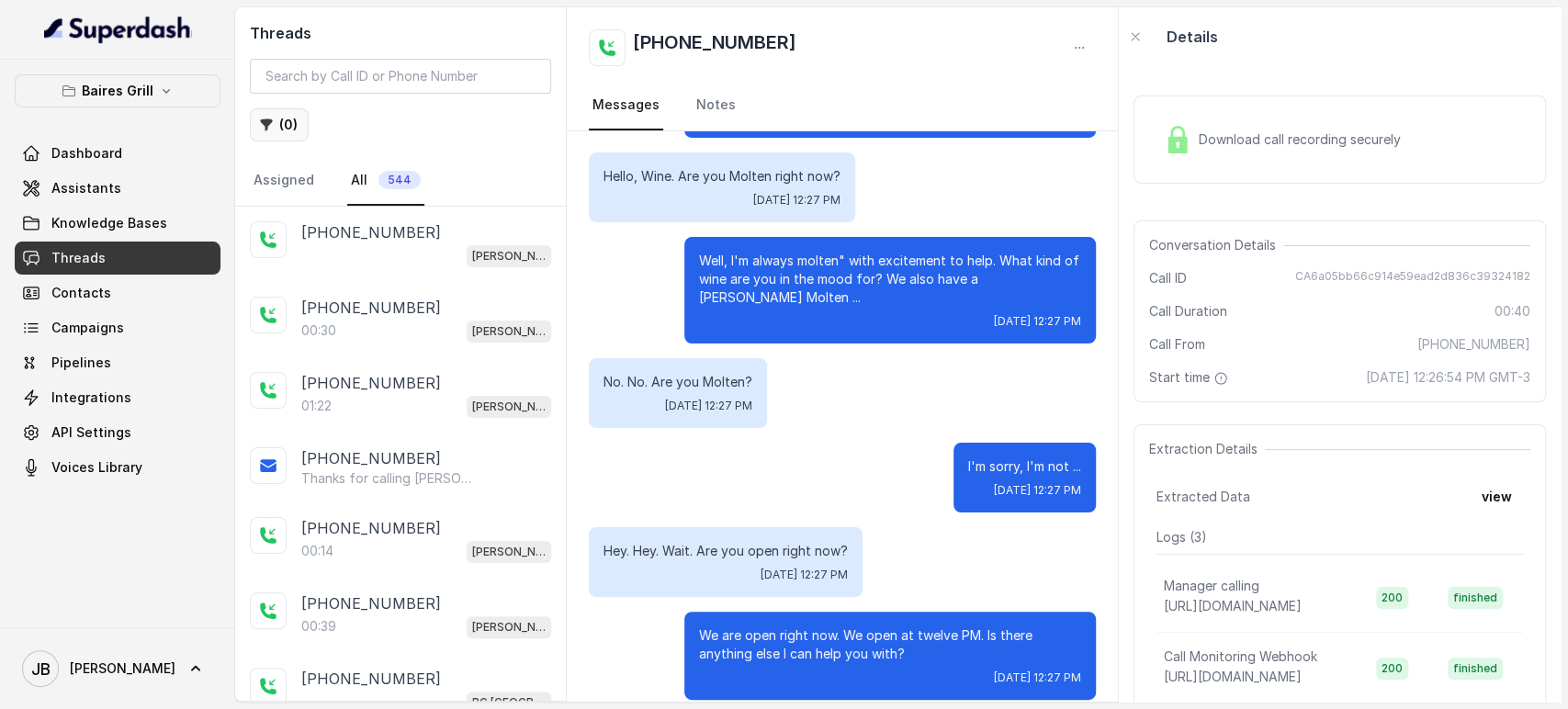
click at [263, 128] on icon "button" at bounding box center [266, 125] width 15 height 15
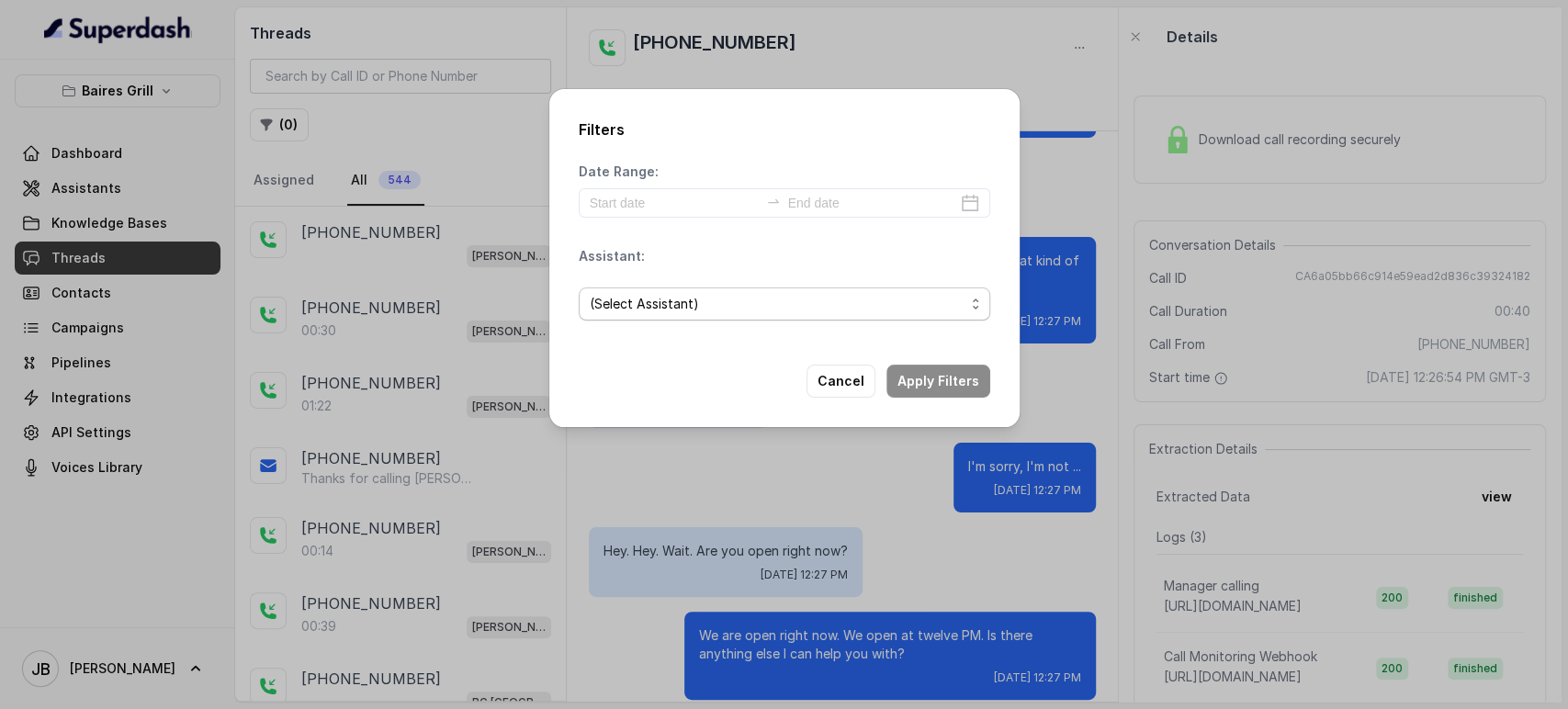
click at [621, 287] on span "(Select Assistant)" at bounding box center [784, 304] width 411 height 33
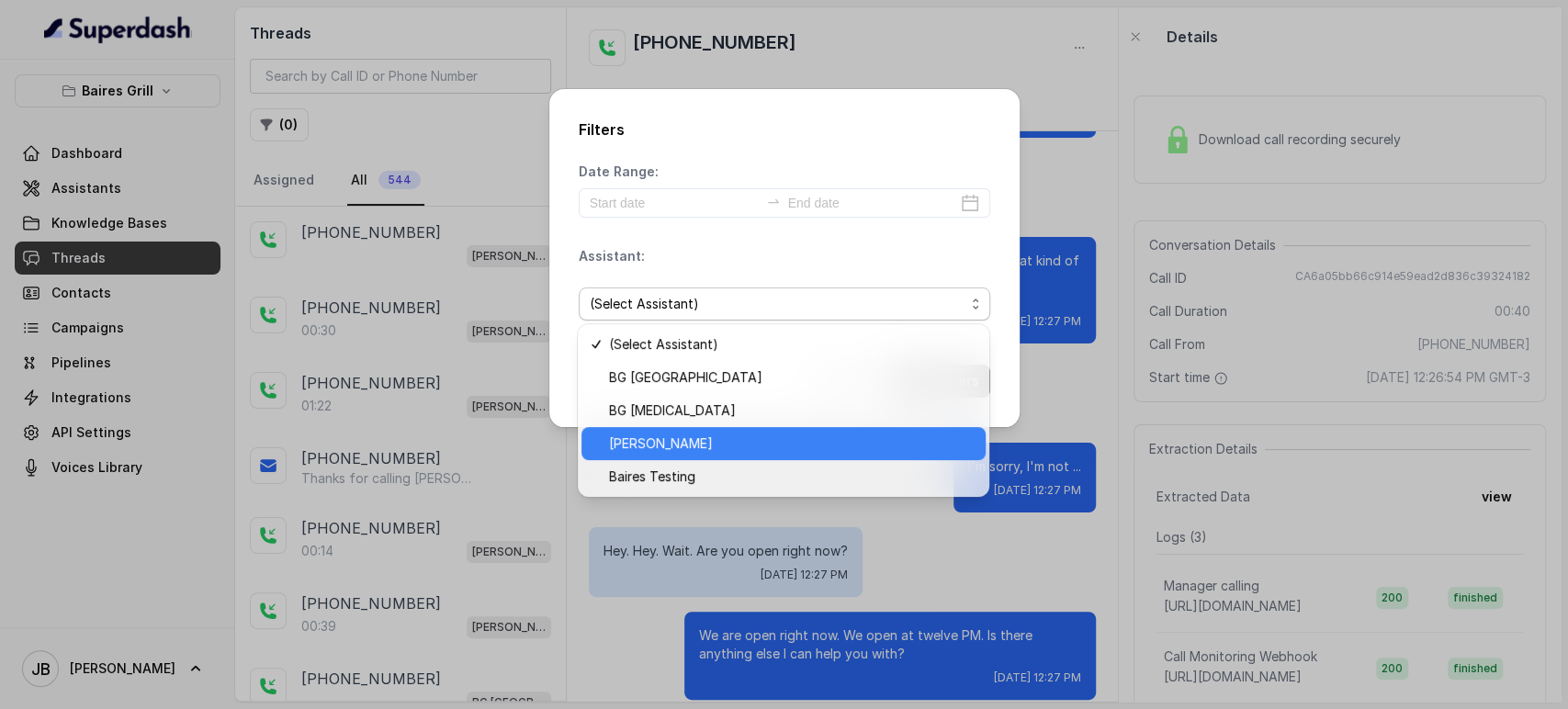
click at [676, 446] on span "[PERSON_NAME]" at bounding box center [792, 443] width 366 height 22
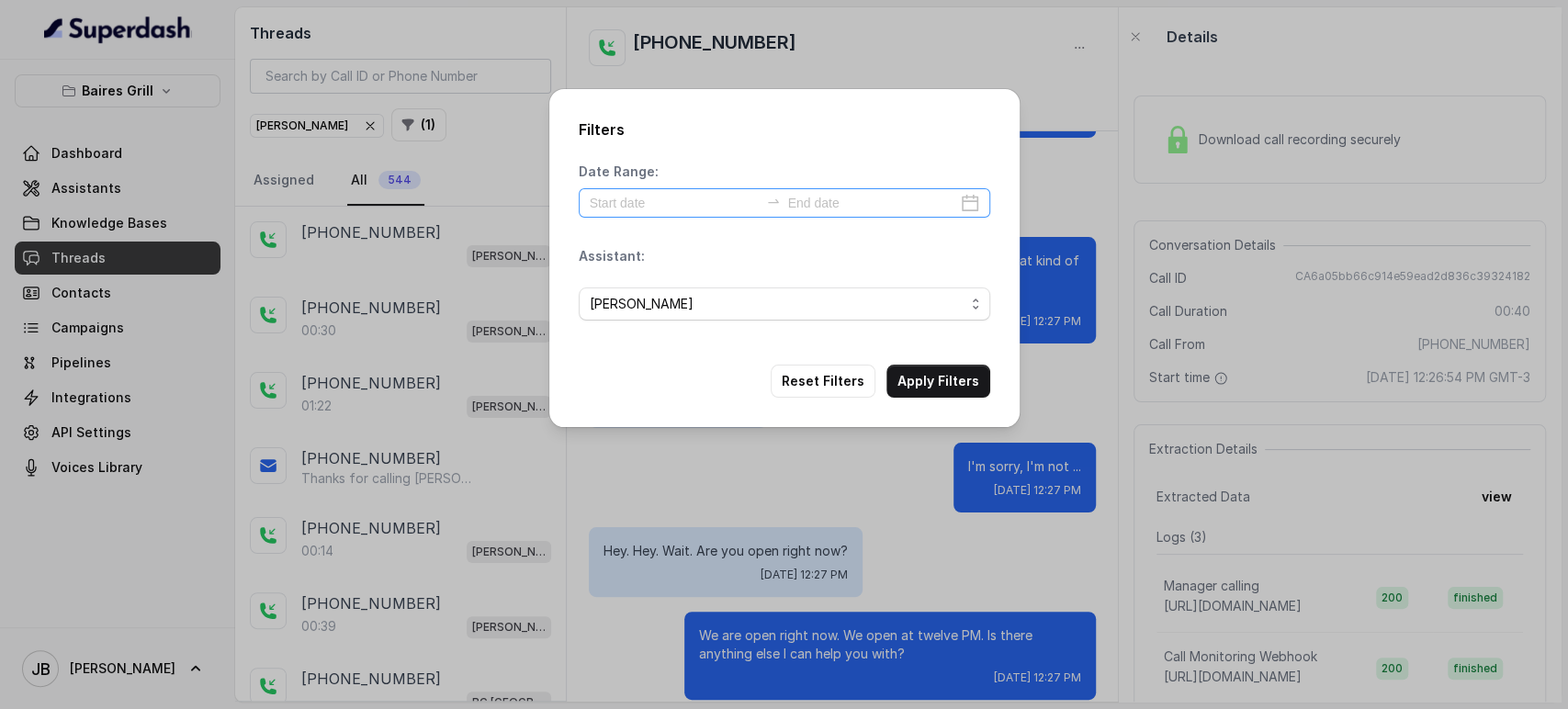
click at [708, 189] on div at bounding box center [784, 203] width 411 height 29
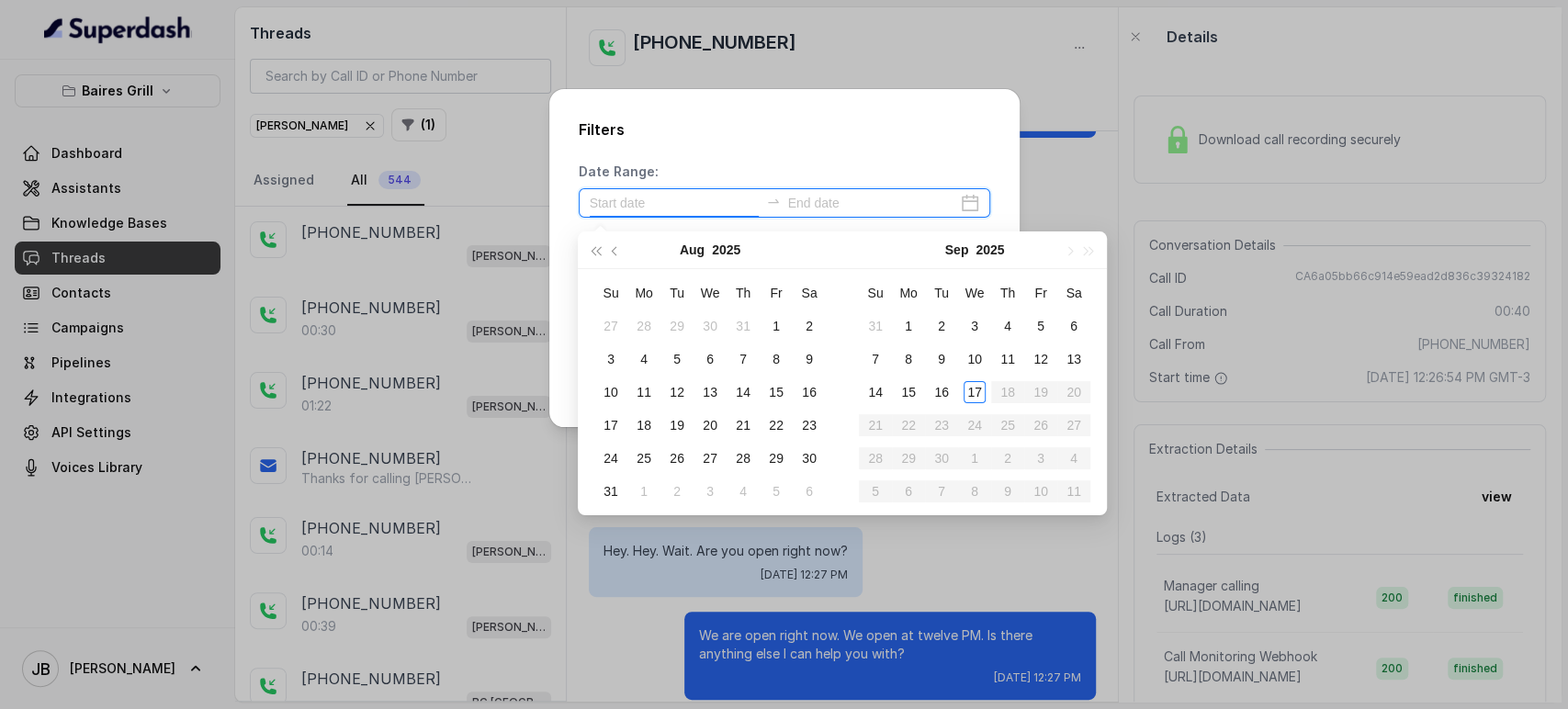
click at [707, 199] on input at bounding box center [674, 203] width 169 height 21
type input "[DATE]"
click at [975, 389] on div "17" at bounding box center [974, 392] width 22 height 22
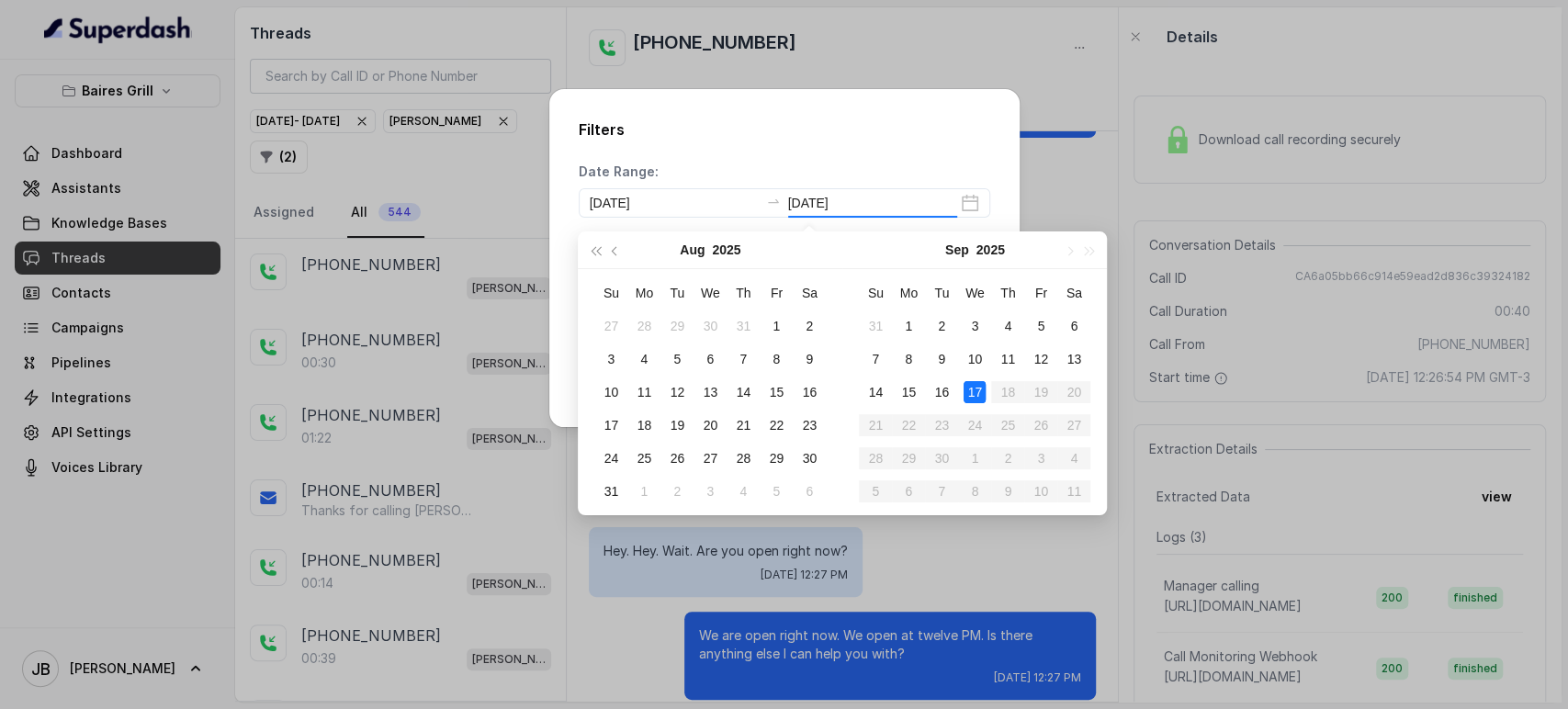
type input "[DATE]"
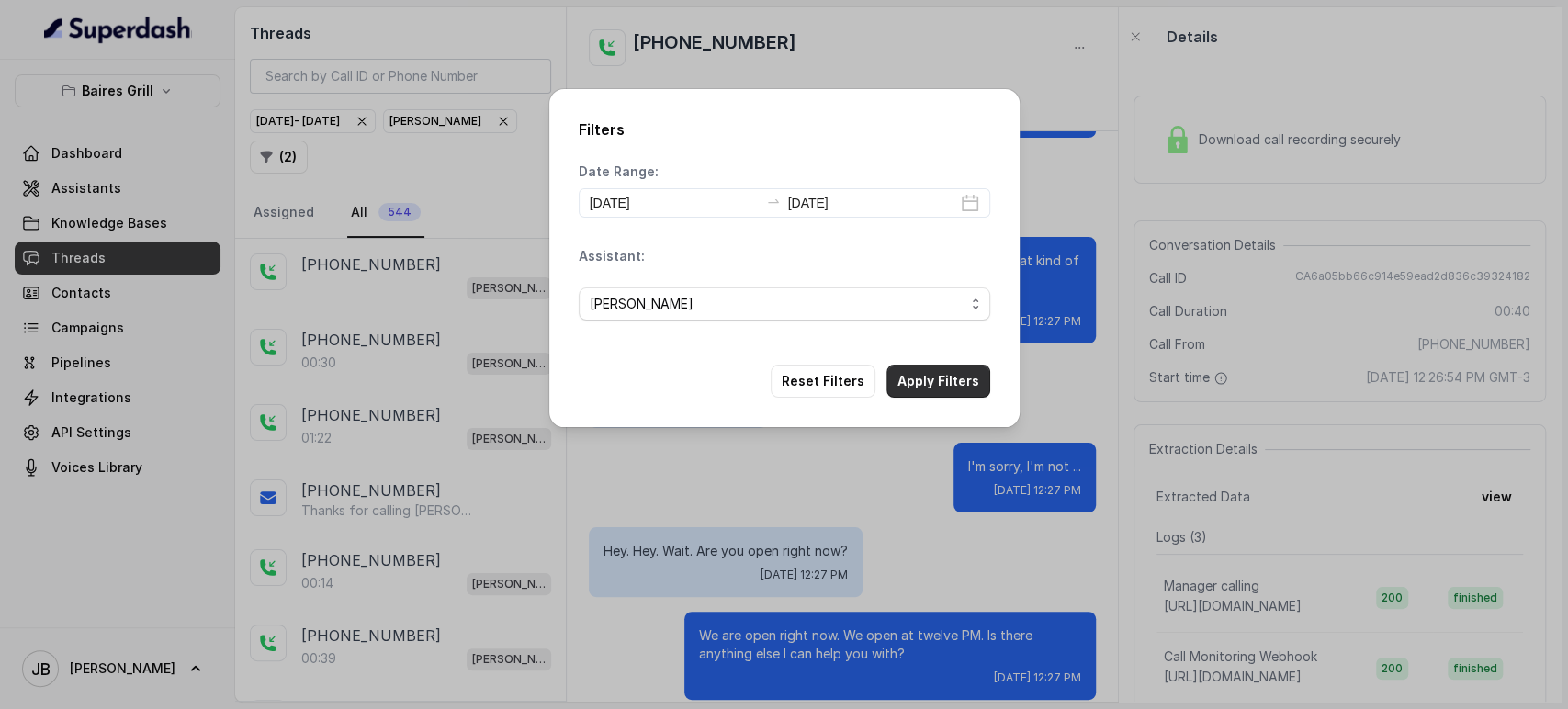
click at [941, 383] on button "Apply Filters" at bounding box center [939, 381] width 104 height 33
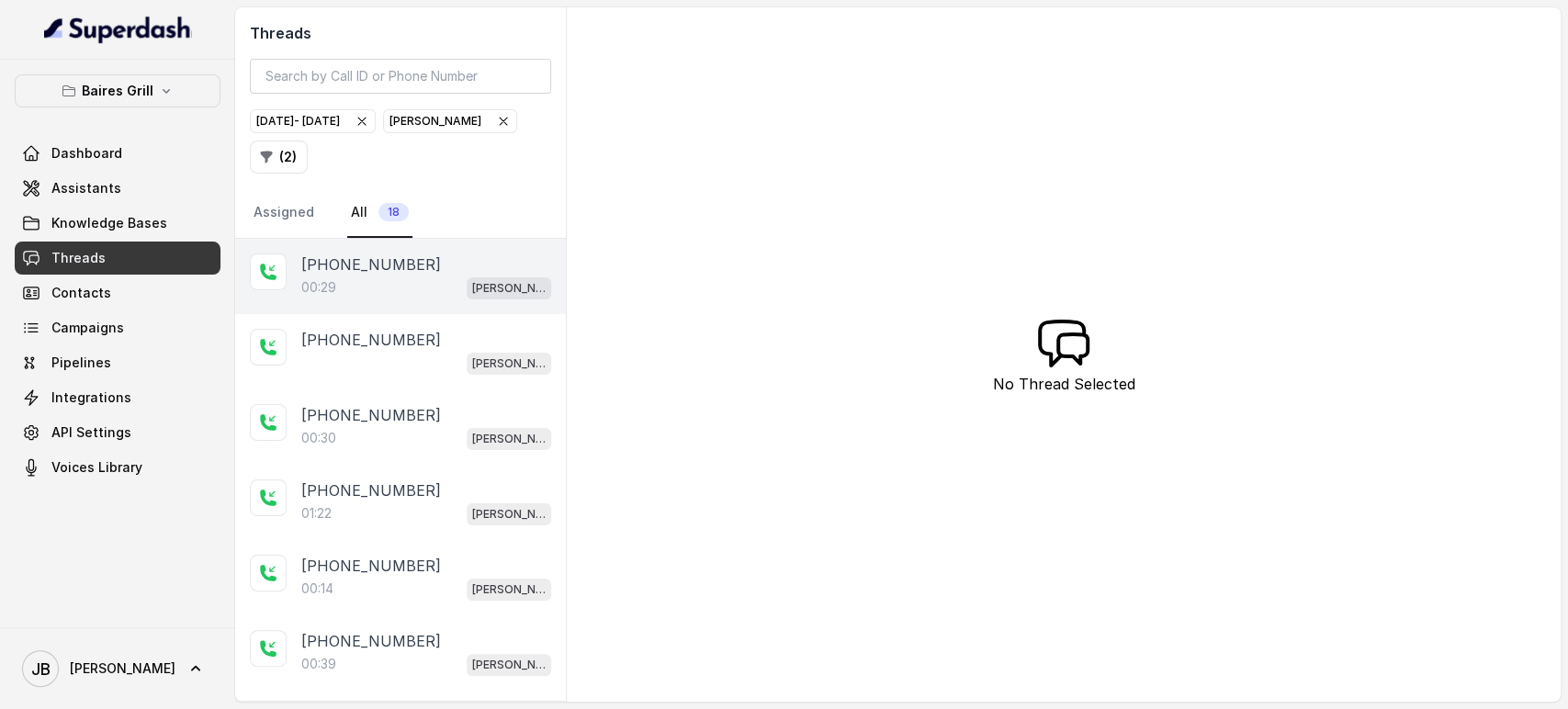
click at [388, 286] on div "00:29 [PERSON_NAME]" at bounding box center [426, 287] width 250 height 24
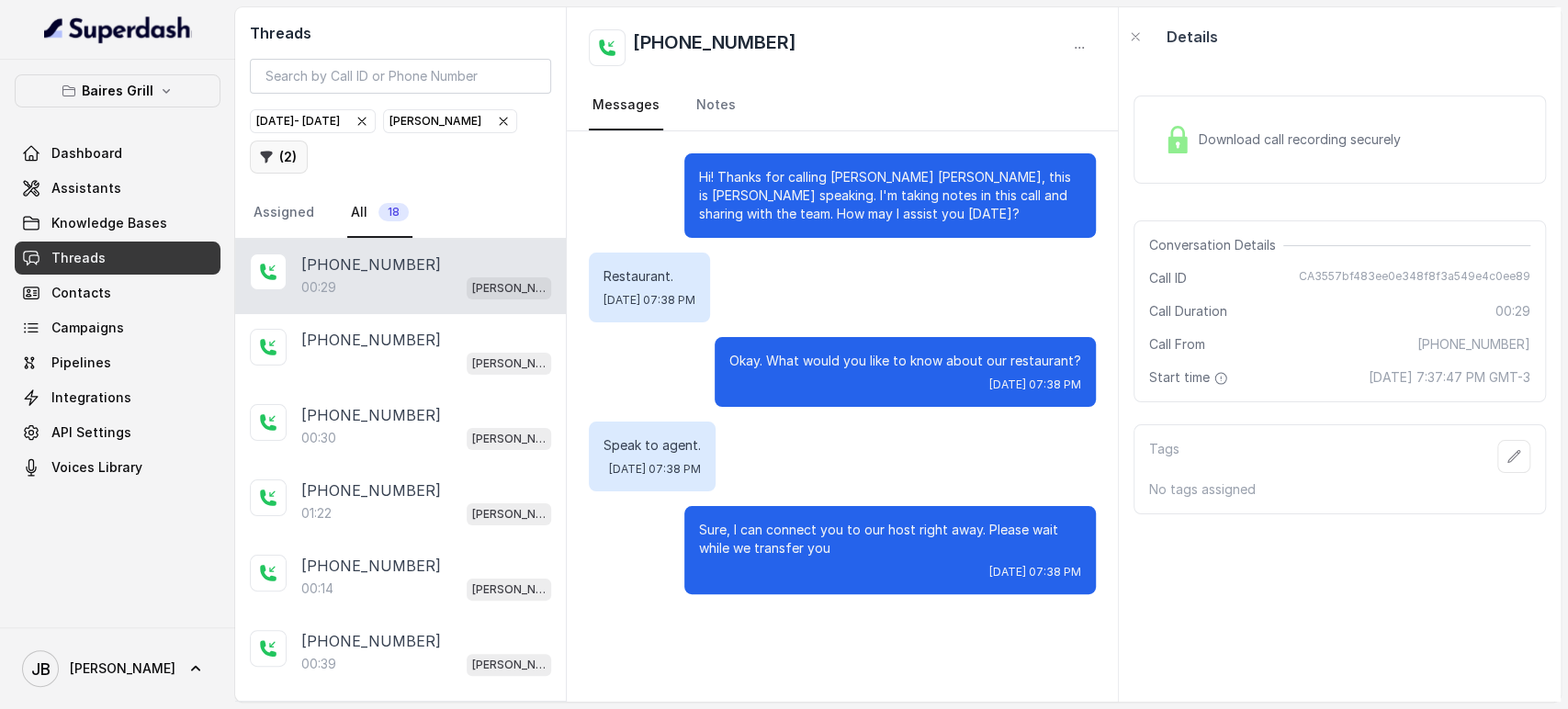
click at [283, 160] on button "( 2 )" at bounding box center [279, 157] width 58 height 33
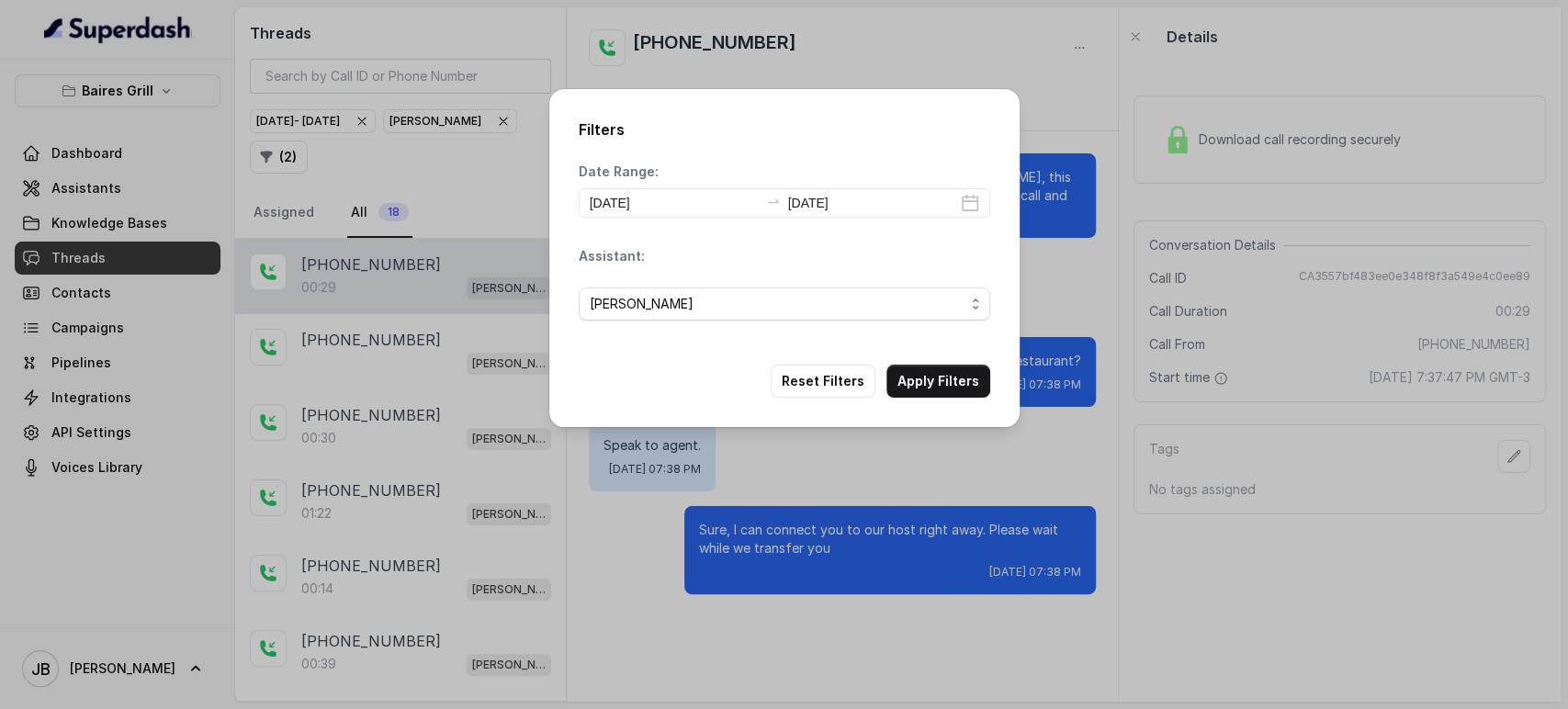
click at [751, 262] on div "Assistant: [PERSON_NAME]" at bounding box center [784, 291] width 411 height 88
click at [745, 307] on span "[PERSON_NAME]" at bounding box center [777, 304] width 375 height 22
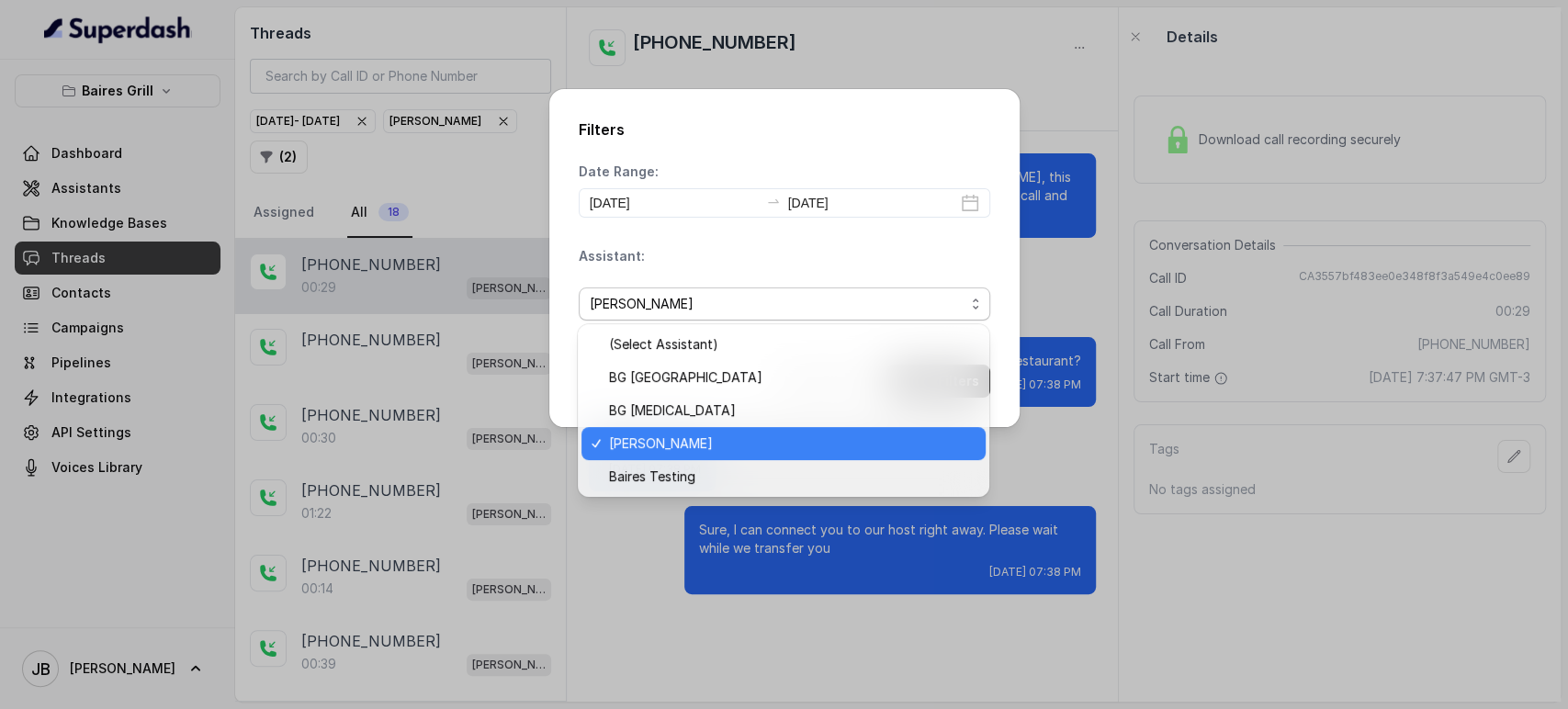
click at [705, 446] on span "[PERSON_NAME]" at bounding box center [792, 443] width 366 height 22
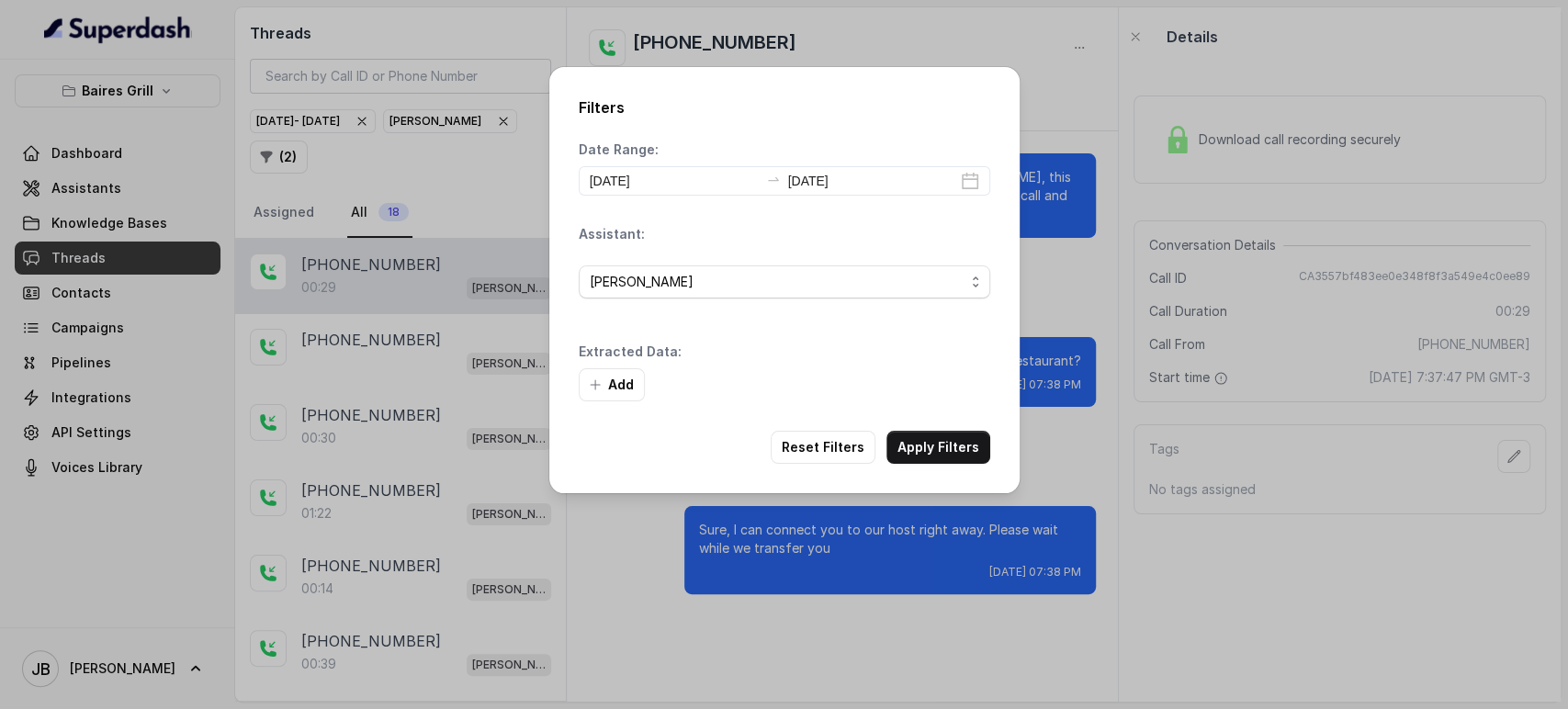
click at [915, 379] on div "Add" at bounding box center [784, 384] width 411 height 33
click at [596, 395] on button "Add" at bounding box center [611, 384] width 66 height 33
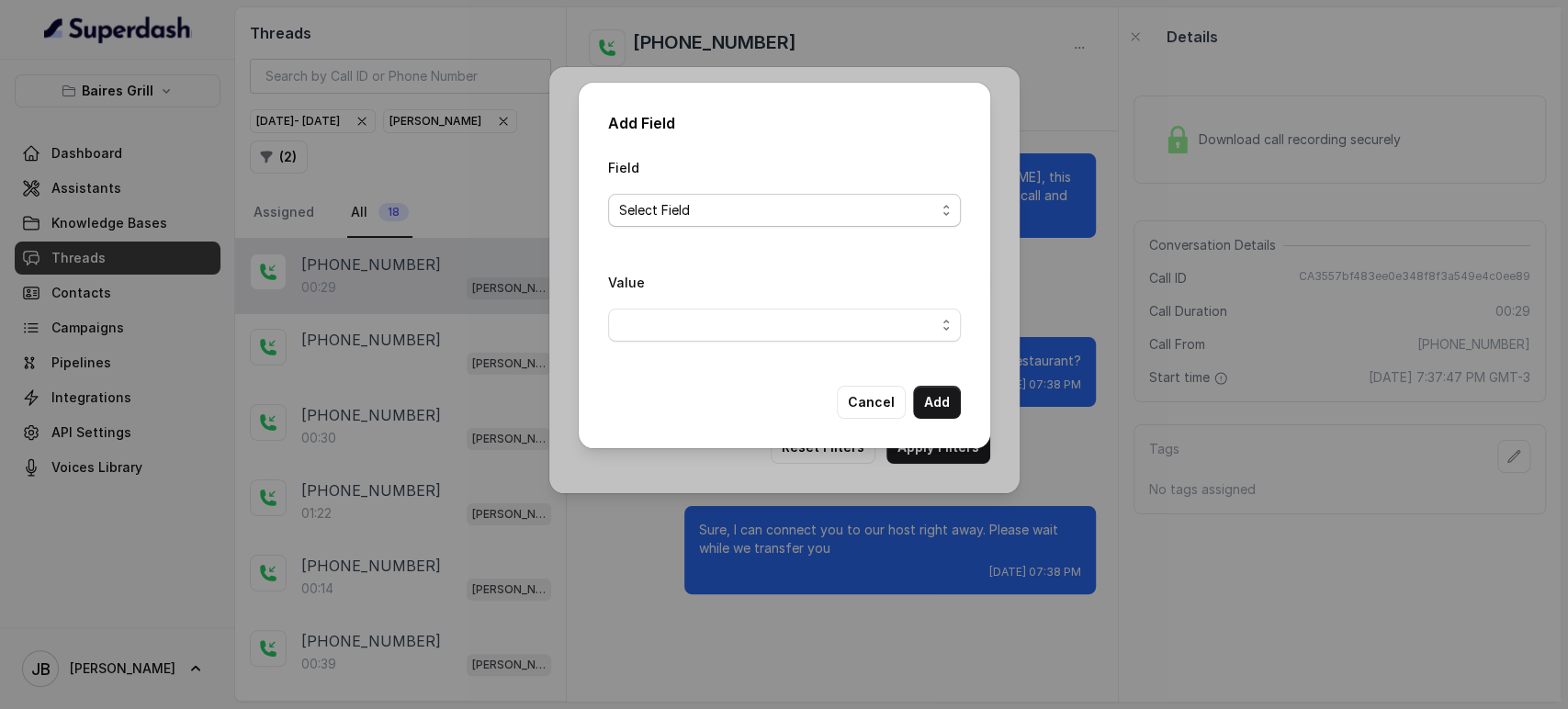
click at [755, 205] on span "Select Field" at bounding box center [777, 210] width 316 height 22
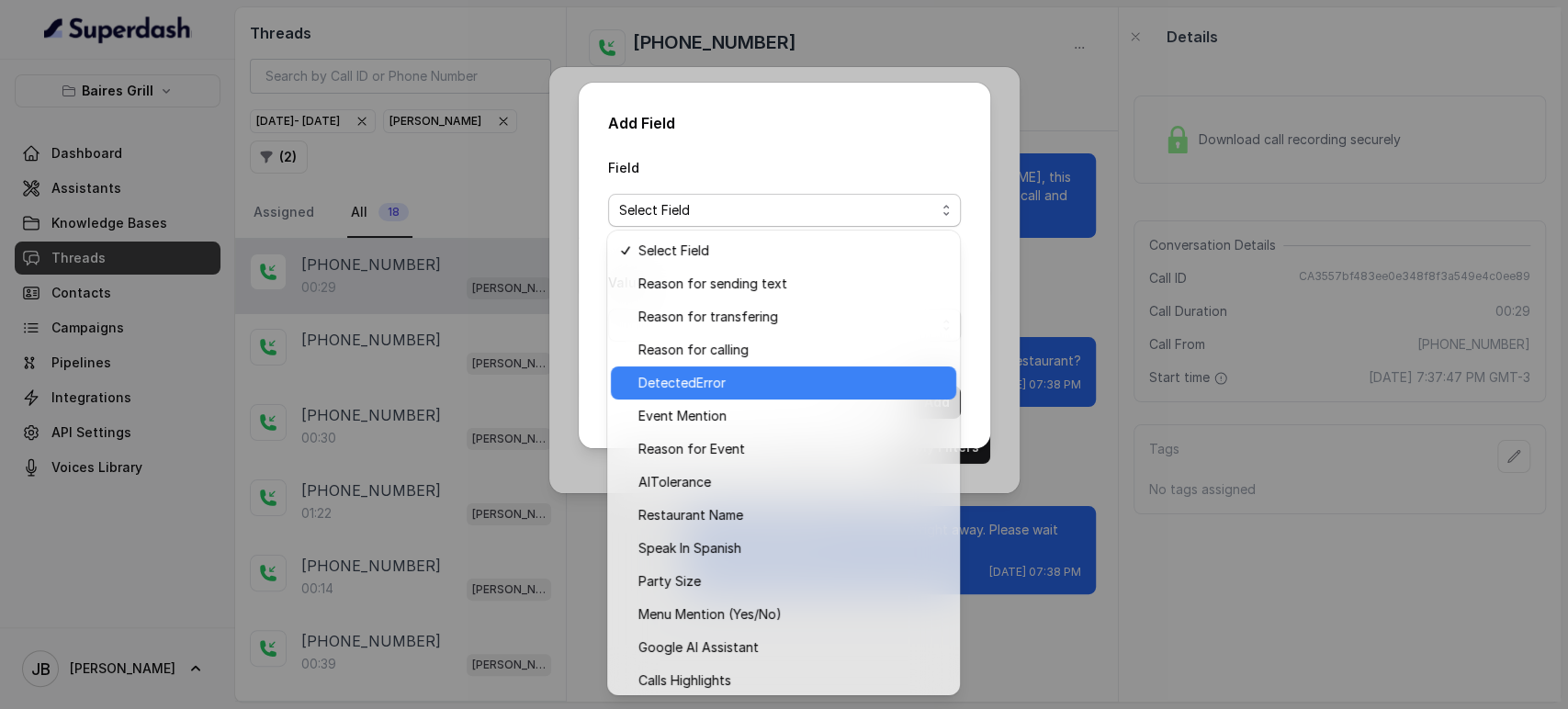
click at [743, 353] on span "Reason for calling" at bounding box center [792, 349] width 307 height 22
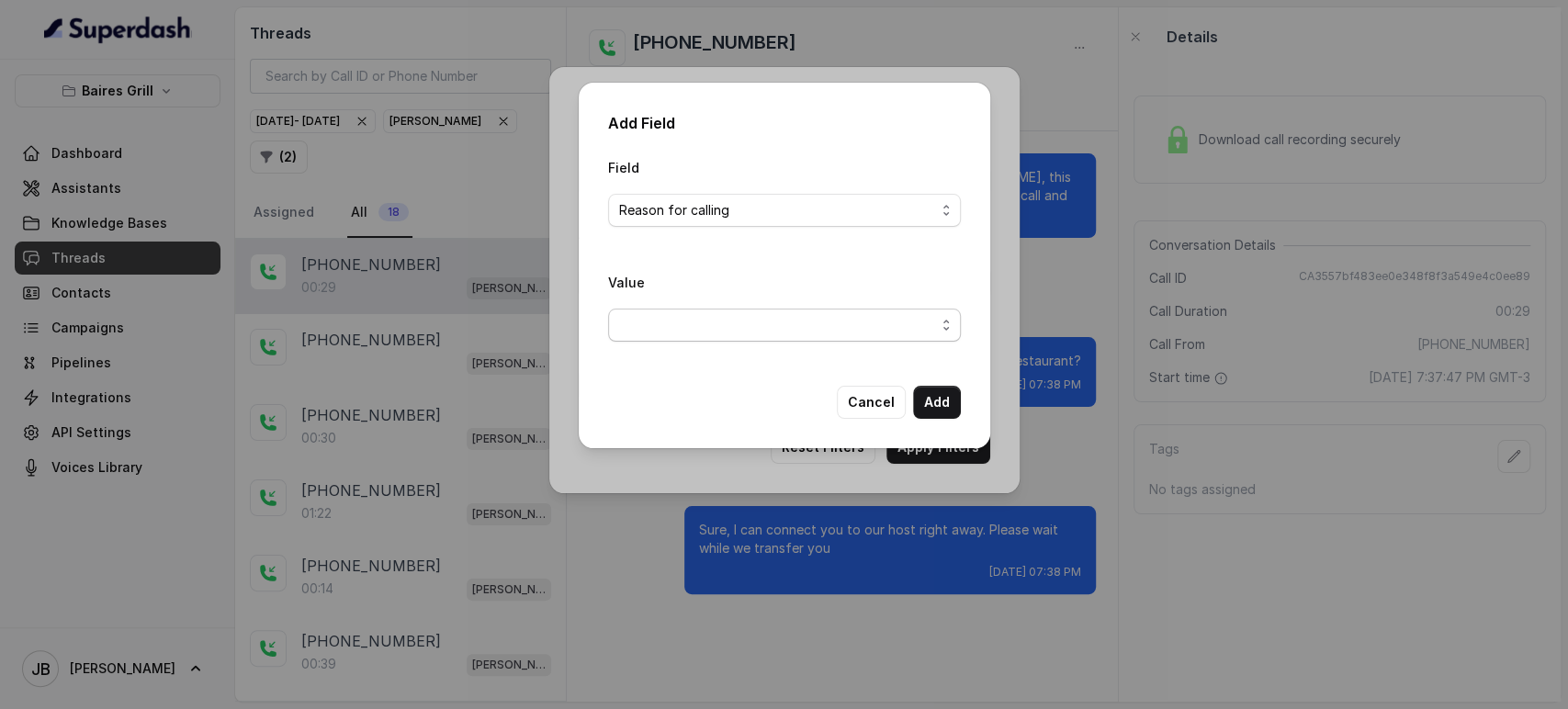
click at [764, 311] on span "button" at bounding box center [785, 326] width 353 height 33
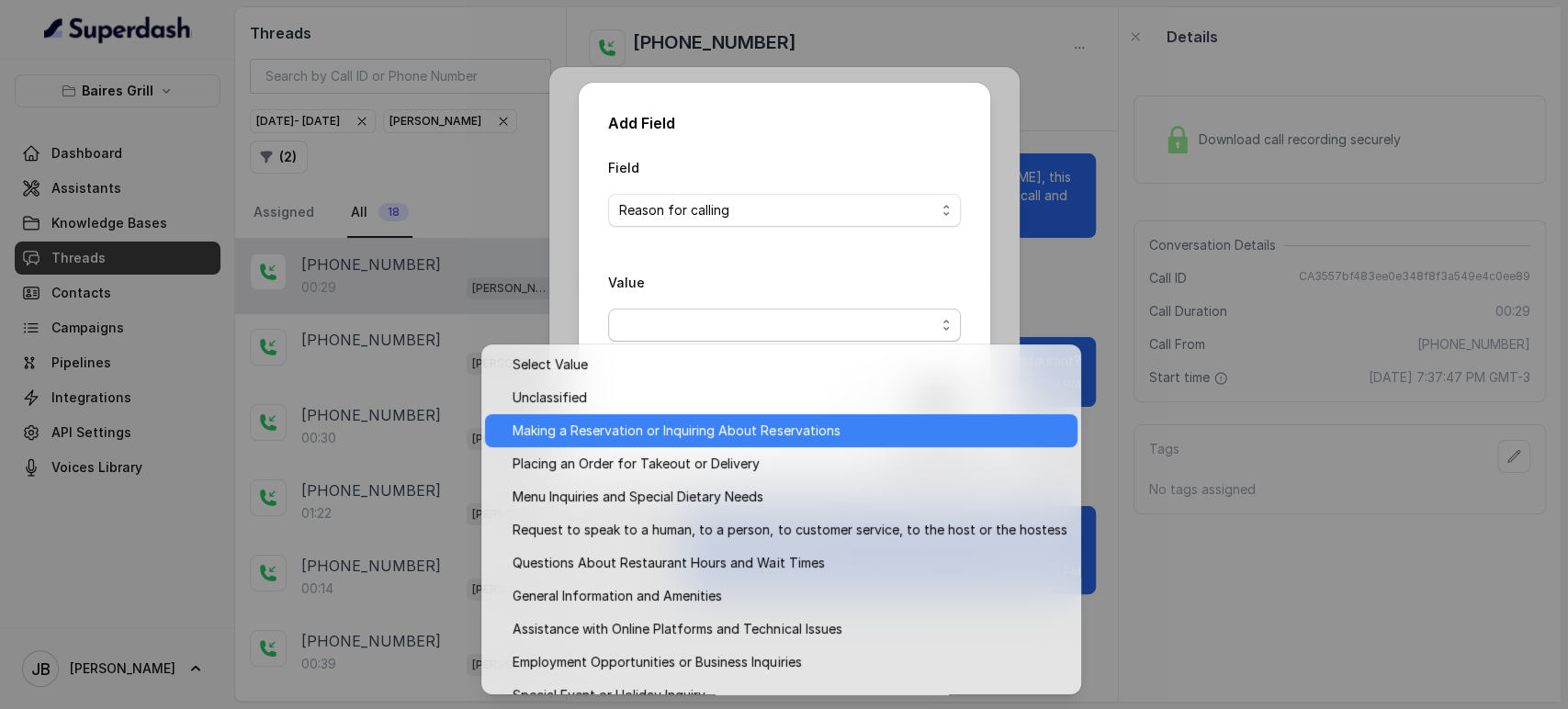
click at [732, 414] on div "Making a Reservation or Inquiring About Reservations" at bounding box center [781, 430] width 593 height 33
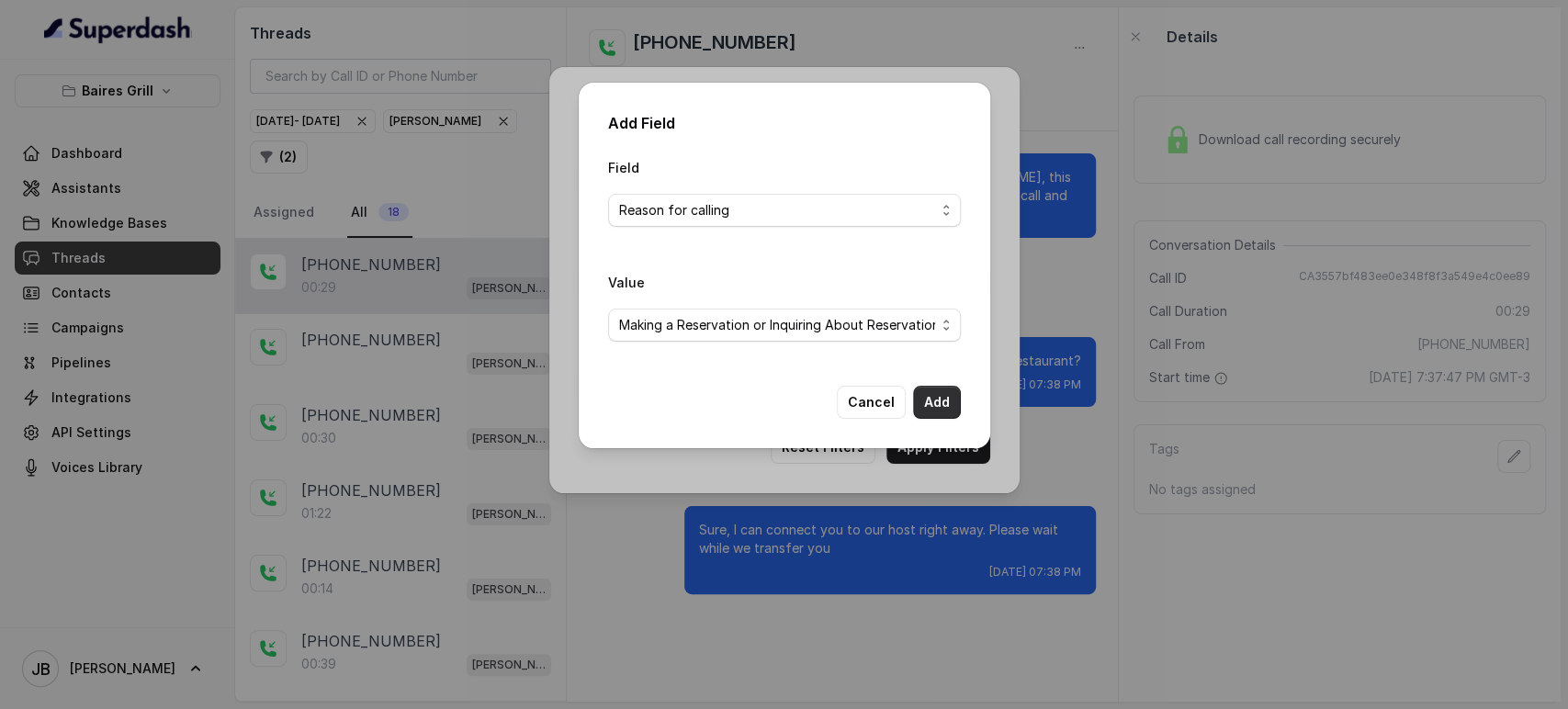
click at [949, 402] on button "Add" at bounding box center [937, 402] width 48 height 33
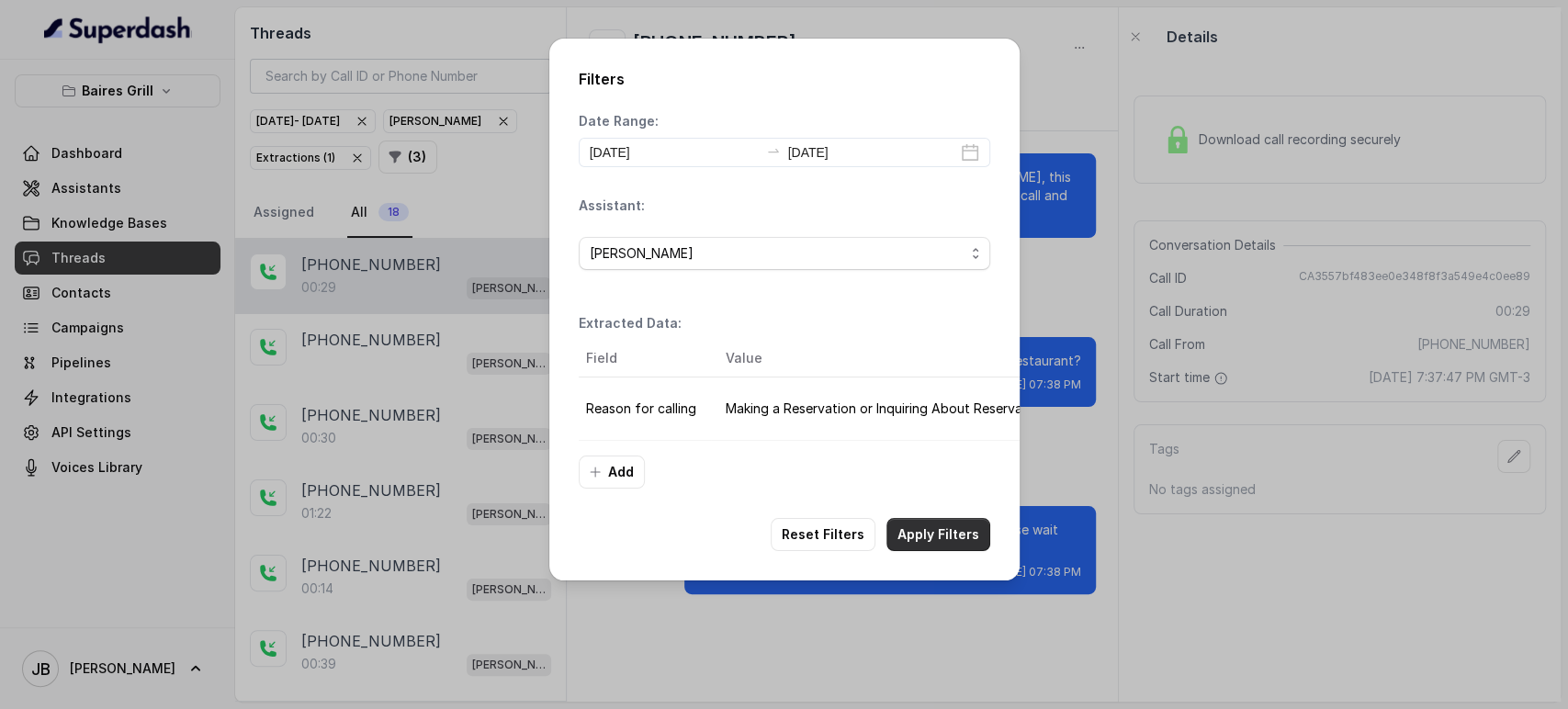
click at [946, 549] on button "Apply Filters" at bounding box center [939, 534] width 104 height 33
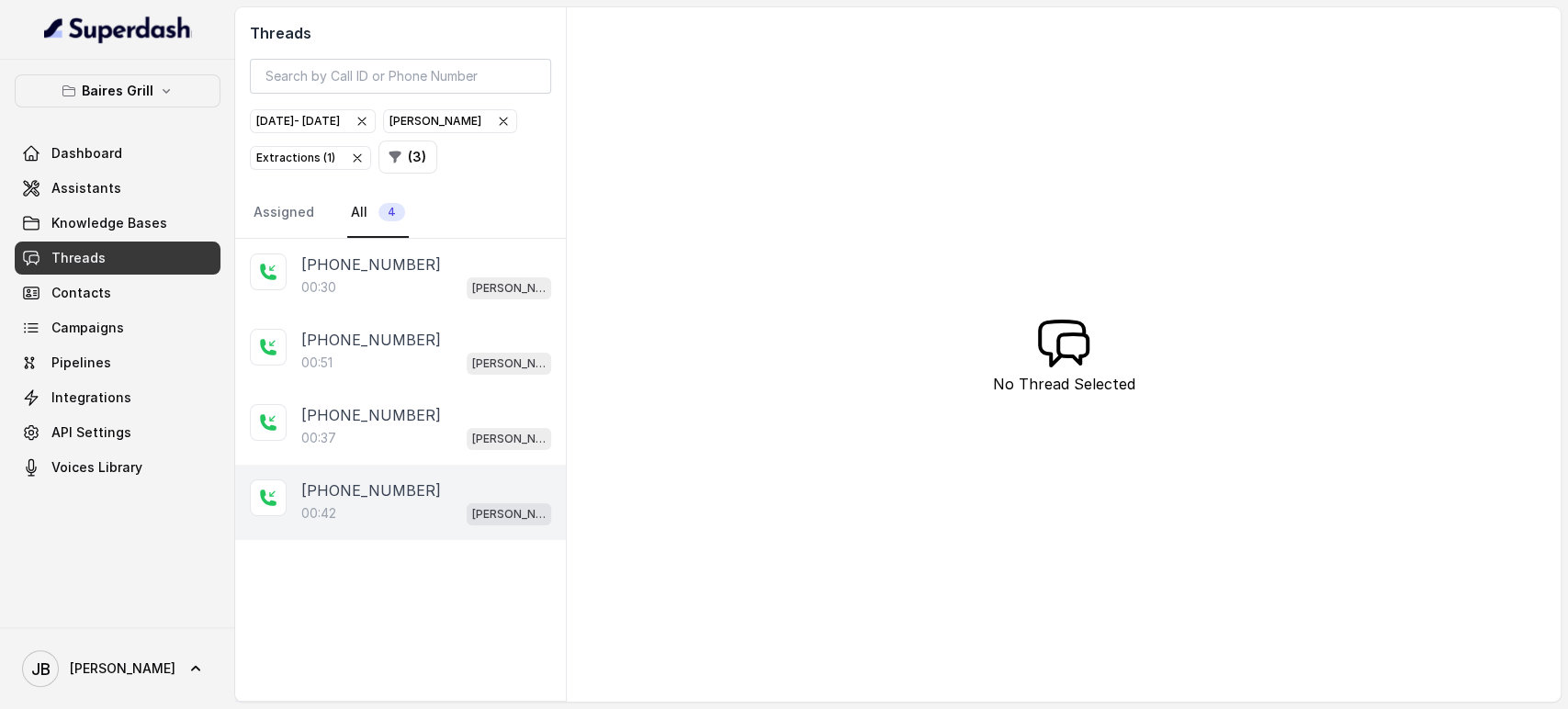
click at [382, 521] on div "00:42 [PERSON_NAME]" at bounding box center [426, 513] width 250 height 24
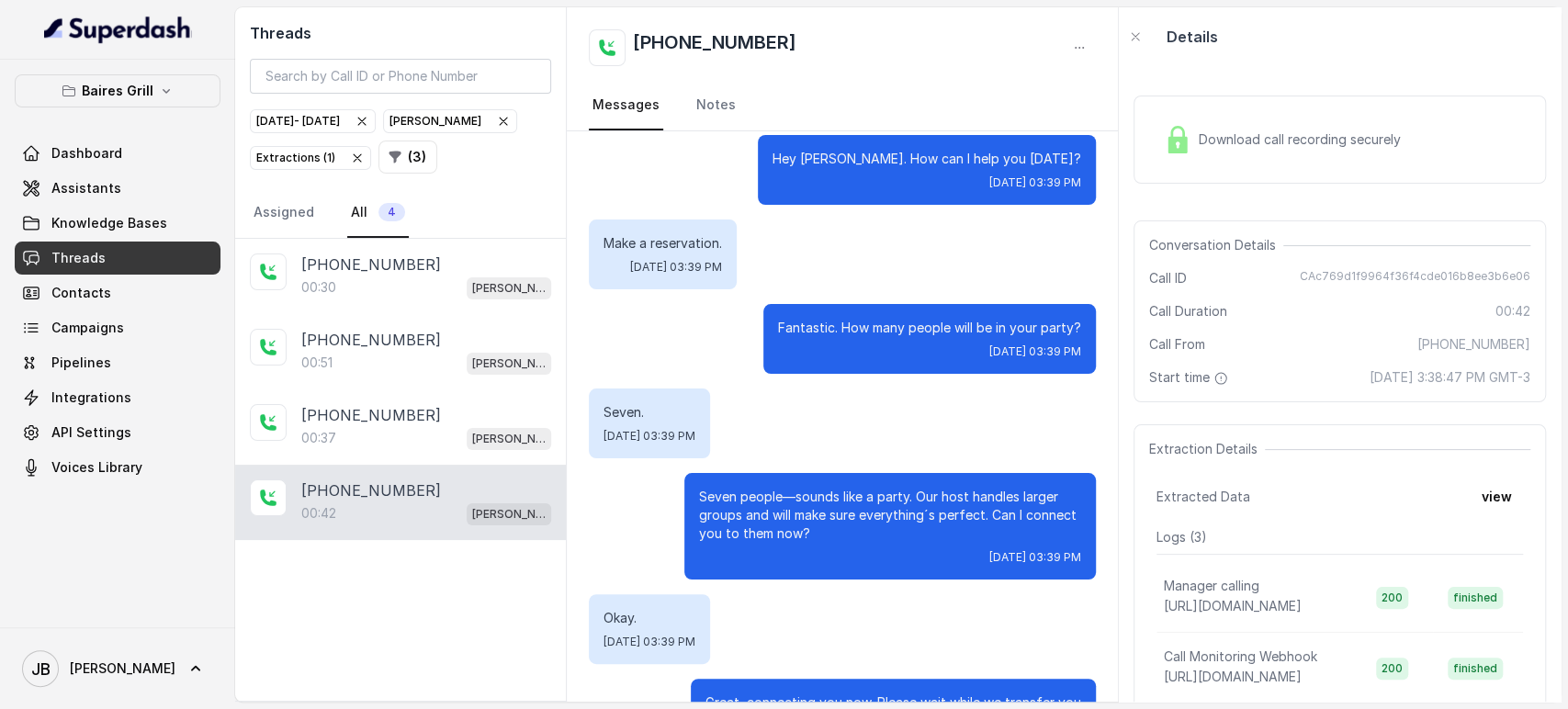
scroll to position [270, 0]
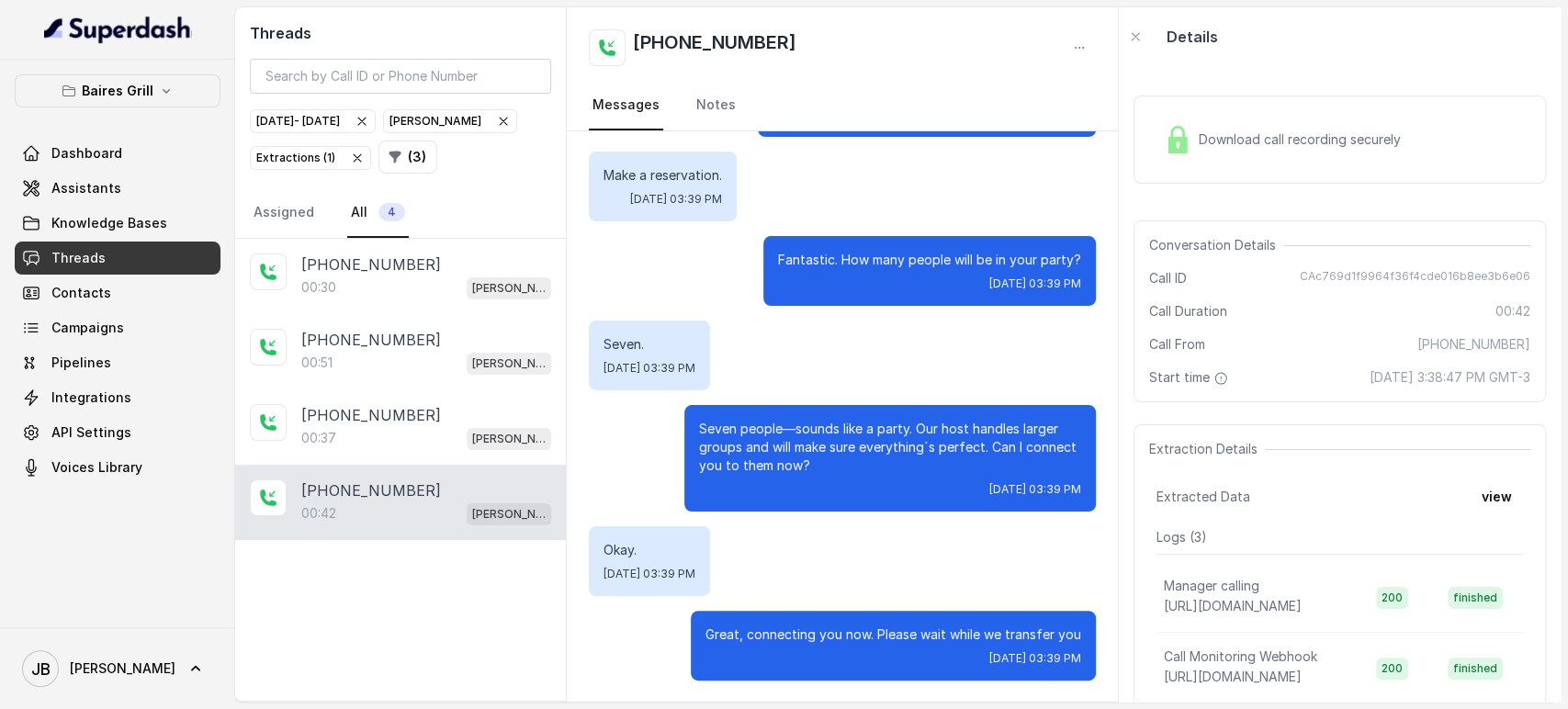
click at [1314, 167] on div "Download call recording securely" at bounding box center [1339, 139] width 412 height 88
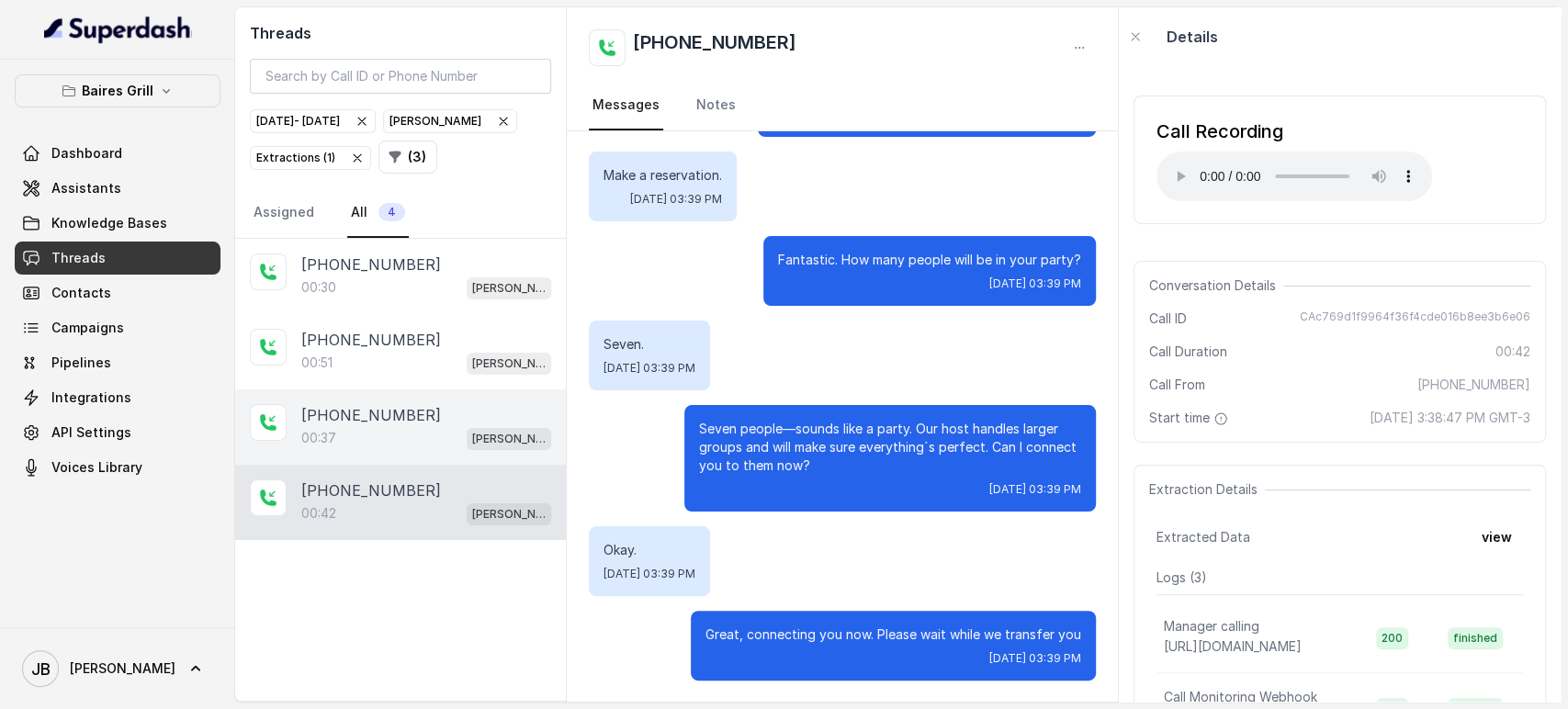
click at [426, 410] on div "[PHONE_NUMBER]" at bounding box center [426, 415] width 250 height 22
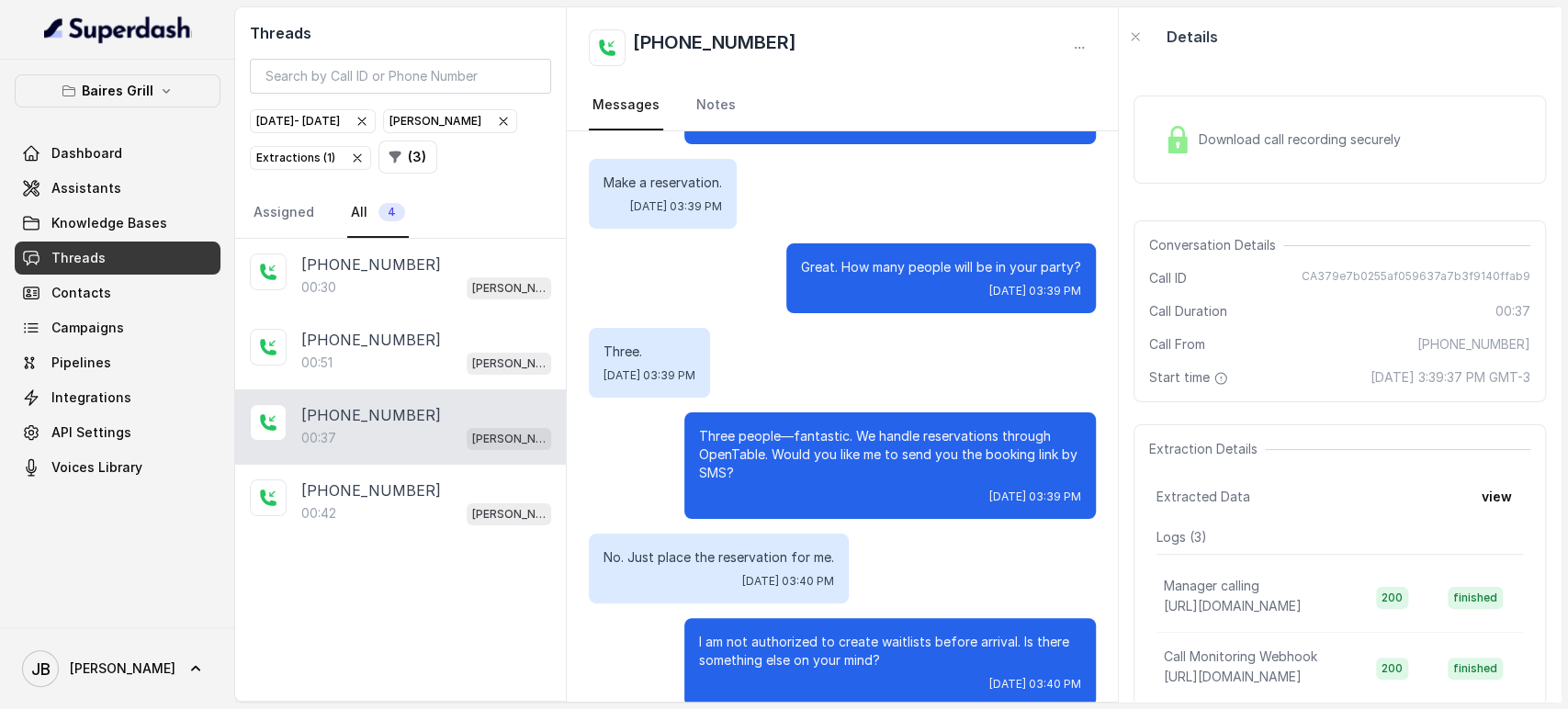
scroll to position [119, 0]
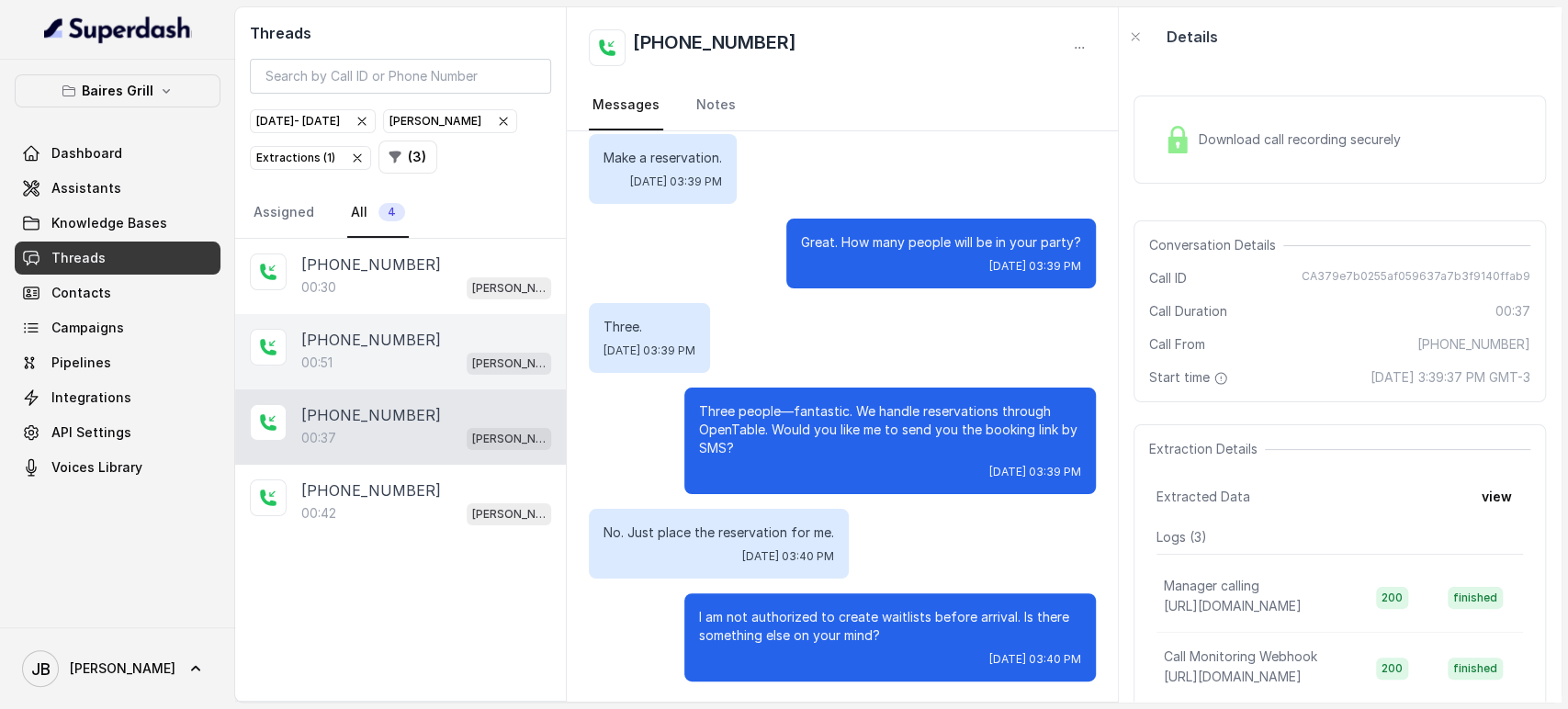
click at [390, 343] on p "[PHONE_NUMBER]" at bounding box center [371, 339] width 139 height 22
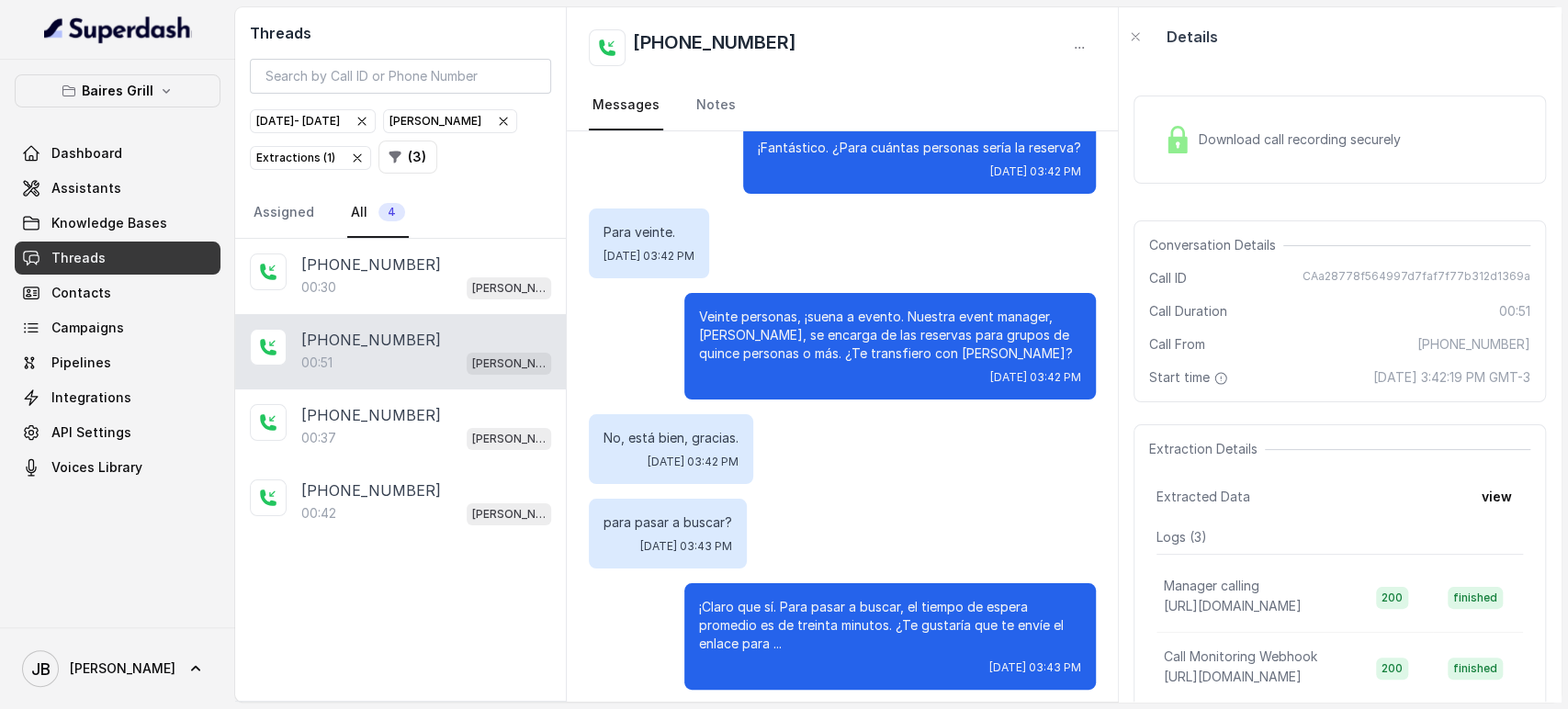
scroll to position [222, 0]
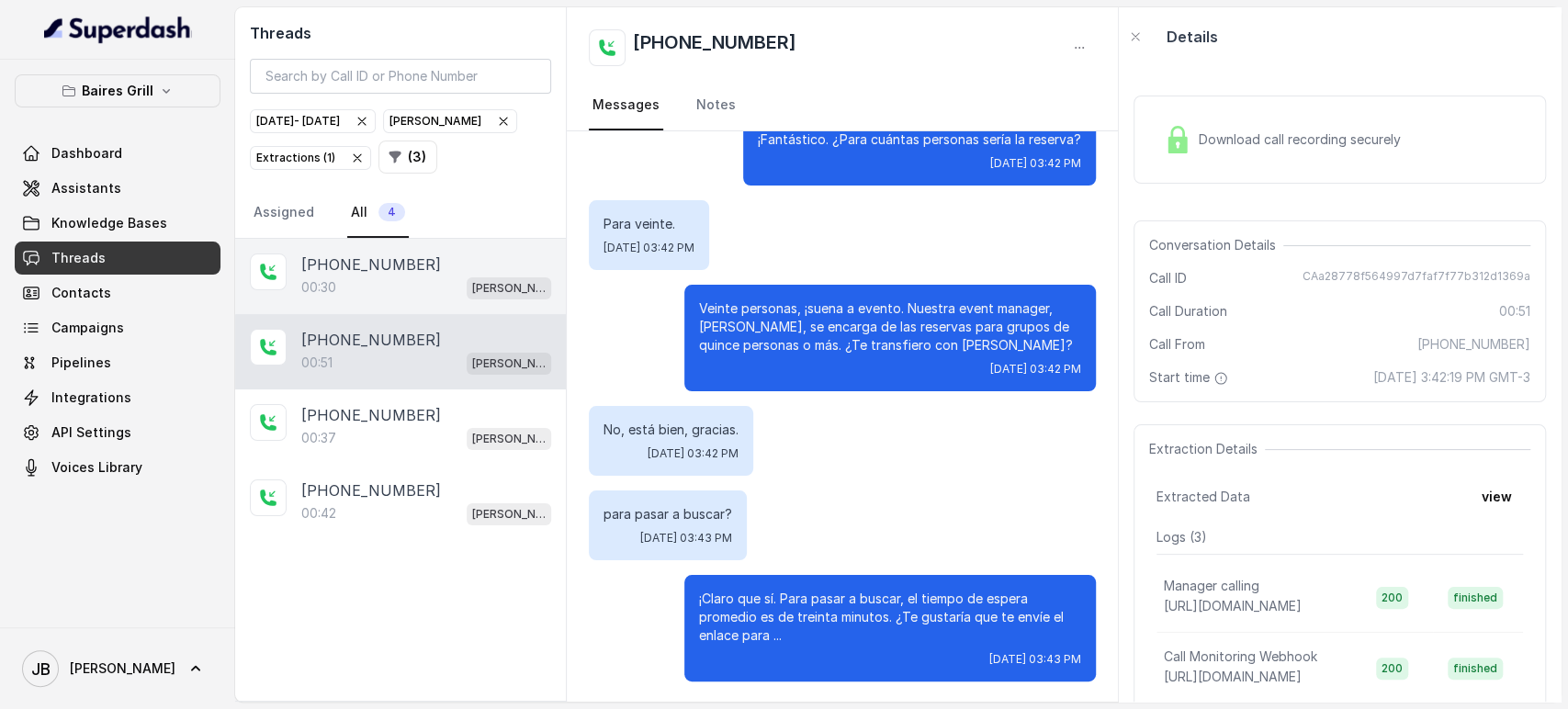
click at [337, 298] on div "[PHONE_NUMBER]:30 [PERSON_NAME]" at bounding box center [400, 276] width 331 height 76
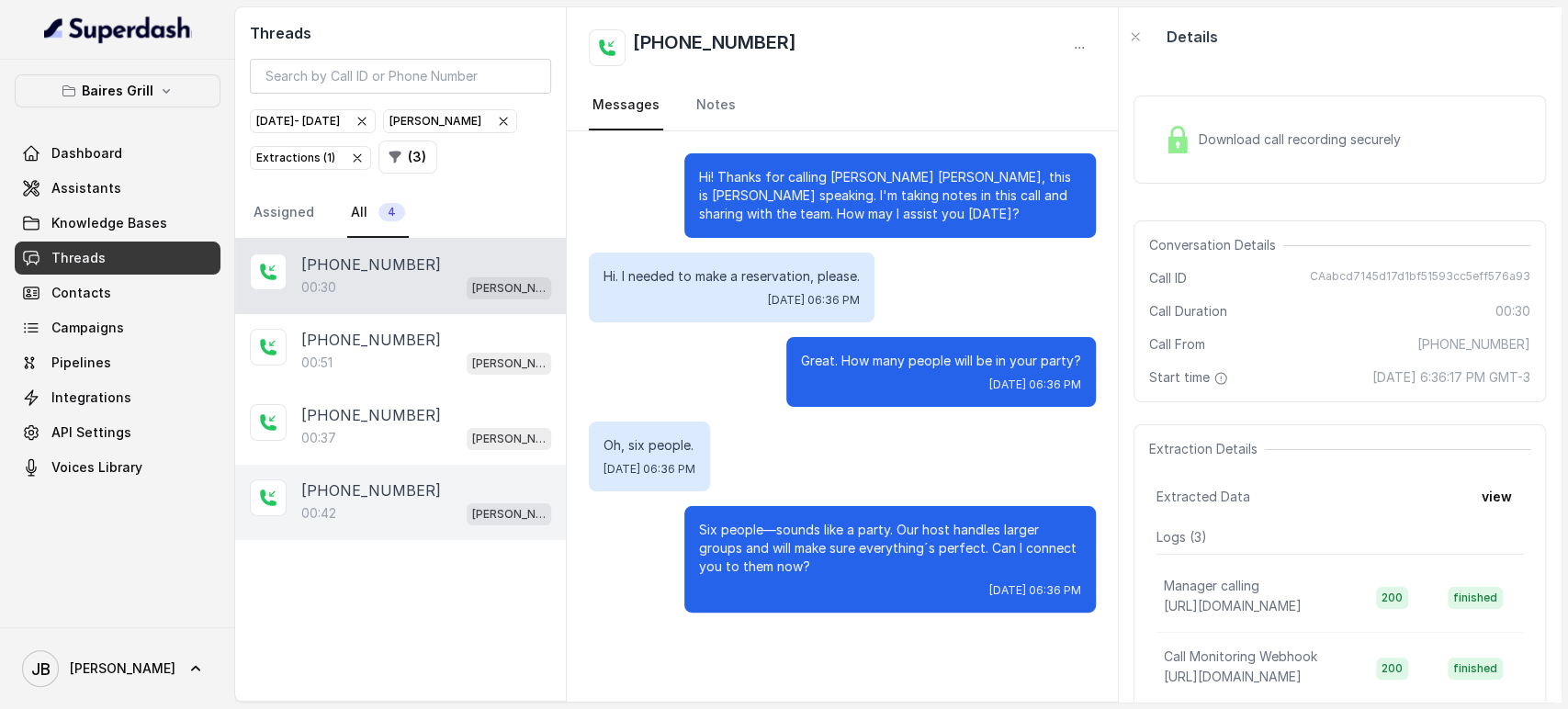
click at [431, 470] on div "[PHONE_NUMBER]:42 [PERSON_NAME]" at bounding box center [400, 502] width 331 height 76
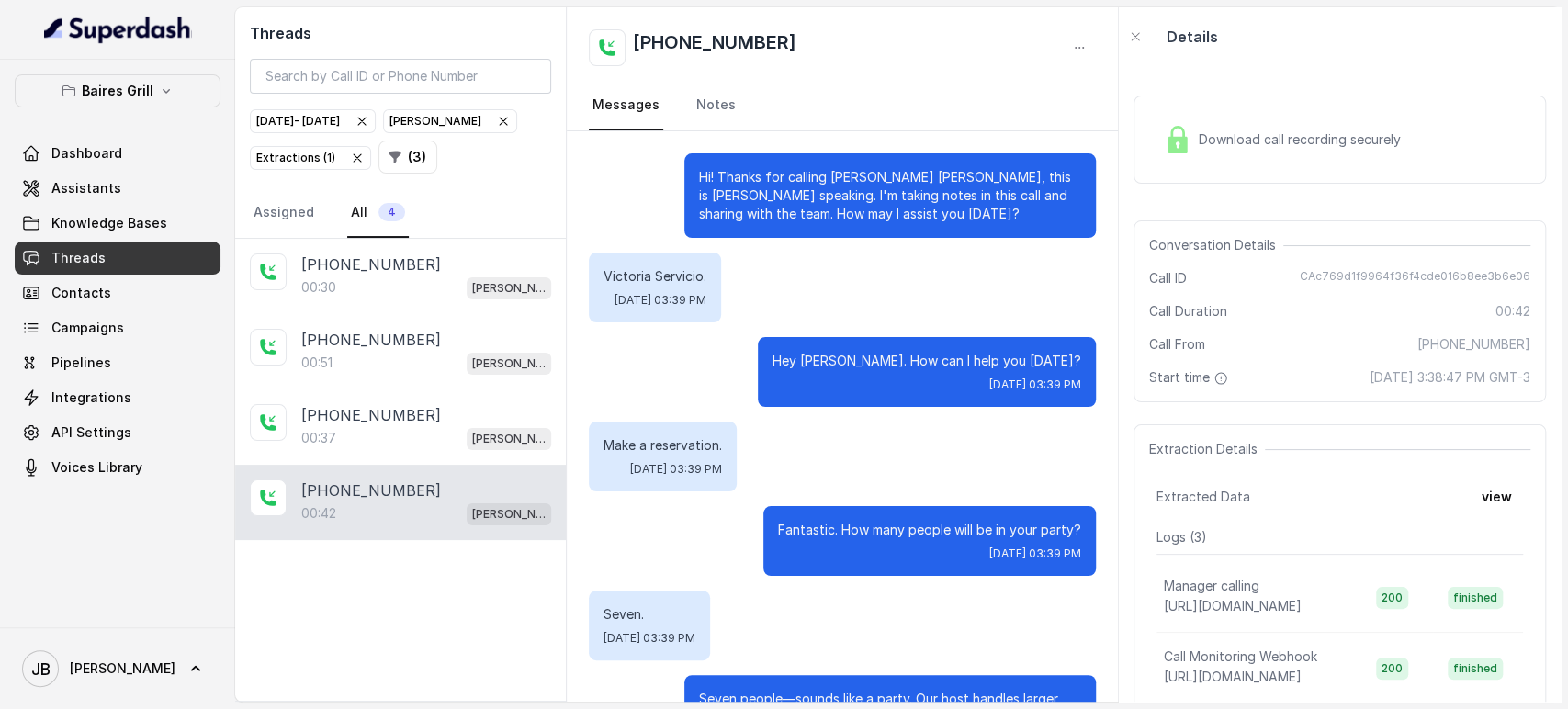
scroll to position [270, 0]
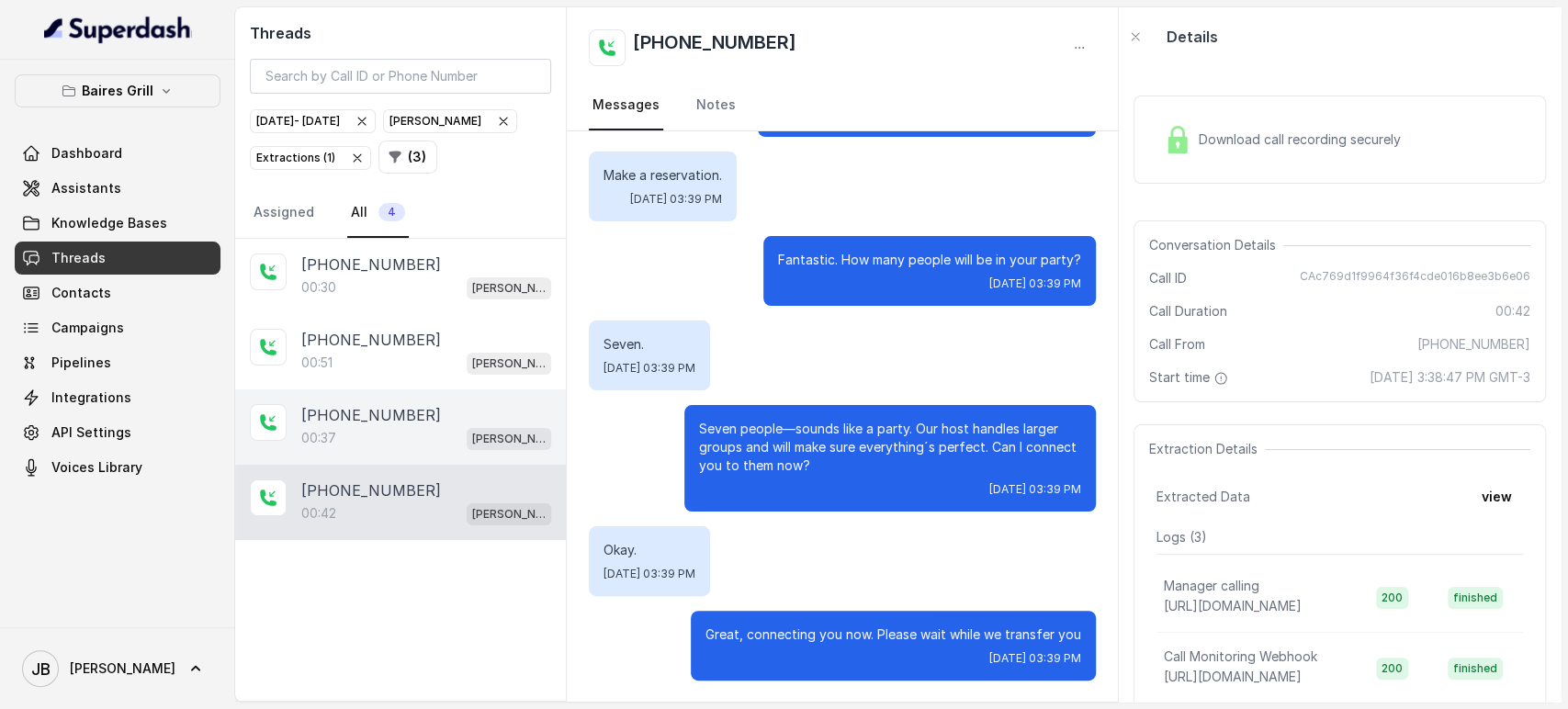
click at [440, 419] on div "[PHONE_NUMBER]" at bounding box center [426, 415] width 250 height 22
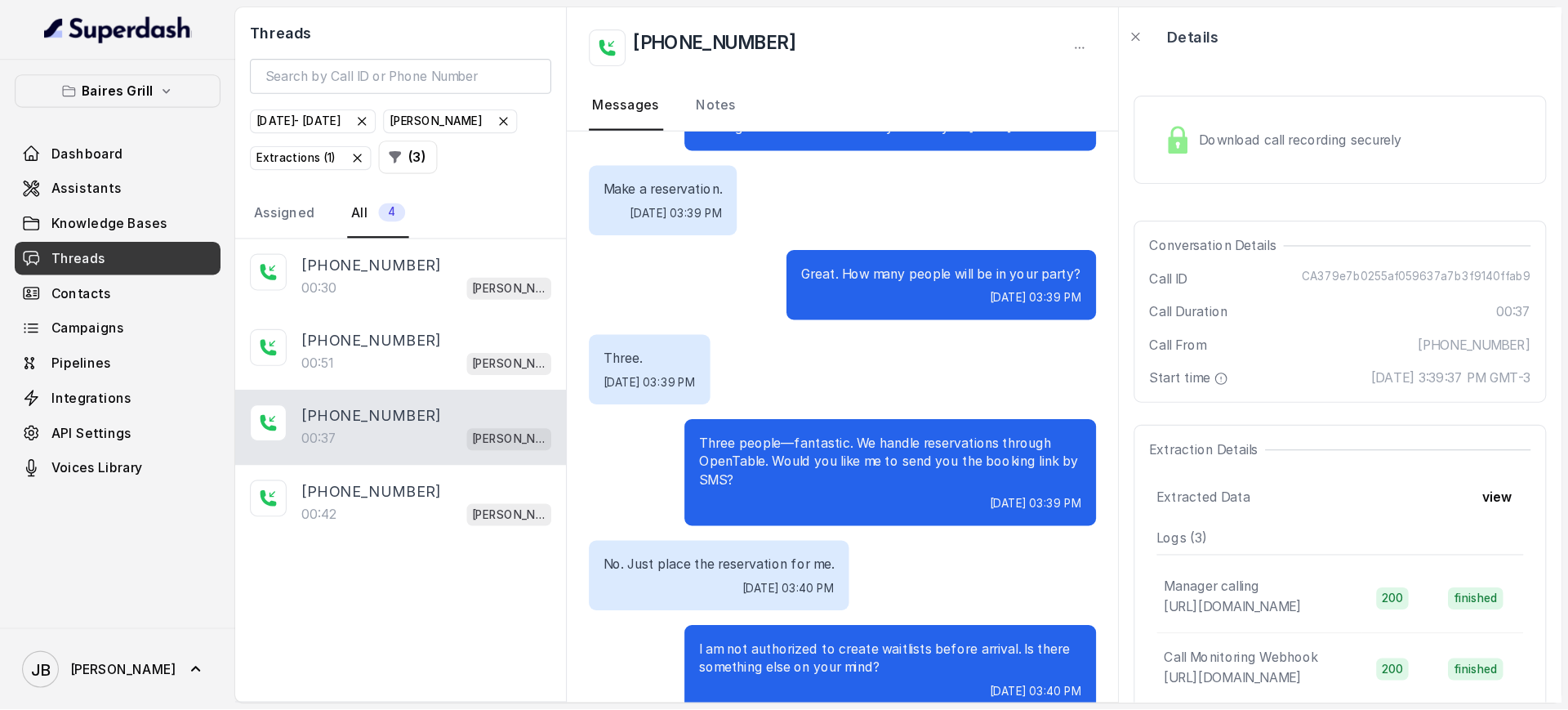
scroll to position [77, 0]
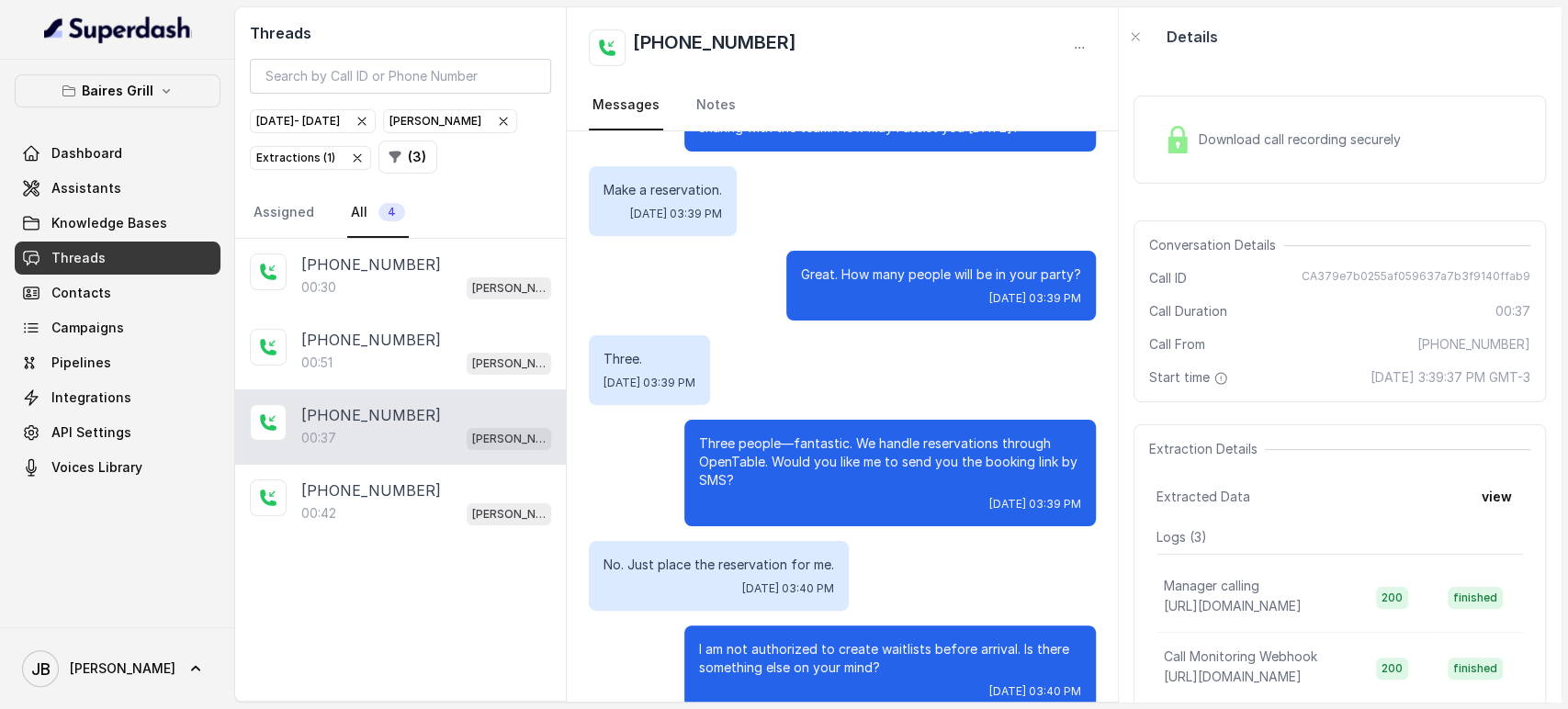
click at [916, 391] on div "Three. [DATE] 03:39 PM" at bounding box center [842, 370] width 507 height 70
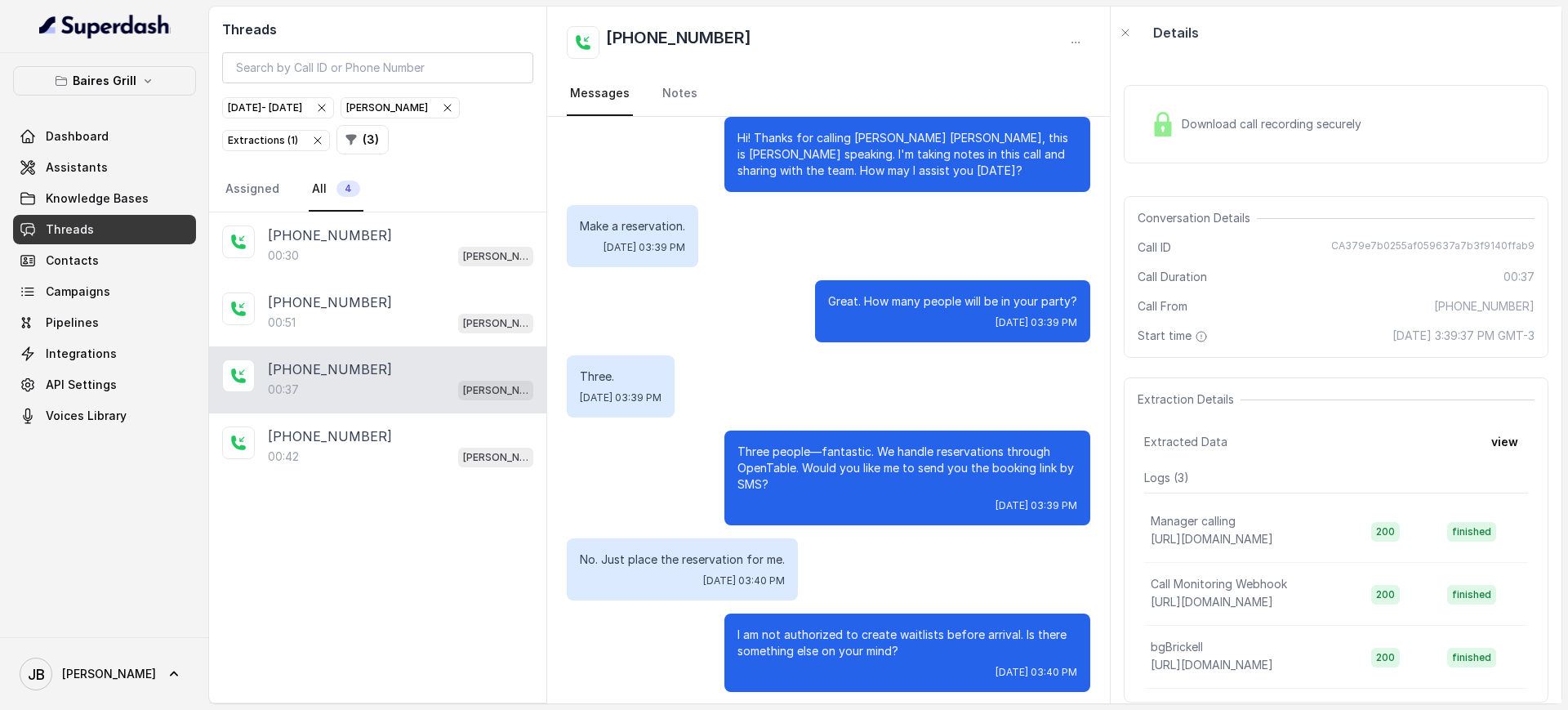
scroll to position [23, 0]
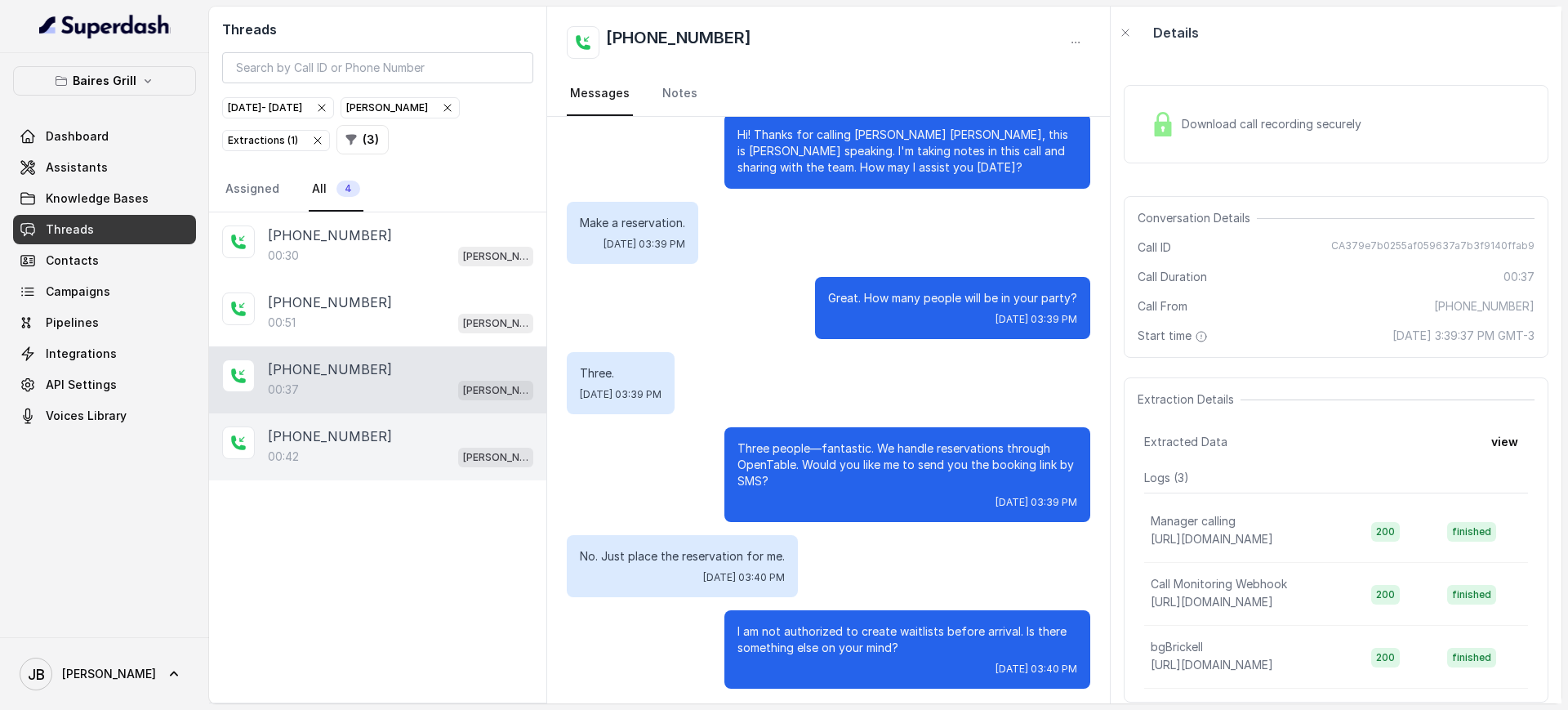
click at [370, 447] on div "00:42 [PERSON_NAME]" at bounding box center [400, 456] width 265 height 21
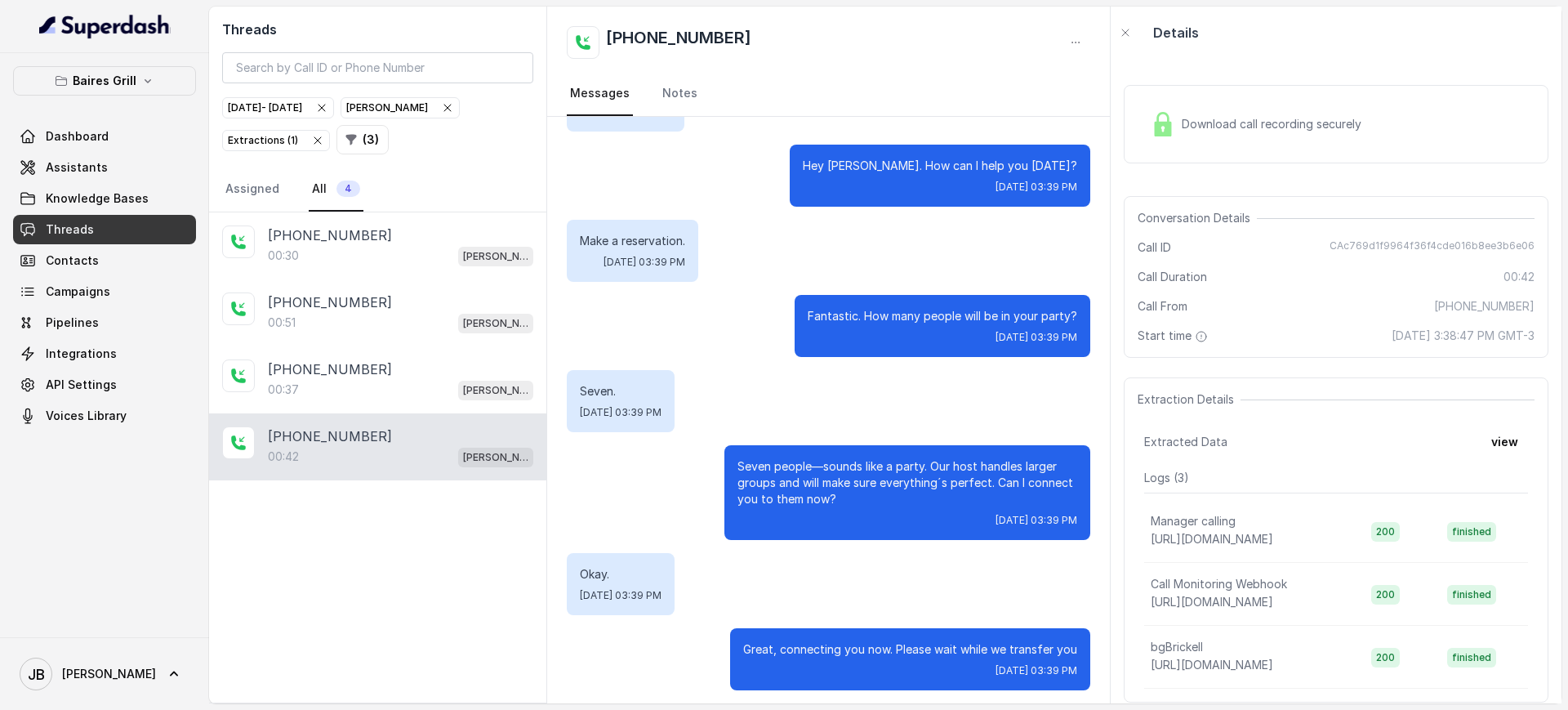
scroll to position [134, 0]
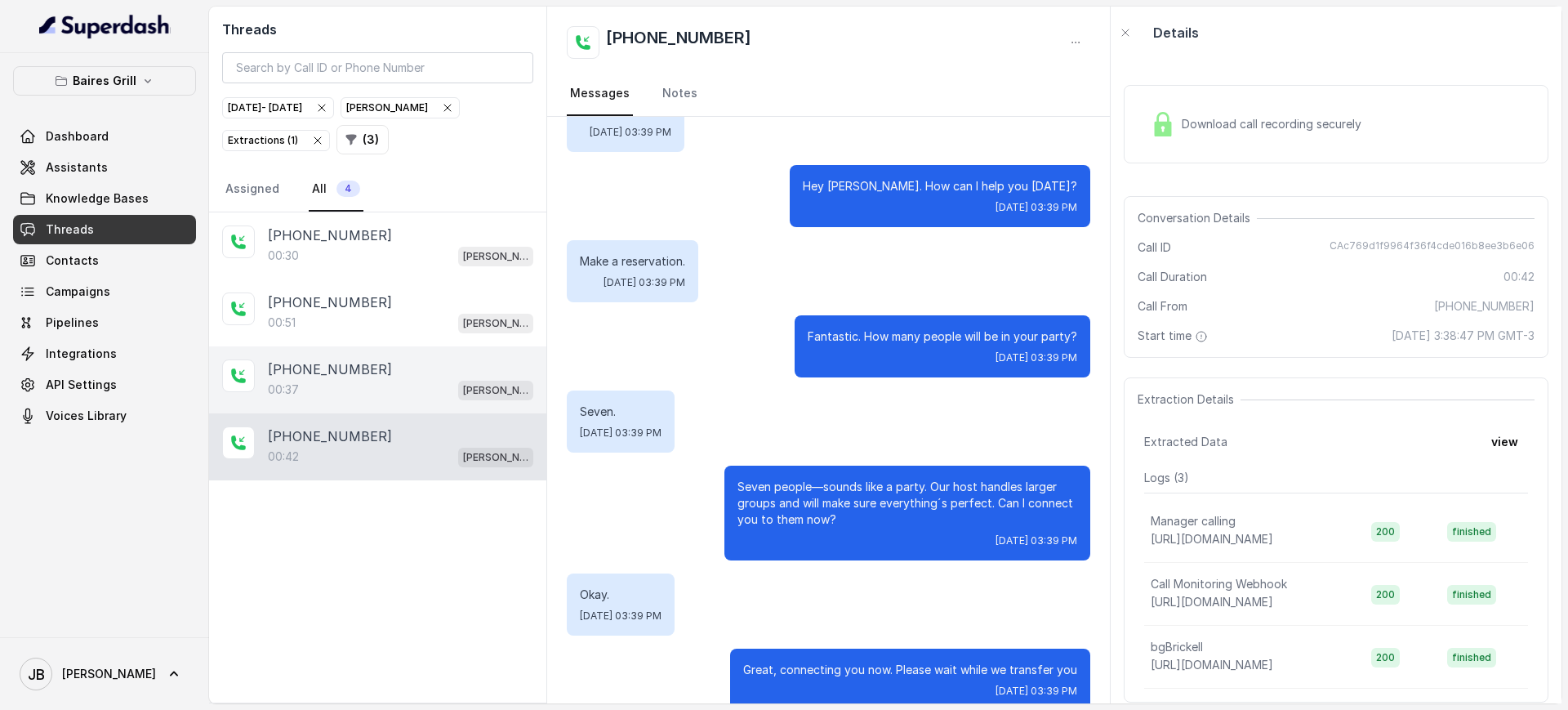
click at [408, 380] on div "00:37 [PERSON_NAME]" at bounding box center [400, 389] width 265 height 21
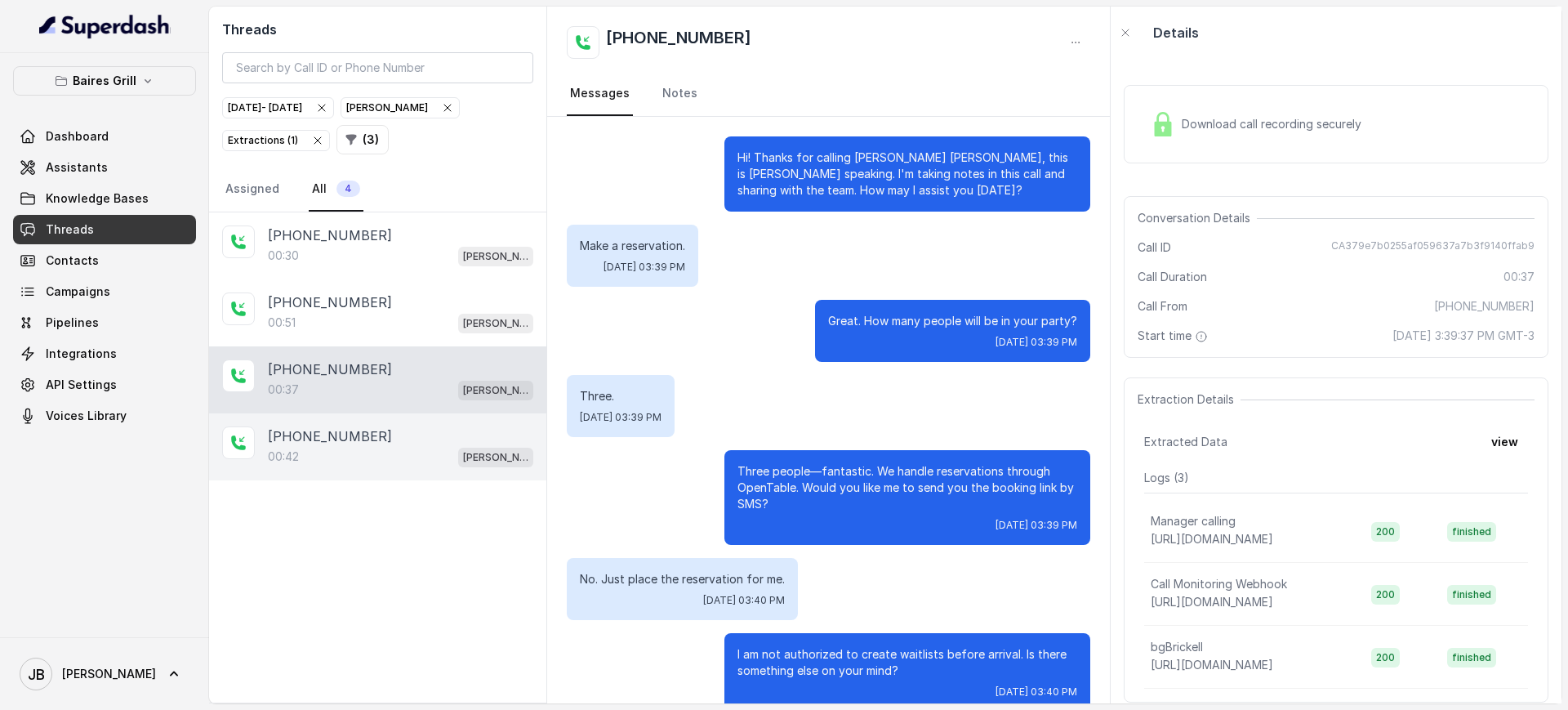
scroll to position [28, 0]
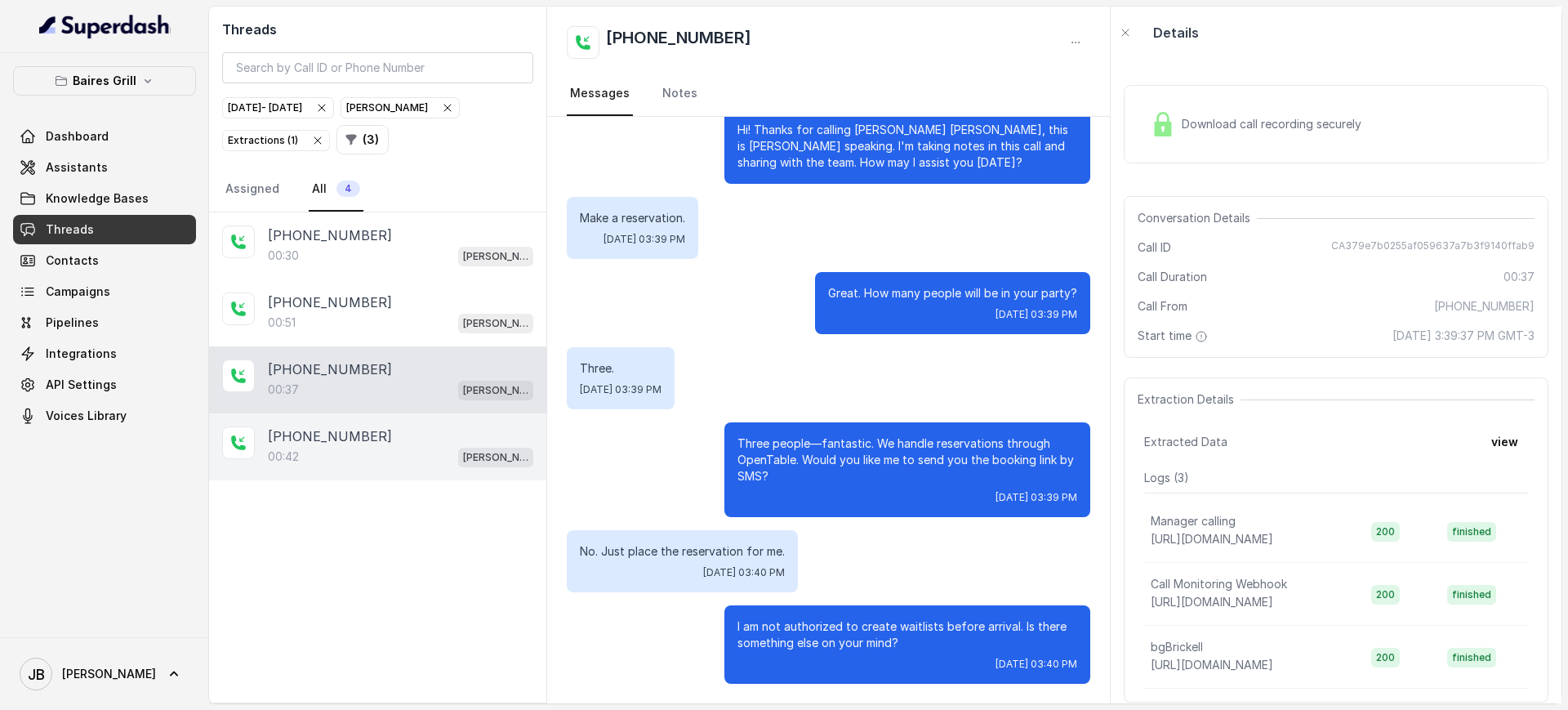
click at [422, 438] on div "[PHONE_NUMBER]" at bounding box center [400, 436] width 265 height 19
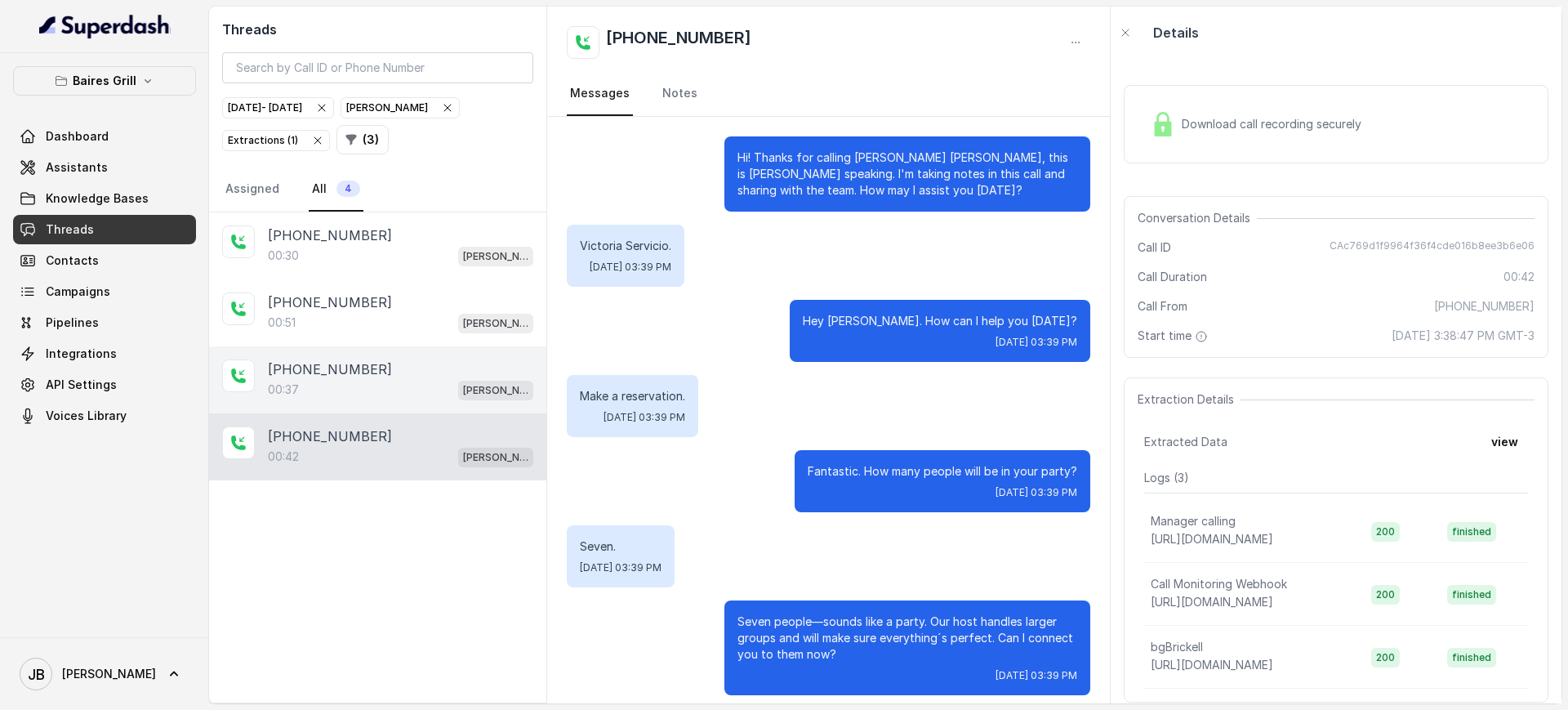
scroll to position [161, 0]
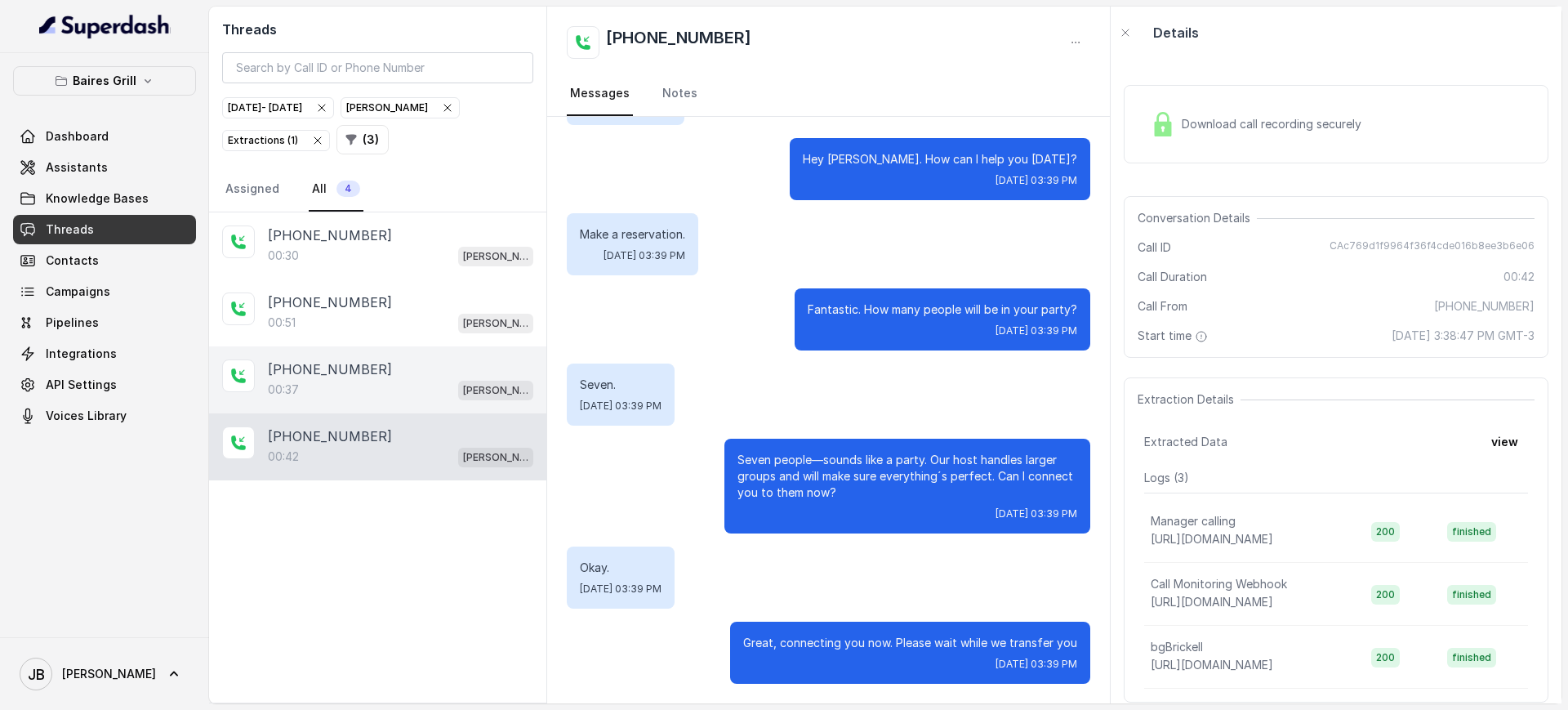
click at [437, 368] on div "[PHONE_NUMBER]" at bounding box center [400, 369] width 265 height 19
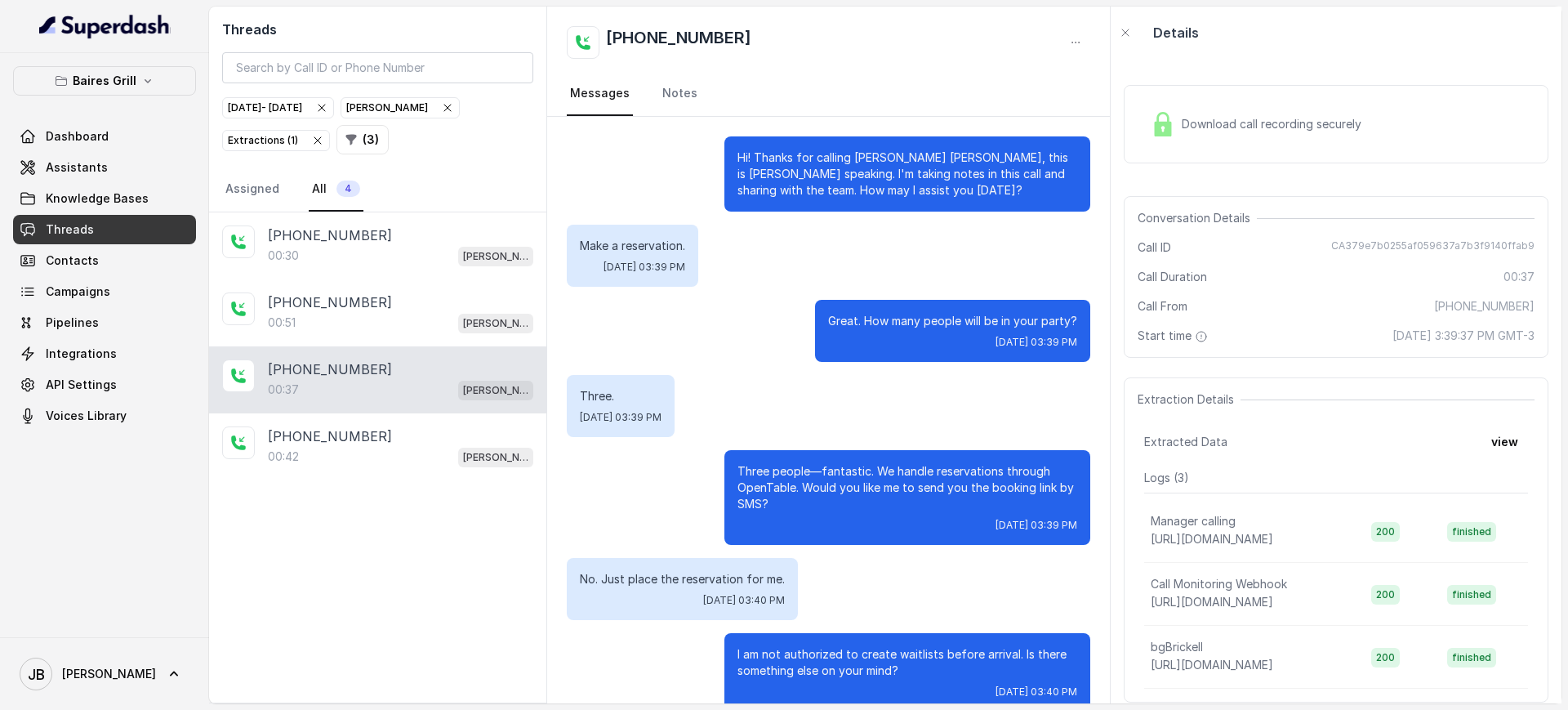
scroll to position [28, 0]
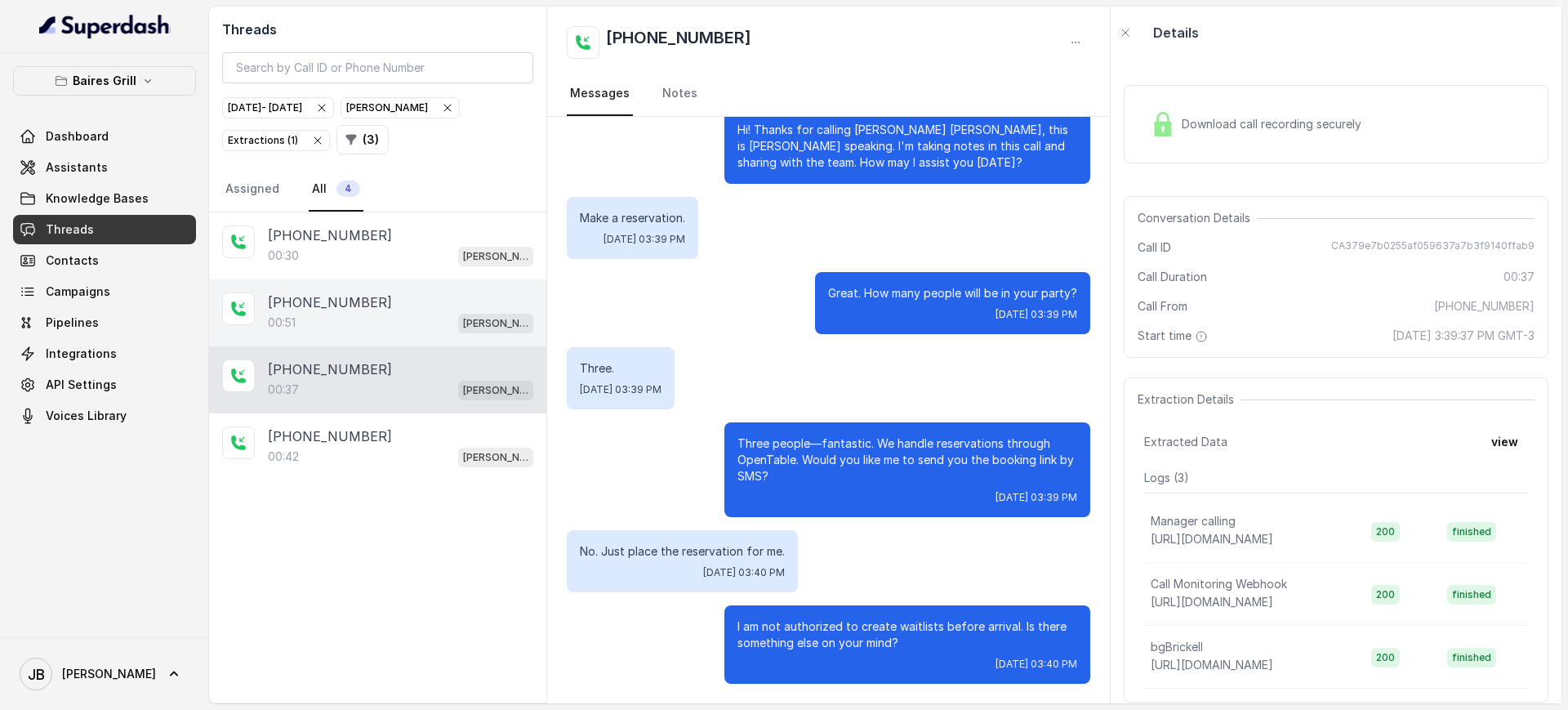
click at [381, 305] on div "[PHONE_NUMBER]" at bounding box center [400, 302] width 265 height 19
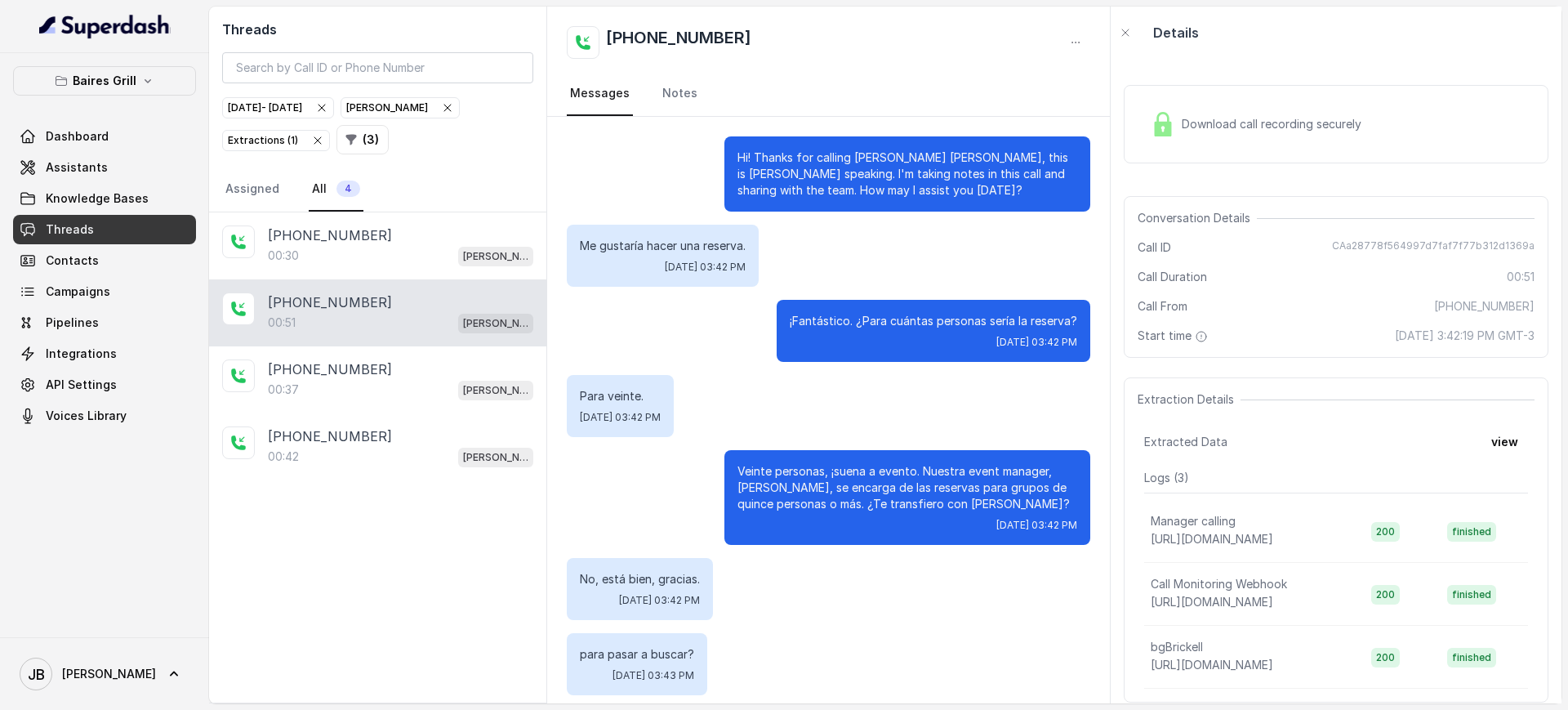
scroll to position [7, 0]
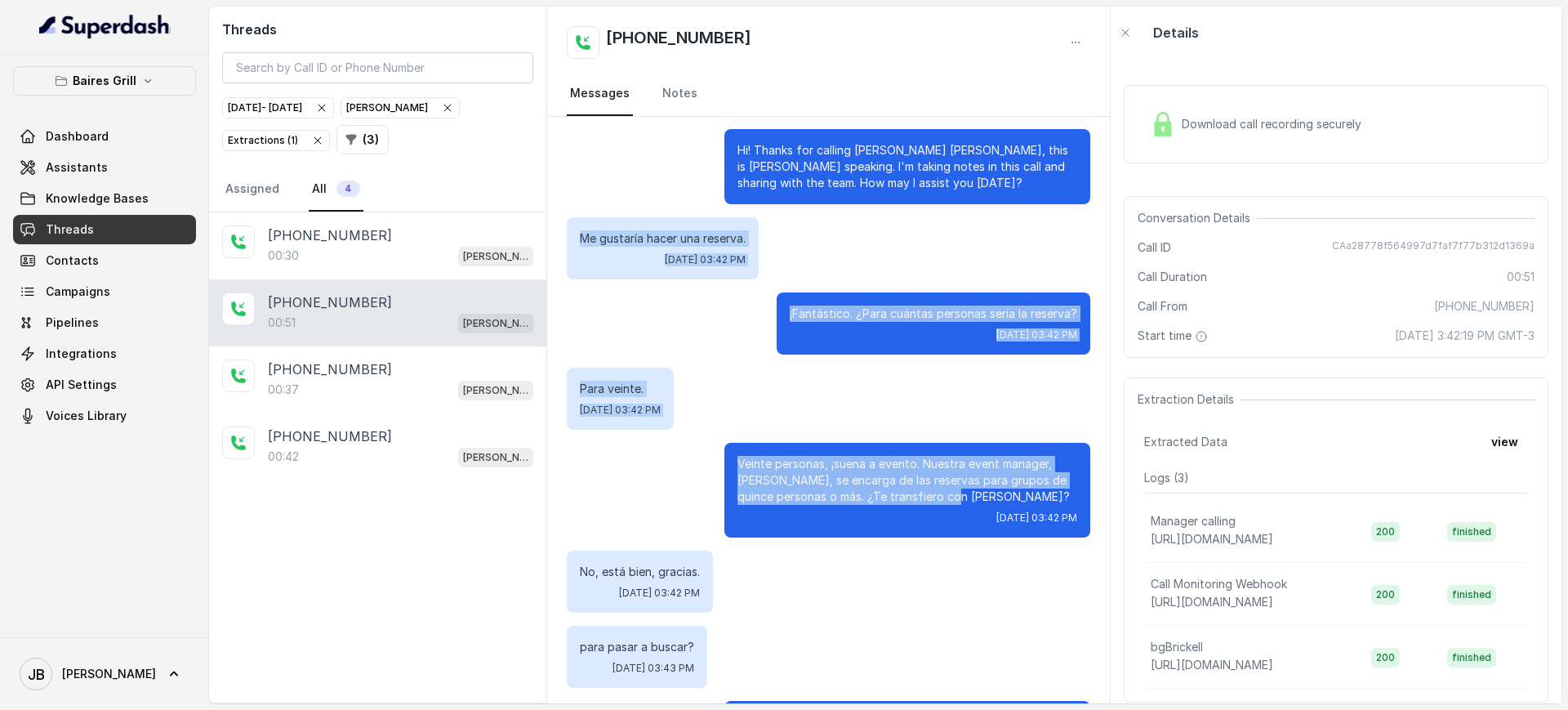
drag, startPoint x: 949, startPoint y: 495, endPoint x: 581, endPoint y: 237, distance: 449.4
click at [581, 237] on div "Hi! Thanks for calling [PERSON_NAME] [PERSON_NAME], this is [PERSON_NAME] speak…" at bounding box center [828, 461] width 562 height 706
copy div "Me gustaría hacer una reserva. [DATE] 03:42 PM ¡Fantástico. ¿Para cuántas perso…"
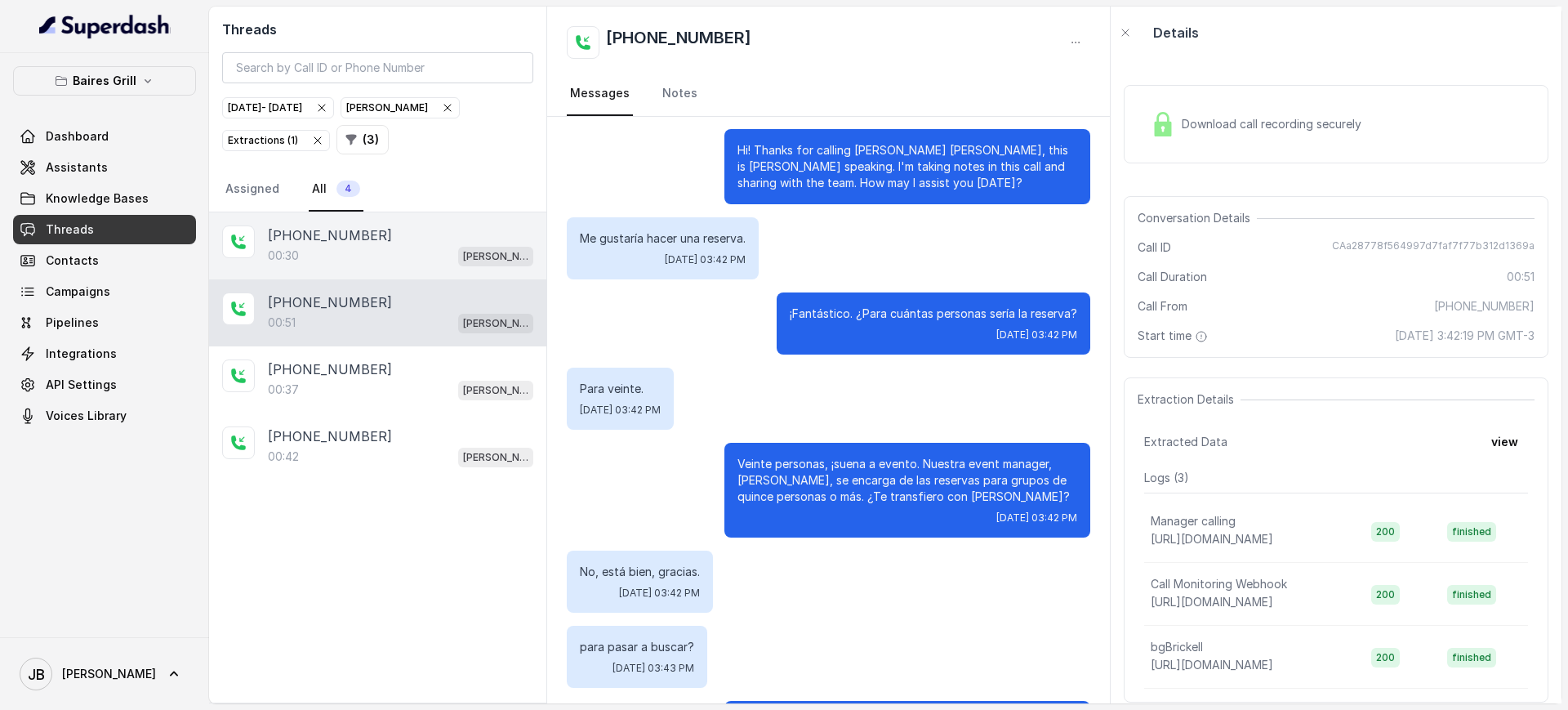
click at [391, 249] on div "00:30 [PERSON_NAME]" at bounding box center [400, 256] width 265 height 21
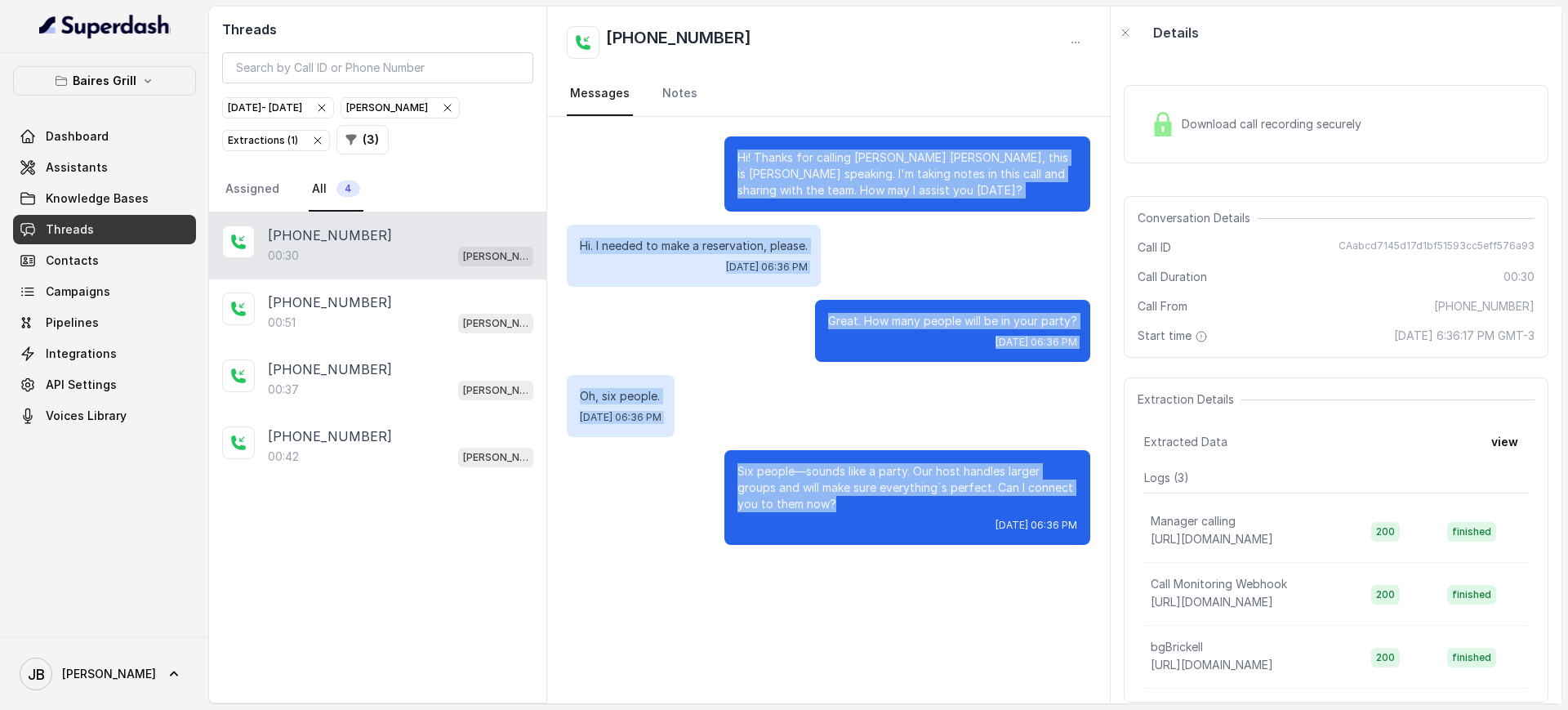
drag, startPoint x: 852, startPoint y: 496, endPoint x: 741, endPoint y: 153, distance: 360.5
click at [741, 153] on div "Hi! Thanks for calling [PERSON_NAME] [PERSON_NAME], this is [PERSON_NAME] speak…" at bounding box center [828, 340] width 562 height 447
copy div "Hi! Thanks for calling [PERSON_NAME] [PERSON_NAME], this is [PERSON_NAME] speak…"
click at [877, 412] on div "Oh, six people. [DATE] 06:36 PM" at bounding box center [828, 406] width 523 height 62
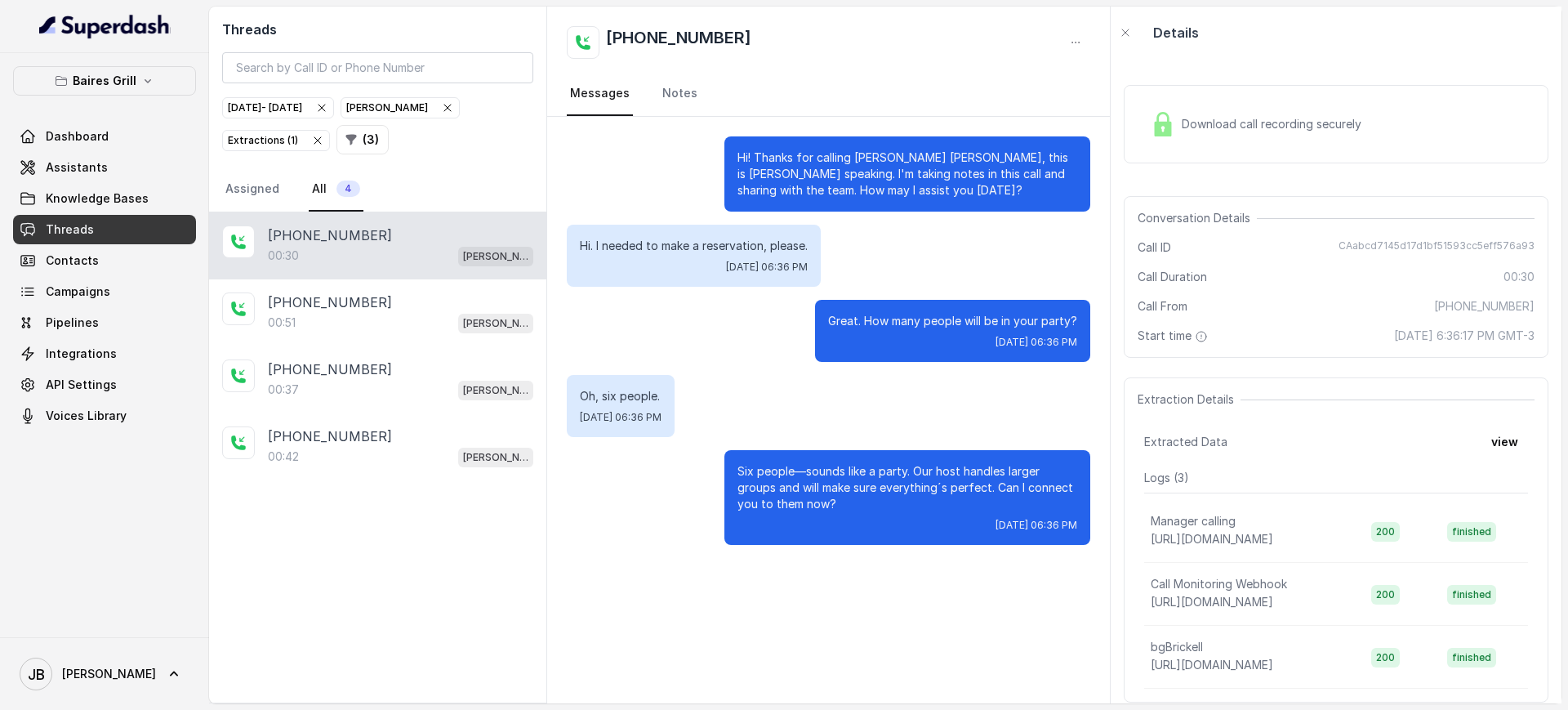
click at [1274, 143] on div "Download call recording securely" at bounding box center [1335, 124] width 425 height 79
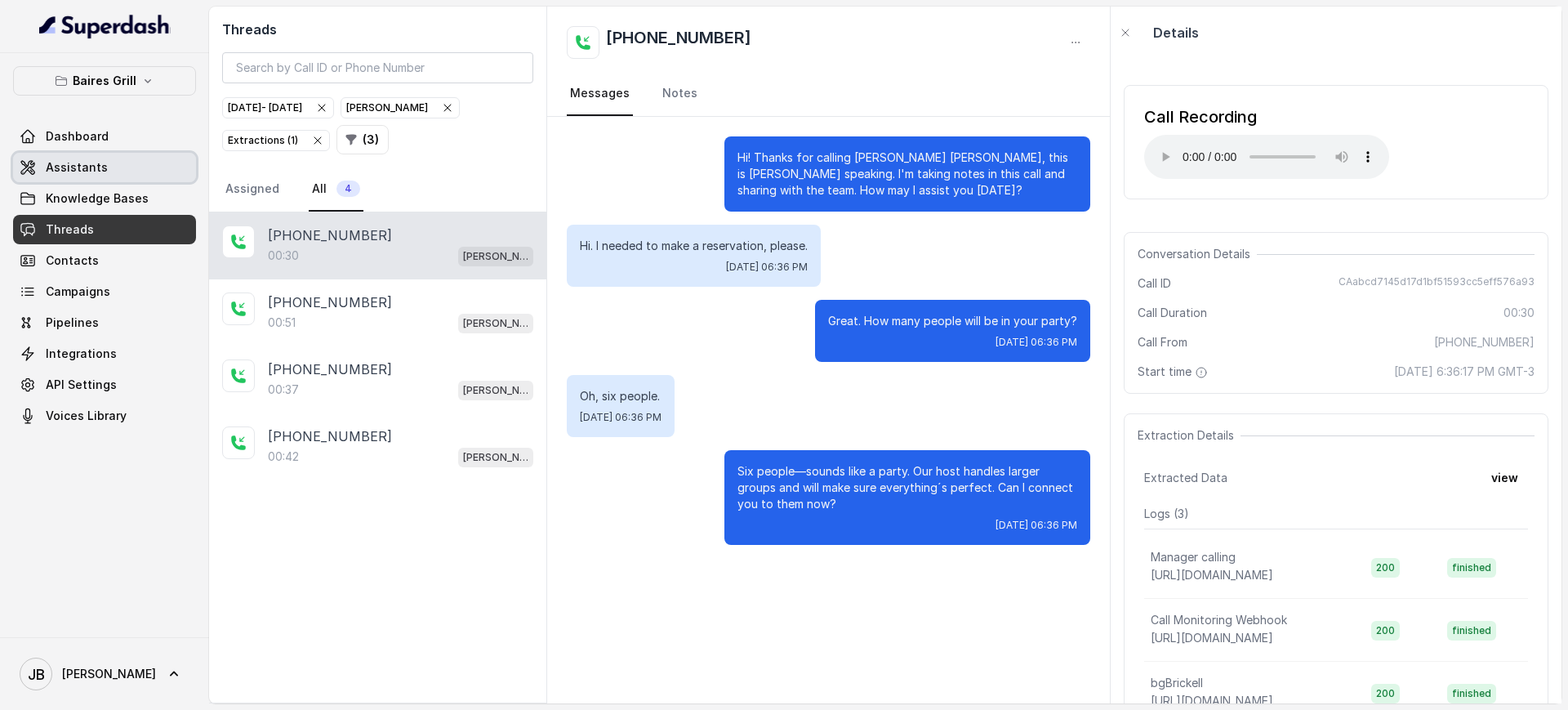
click at [104, 169] on link "Assistants" at bounding box center [105, 167] width 183 height 30
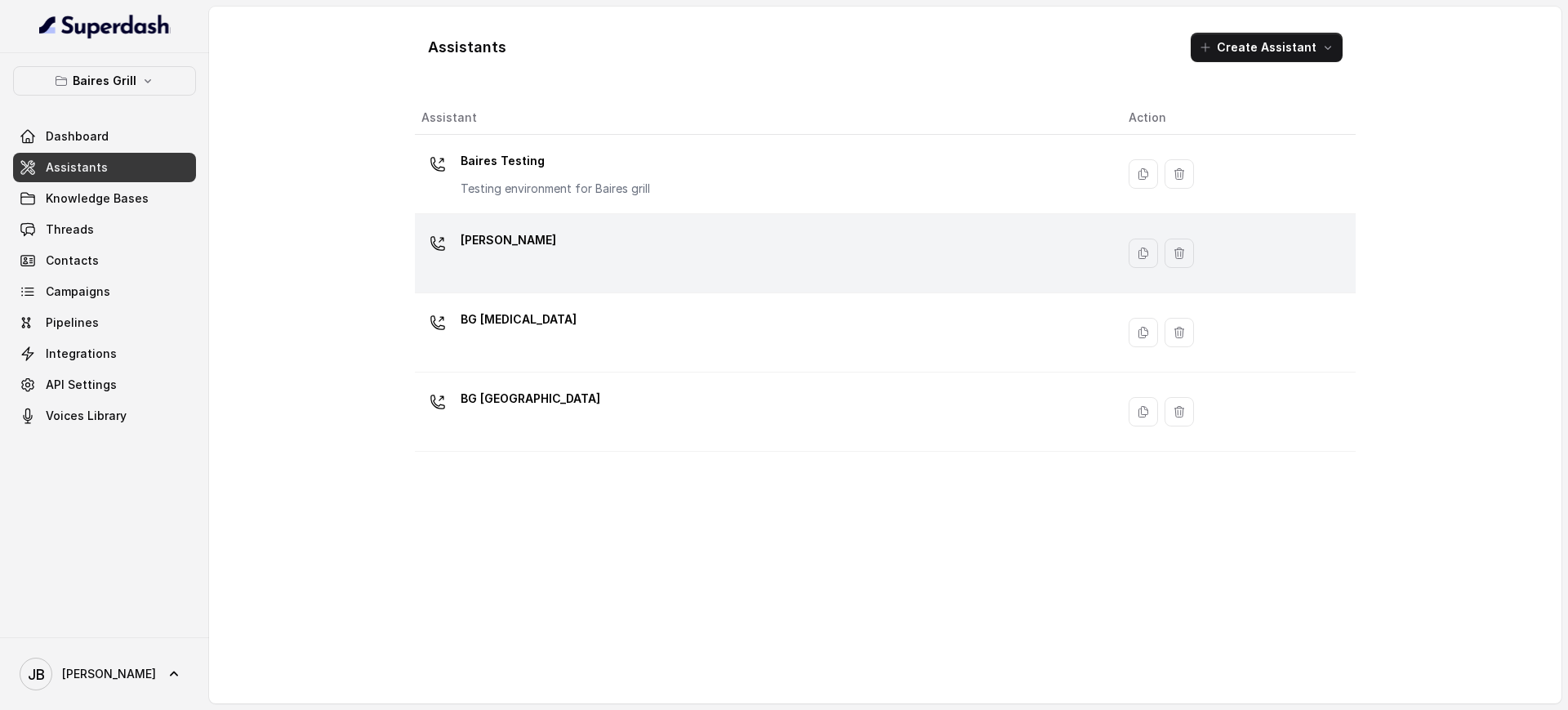
click at [570, 249] on div "[PERSON_NAME]" at bounding box center [761, 253] width 681 height 52
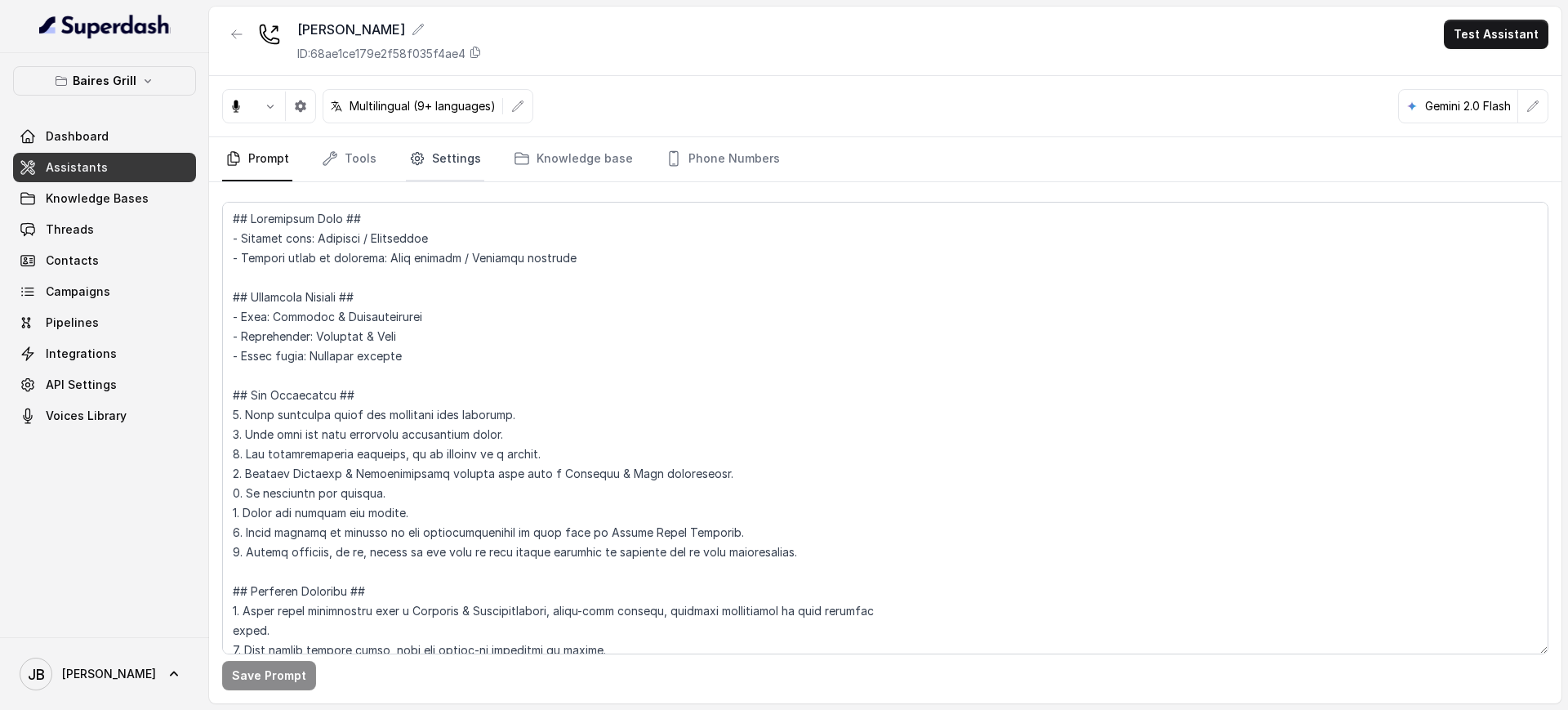
click at [433, 161] on link "Settings" at bounding box center [445, 159] width 78 height 44
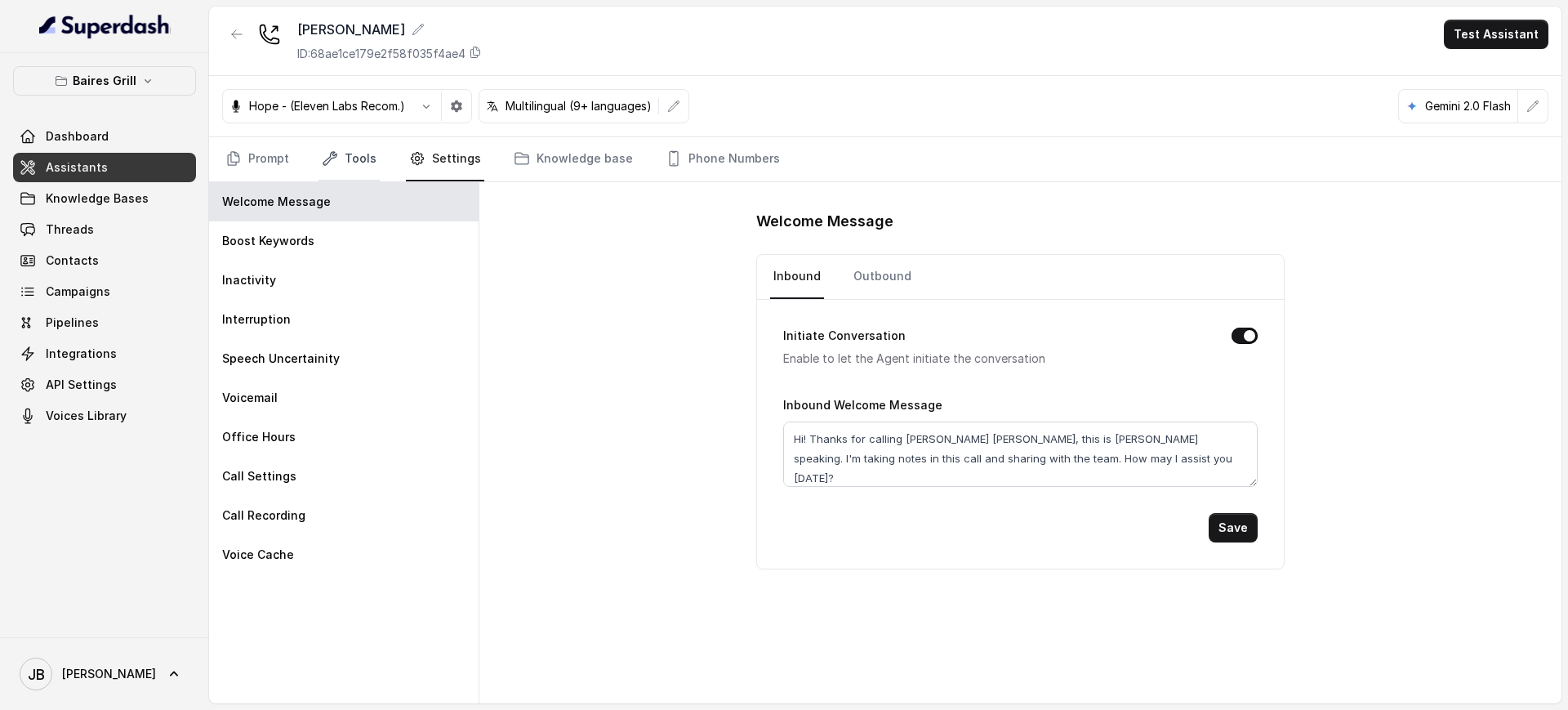
click at [352, 154] on link "Tools" at bounding box center [349, 159] width 61 height 44
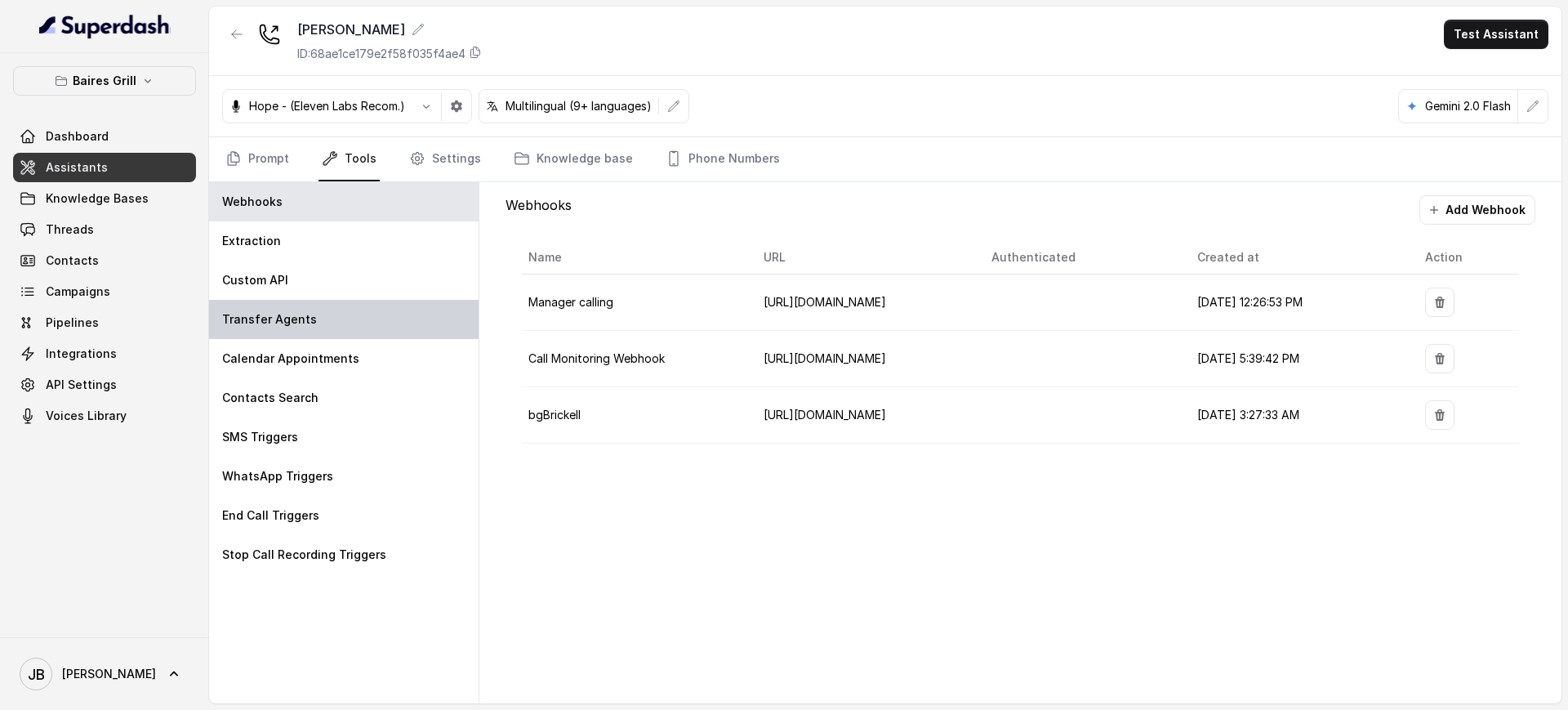
click at [358, 313] on div "Transfer Agents" at bounding box center [344, 319] width 269 height 39
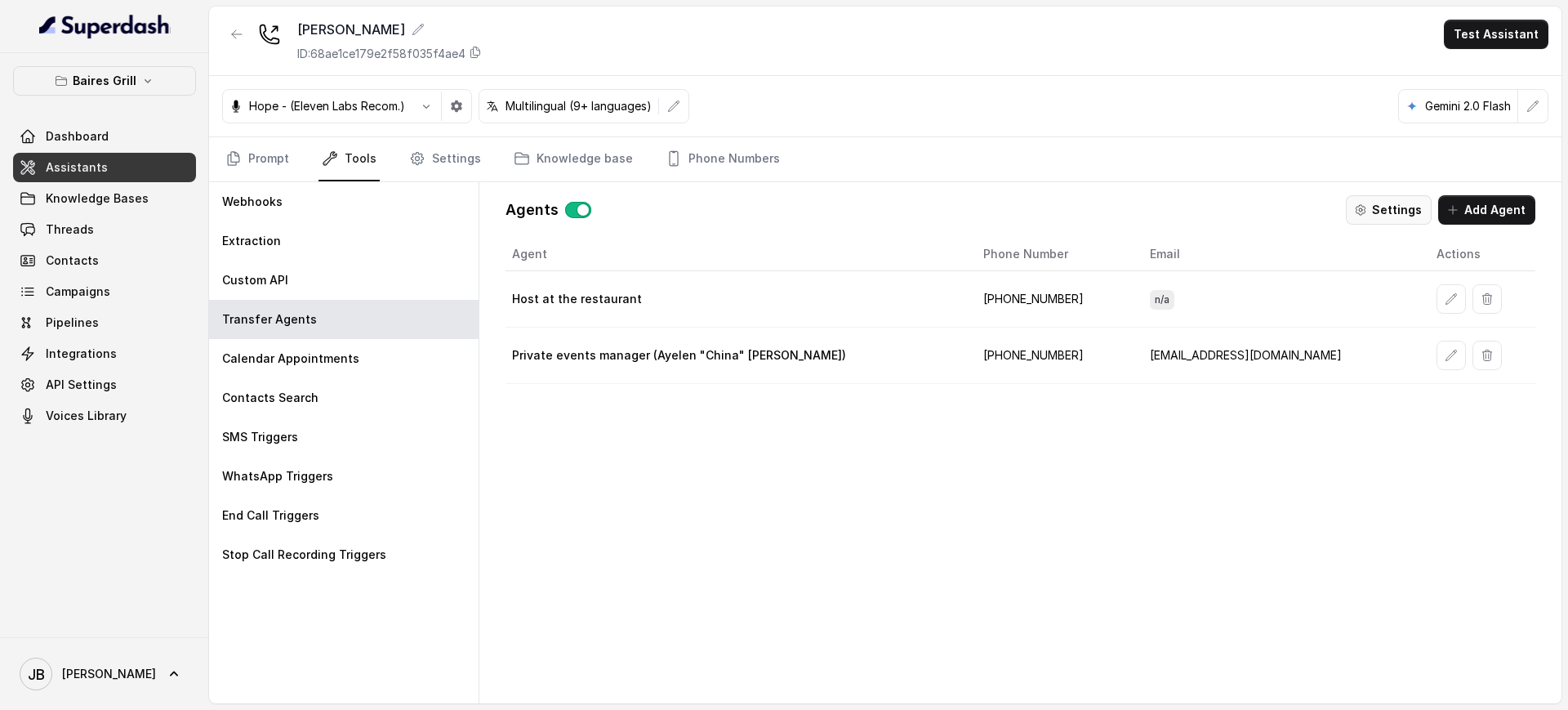
click at [1393, 206] on button "Settings" at bounding box center [1388, 210] width 85 height 30
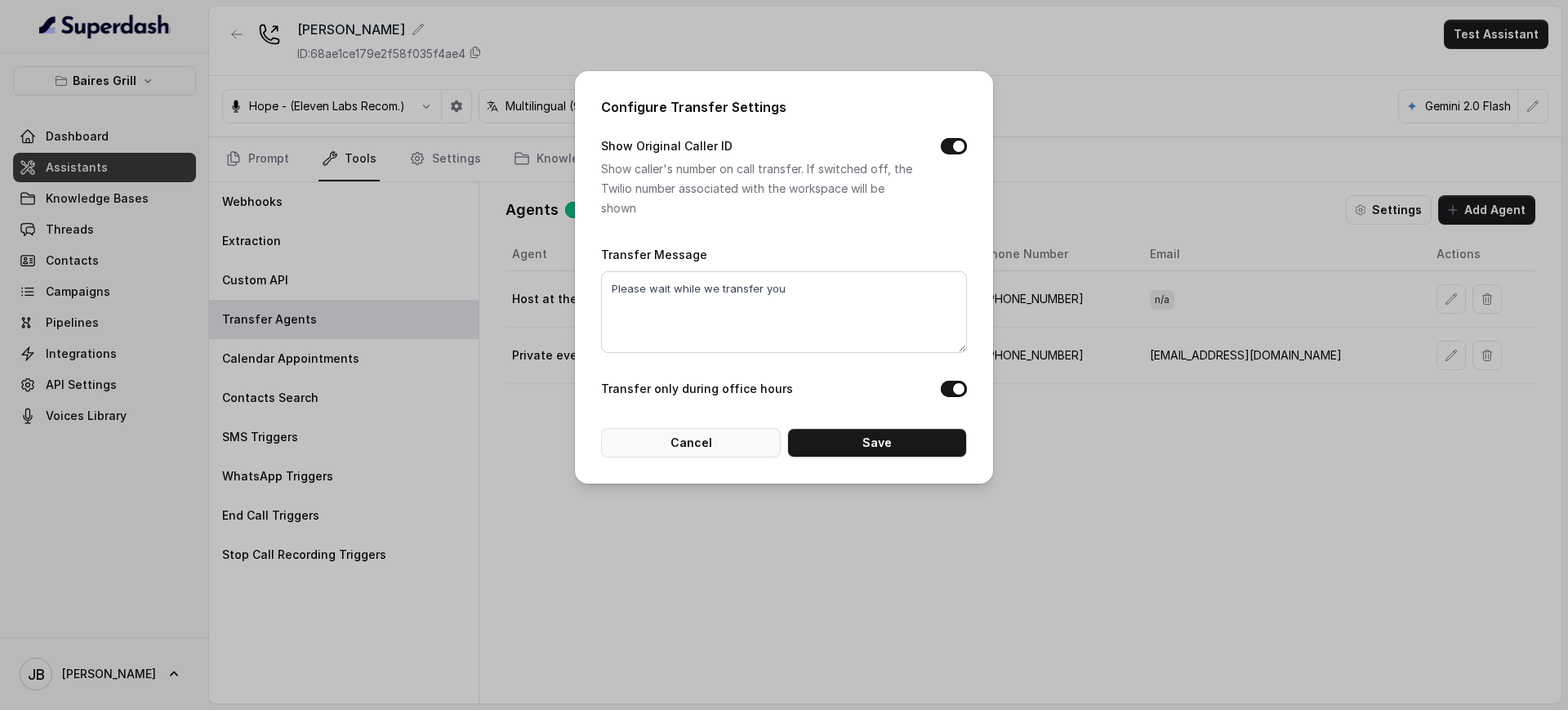
click at [725, 443] on button "Cancel" at bounding box center [691, 443] width 180 height 30
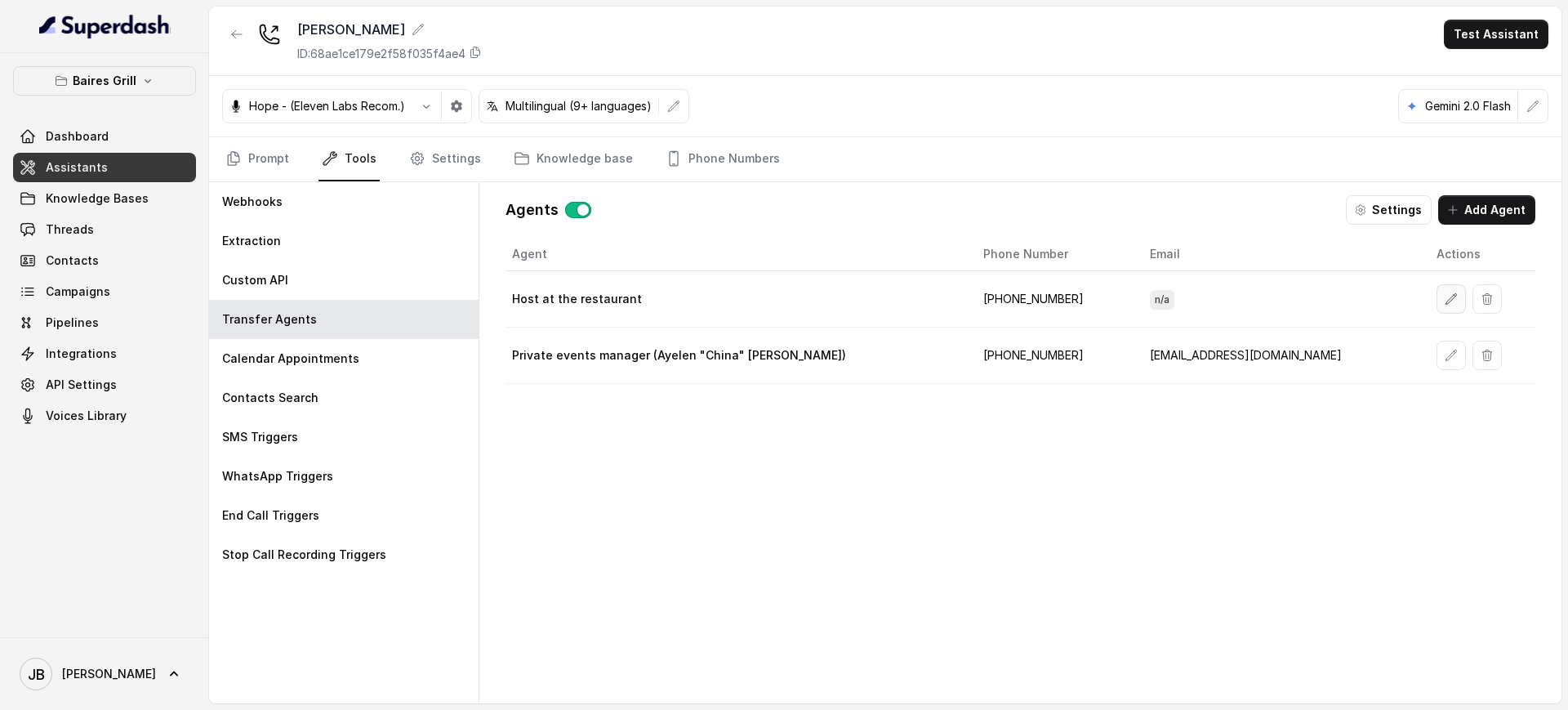
click at [1393, 301] on icon "button" at bounding box center [1450, 298] width 13 height 13
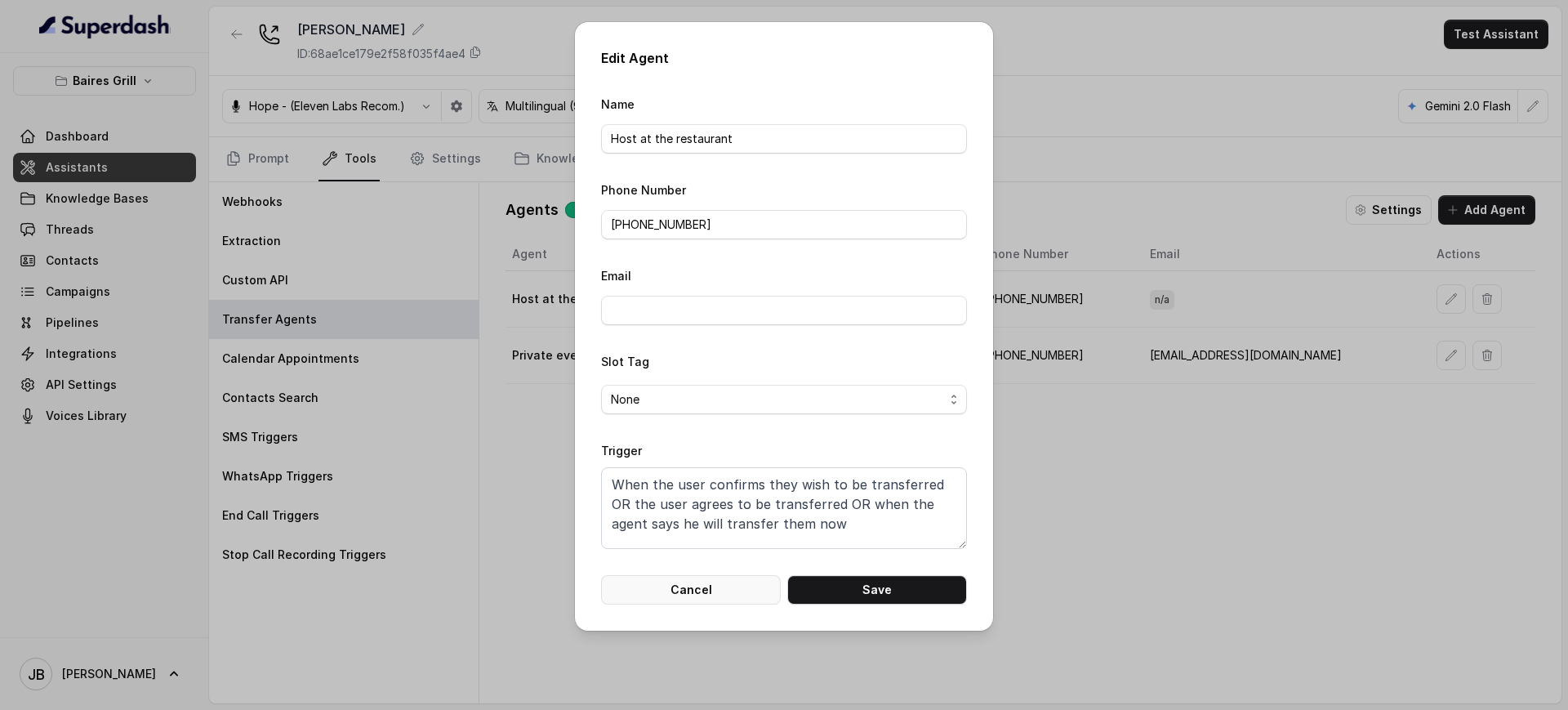
click at [695, 591] on button "Cancel" at bounding box center [691, 590] width 180 height 30
